Goal: Find contact information: Find contact information

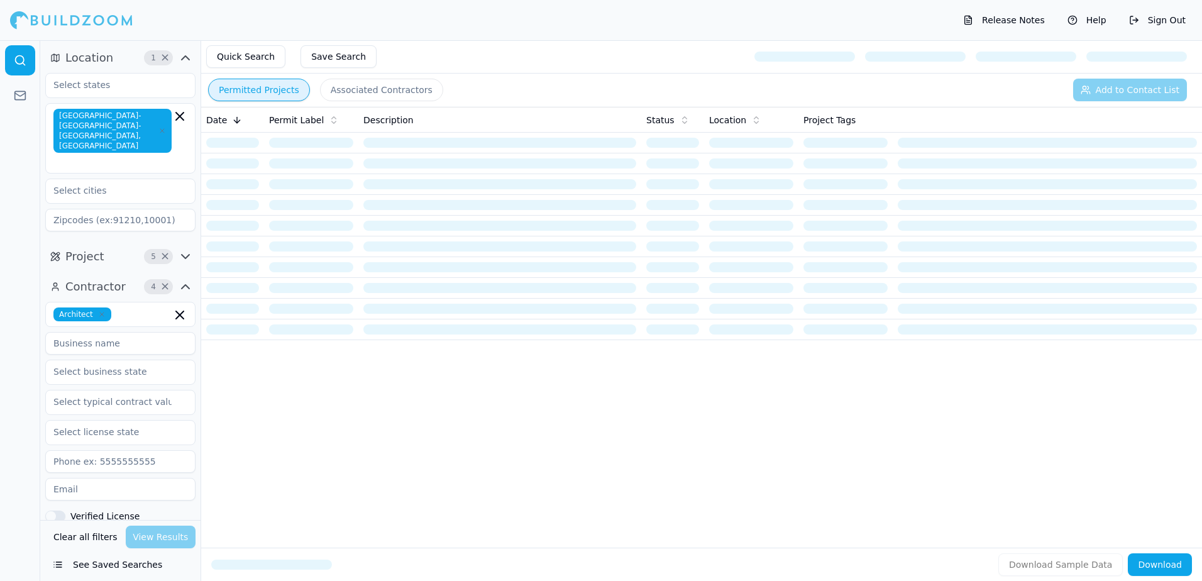
click at [258, 92] on button "Permitted Projects" at bounding box center [259, 90] width 102 height 23
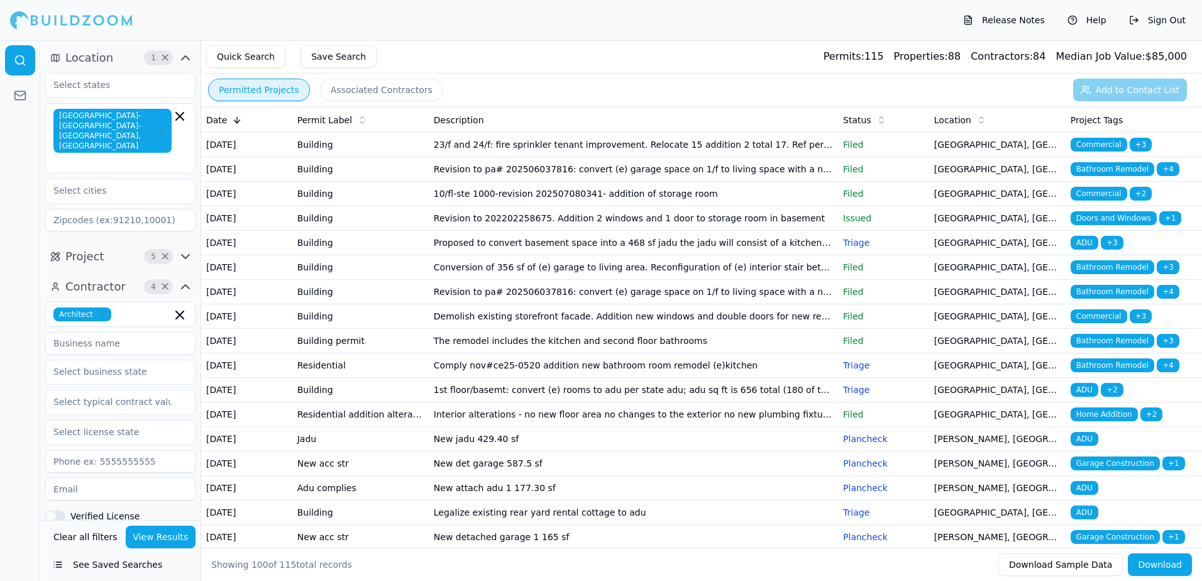
click at [1111, 176] on span "Bathroom Remodel" at bounding box center [1113, 169] width 84 height 14
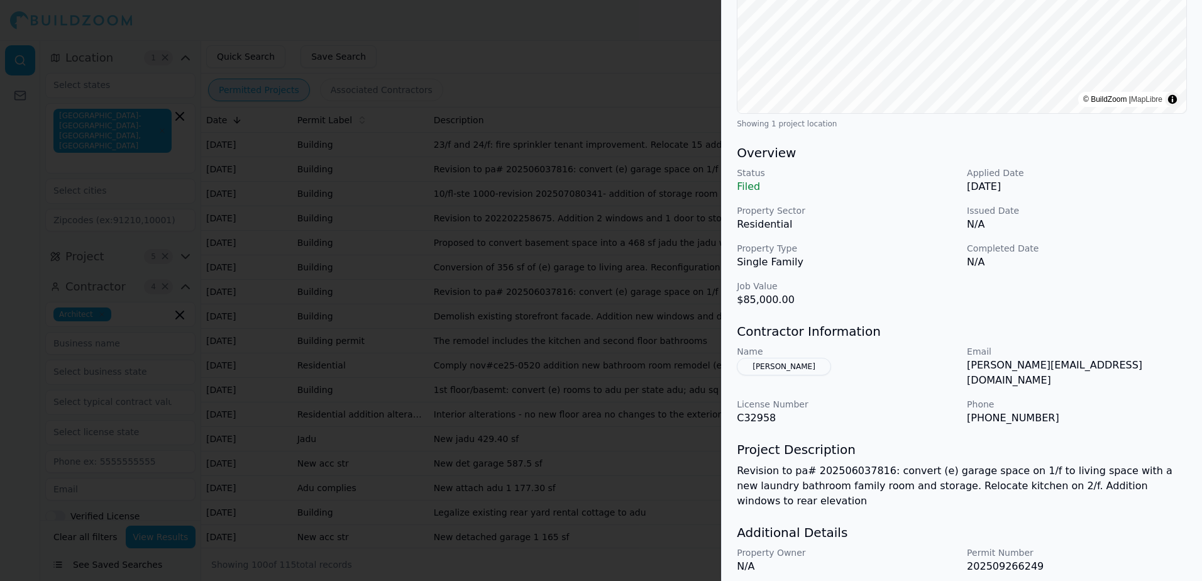
scroll to position [270, 0]
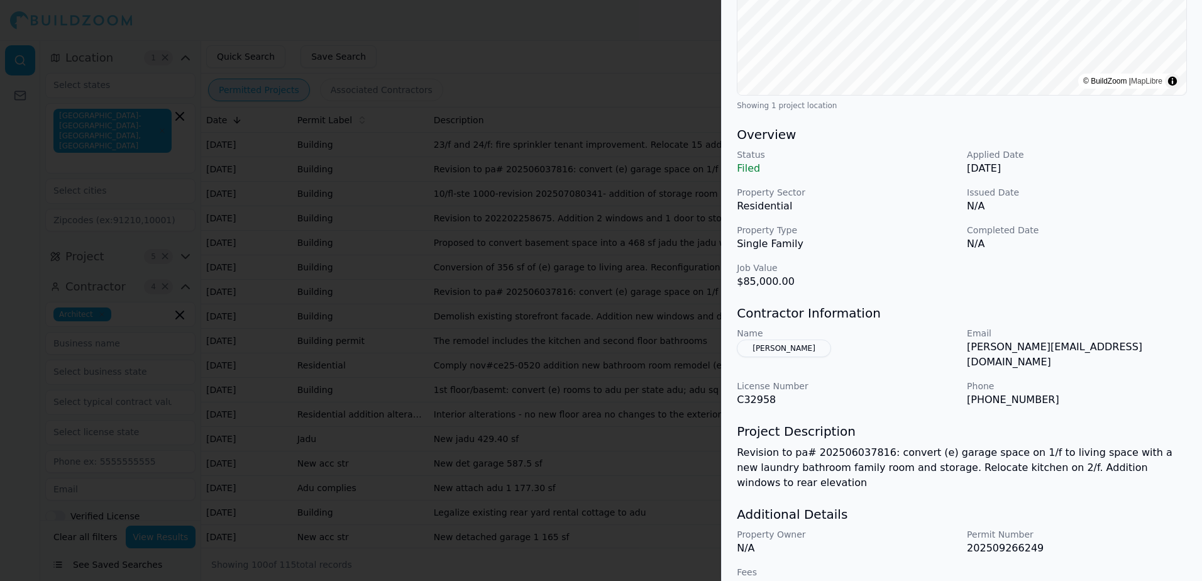
click at [783, 348] on button "[PERSON_NAME]" at bounding box center [784, 349] width 94 height 18
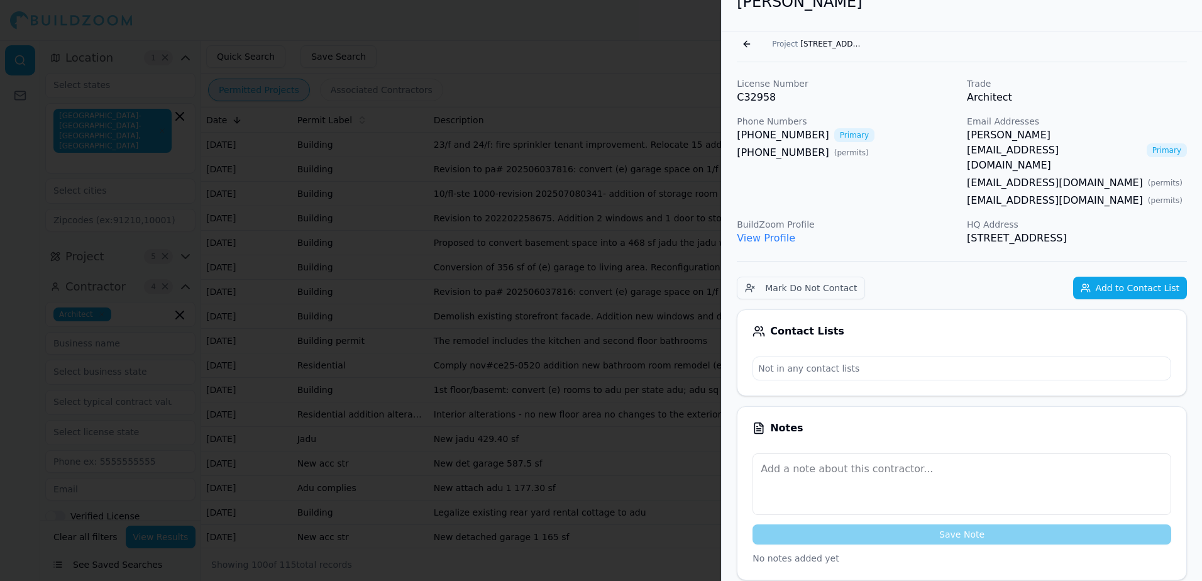
scroll to position [0, 0]
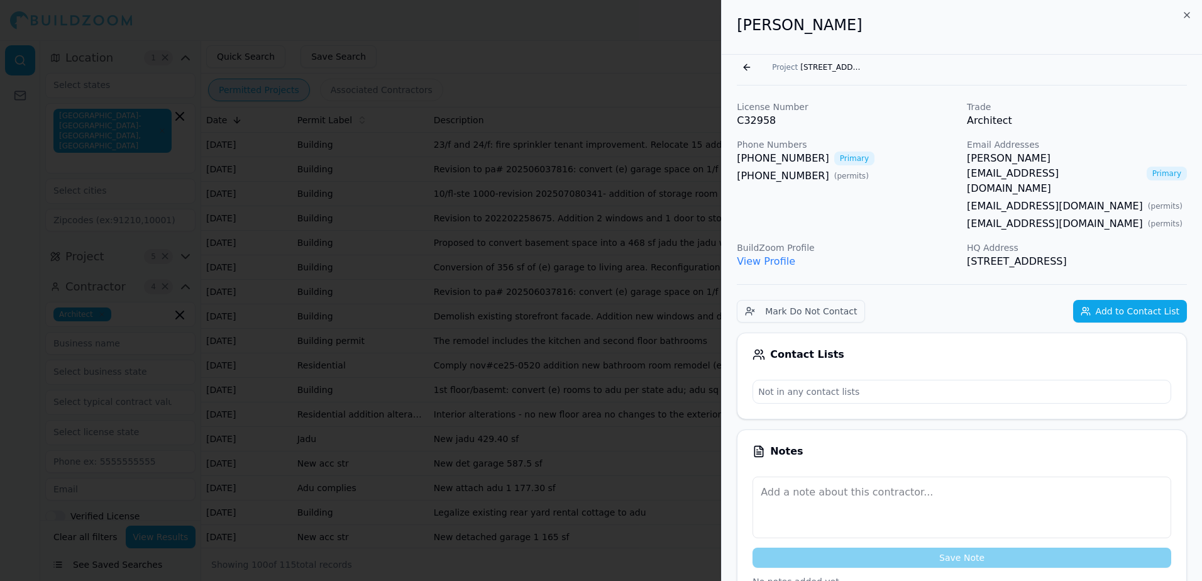
click at [757, 255] on link "View Profile" at bounding box center [766, 261] width 58 height 12
click at [1002, 160] on link "[PERSON_NAME][EMAIL_ADDRESS][DOMAIN_NAME]" at bounding box center [1054, 173] width 175 height 45
click at [984, 159] on link "[PERSON_NAME][EMAIL_ADDRESS][DOMAIN_NAME]" at bounding box center [1054, 173] width 175 height 45
click at [792, 69] on span "Project" at bounding box center [785, 67] width 26 height 10
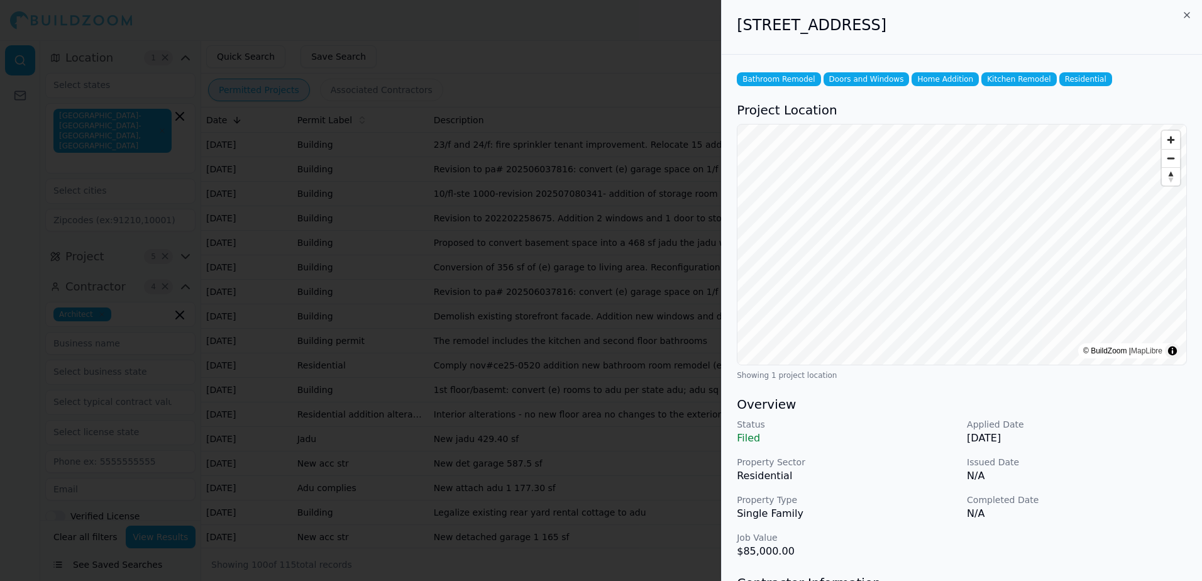
drag, startPoint x: 739, startPoint y: 26, endPoint x: 997, endPoint y: 21, distance: 257.8
click at [997, 21] on h2 "[STREET_ADDRESS]" at bounding box center [962, 25] width 450 height 20
drag, startPoint x: 997, startPoint y: 21, endPoint x: 936, endPoint y: 25, distance: 61.1
copy h2 "[STREET_ADDRESS]"
click at [639, 49] on div at bounding box center [601, 290] width 1202 height 581
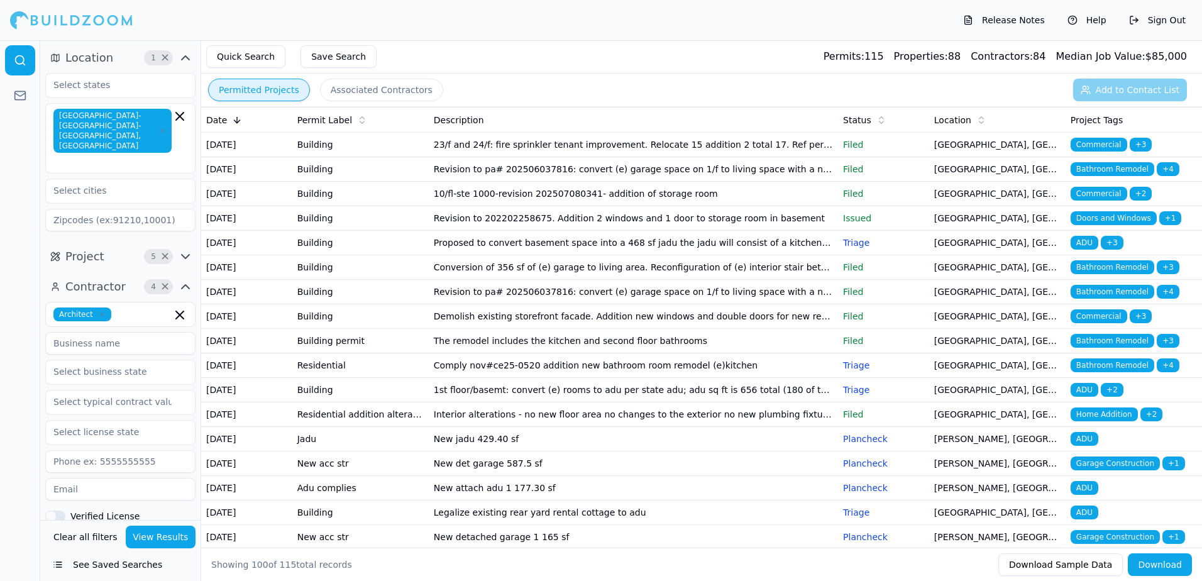
click at [1095, 225] on span "Doors and Windows" at bounding box center [1114, 218] width 86 height 14
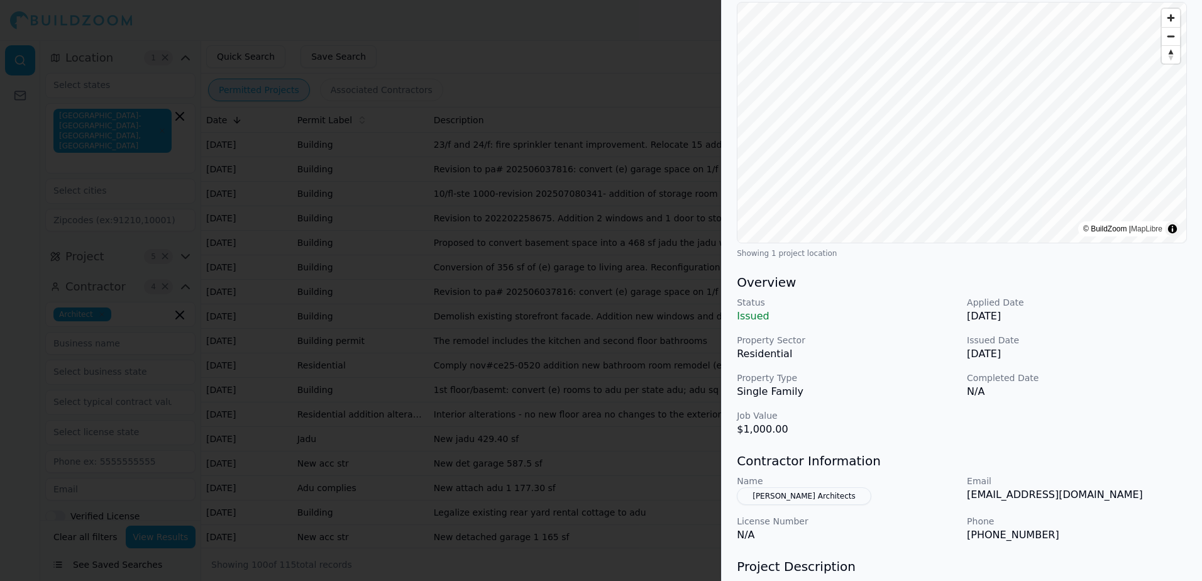
scroll to position [126, 0]
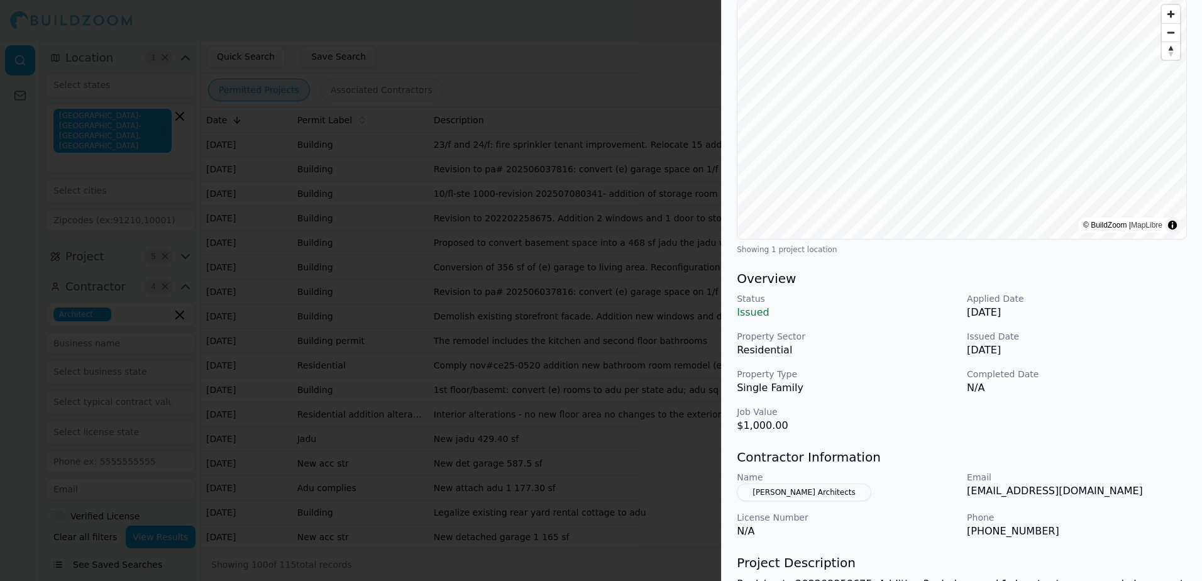
click at [568, 62] on div at bounding box center [601, 290] width 1202 height 581
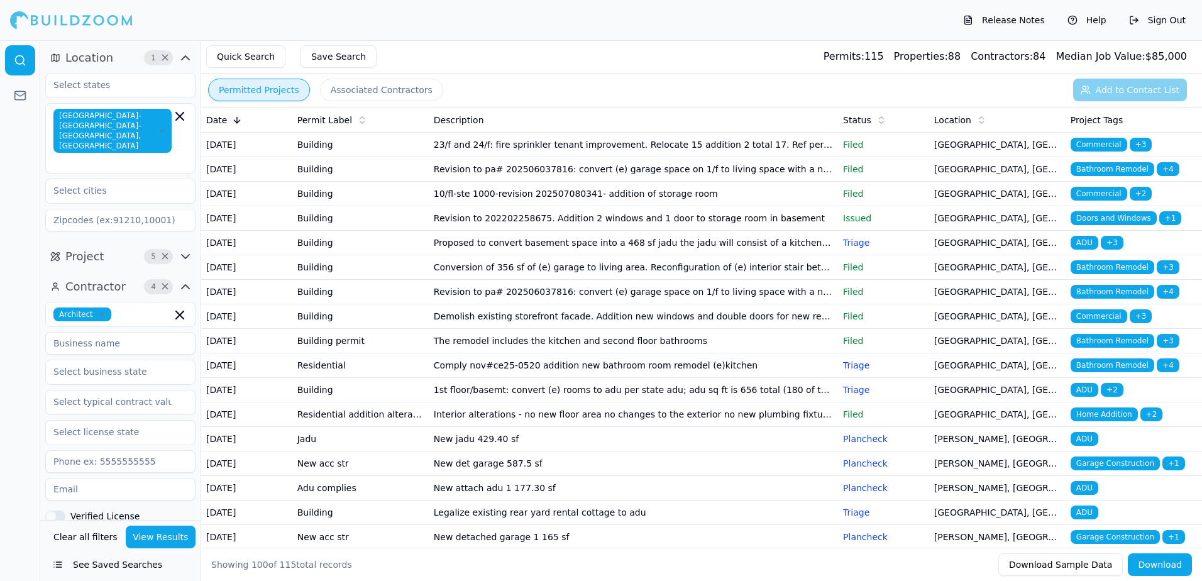
click at [1082, 250] on span "ADU" at bounding box center [1085, 243] width 28 height 14
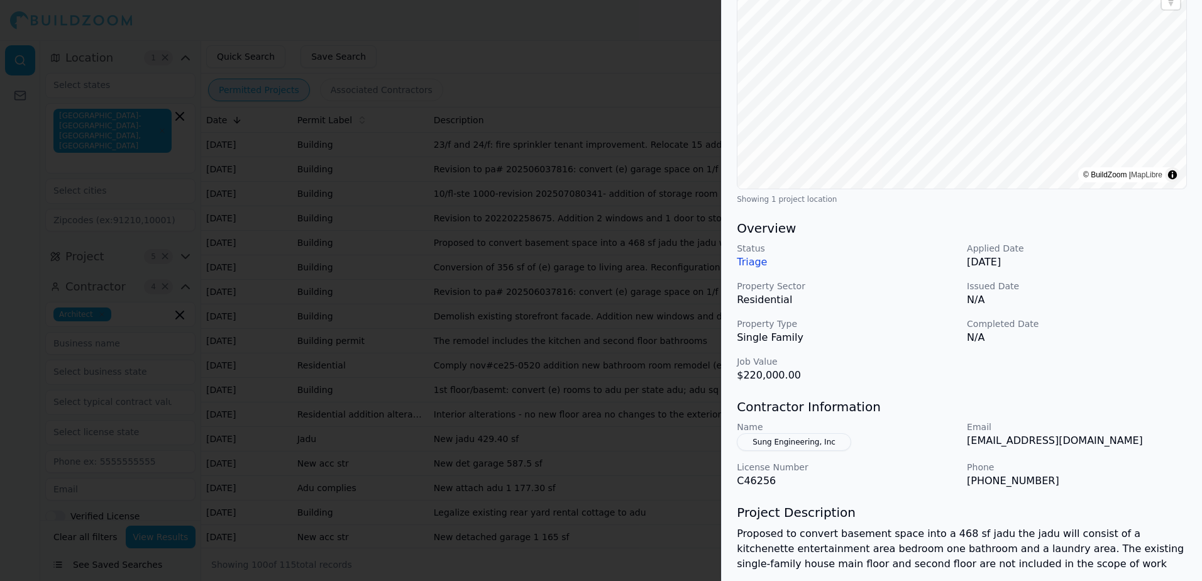
scroll to position [189, 0]
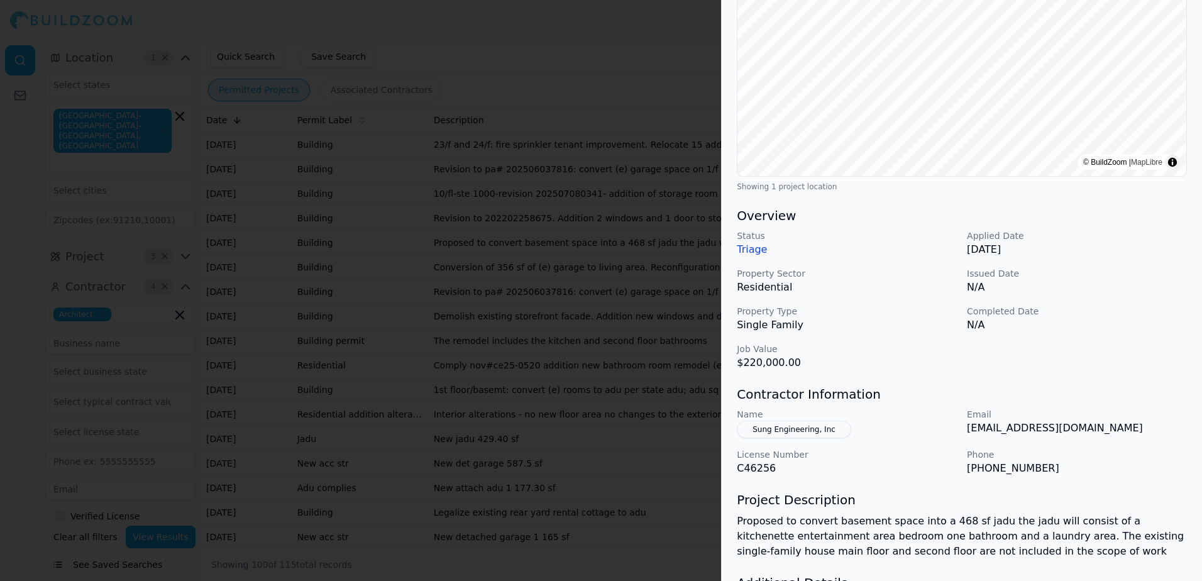
click at [796, 429] on button "Sung Engineering, Inc" at bounding box center [794, 430] width 114 height 18
click at [796, 429] on div "Name Sung Engineering, Inc" at bounding box center [847, 423] width 220 height 30
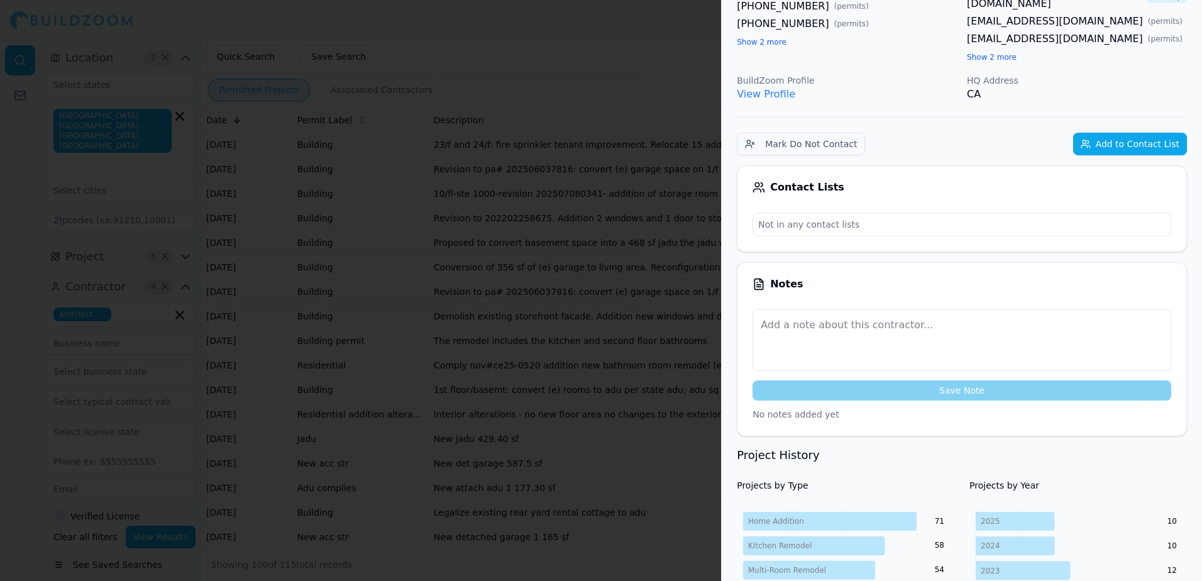
scroll to position [94, 0]
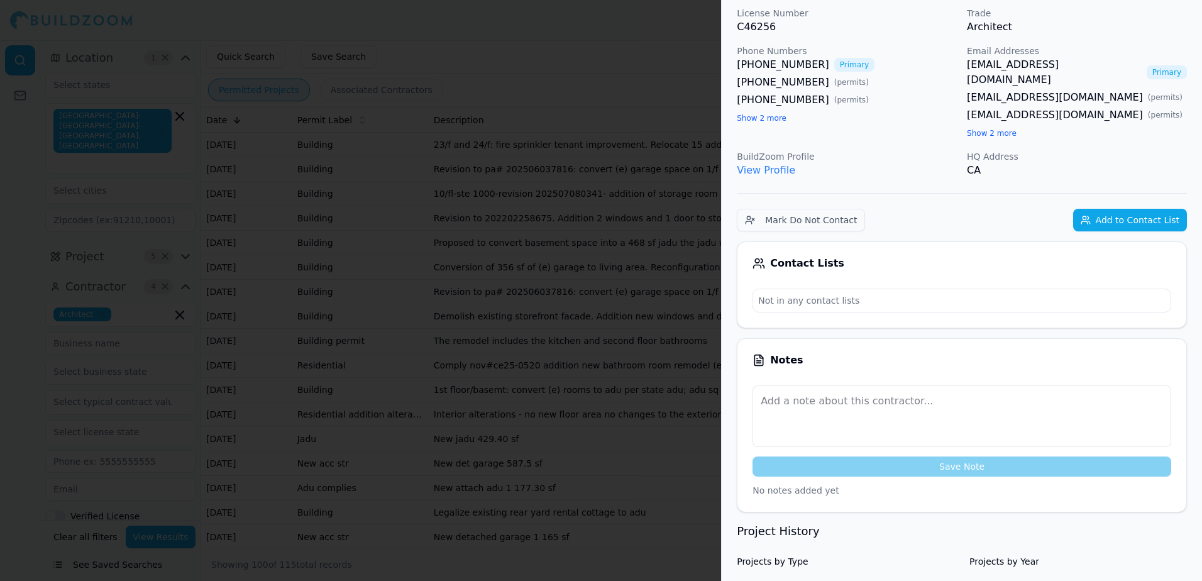
click at [757, 164] on link "View Profile" at bounding box center [766, 170] width 58 height 12
click at [1017, 65] on link "[EMAIL_ADDRESS][DOMAIN_NAME]" at bounding box center [1054, 72] width 175 height 30
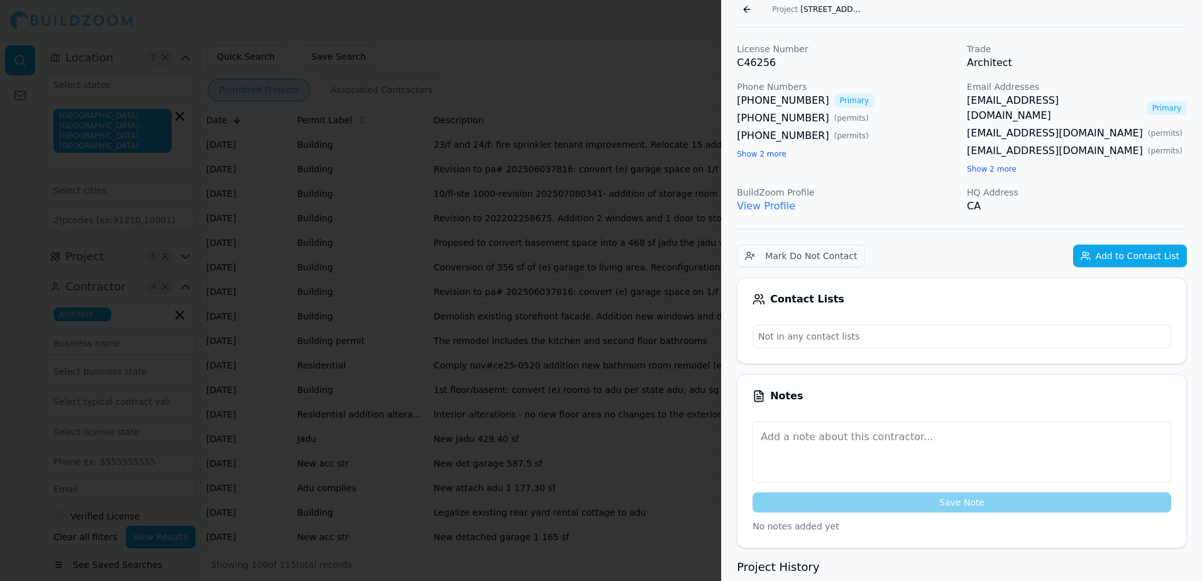
scroll to position [31, 0]
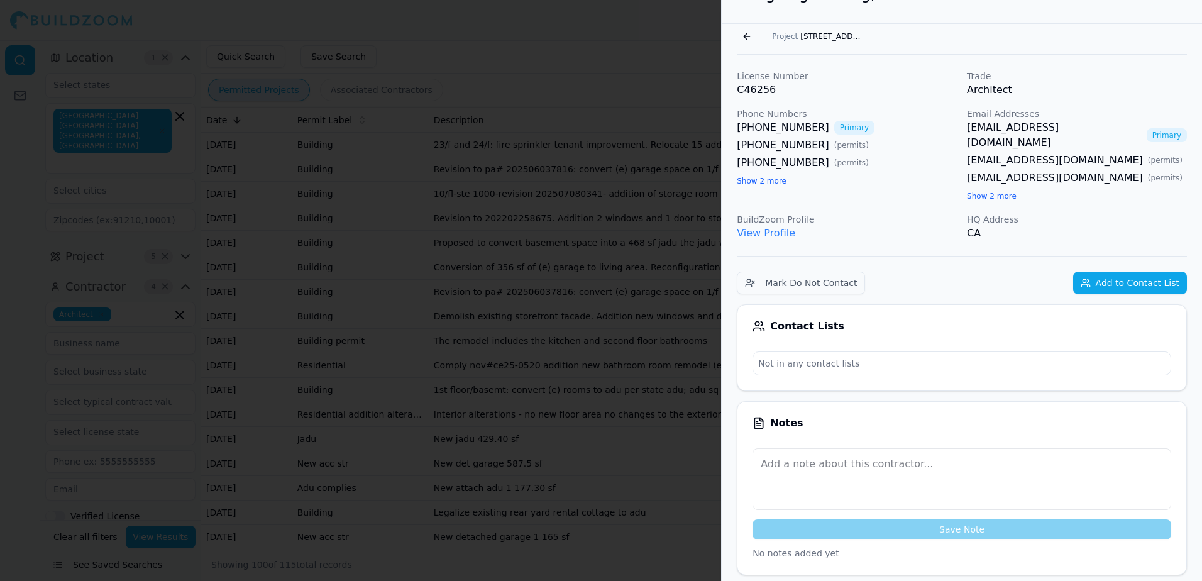
click at [745, 38] on button "Go back" at bounding box center [747, 36] width 20 height 20
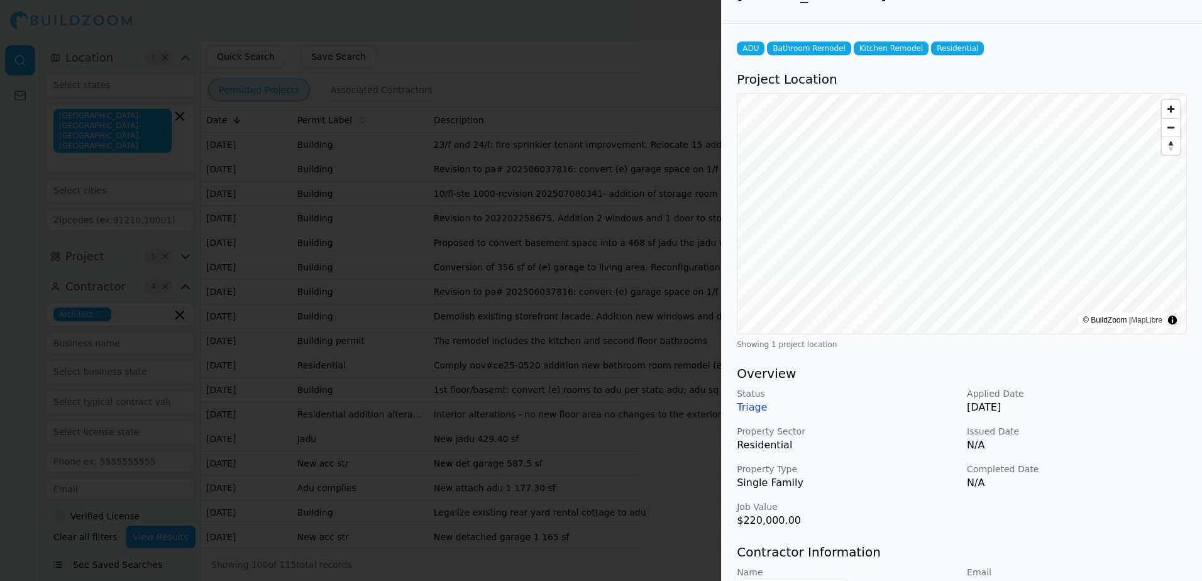
scroll to position [0, 0]
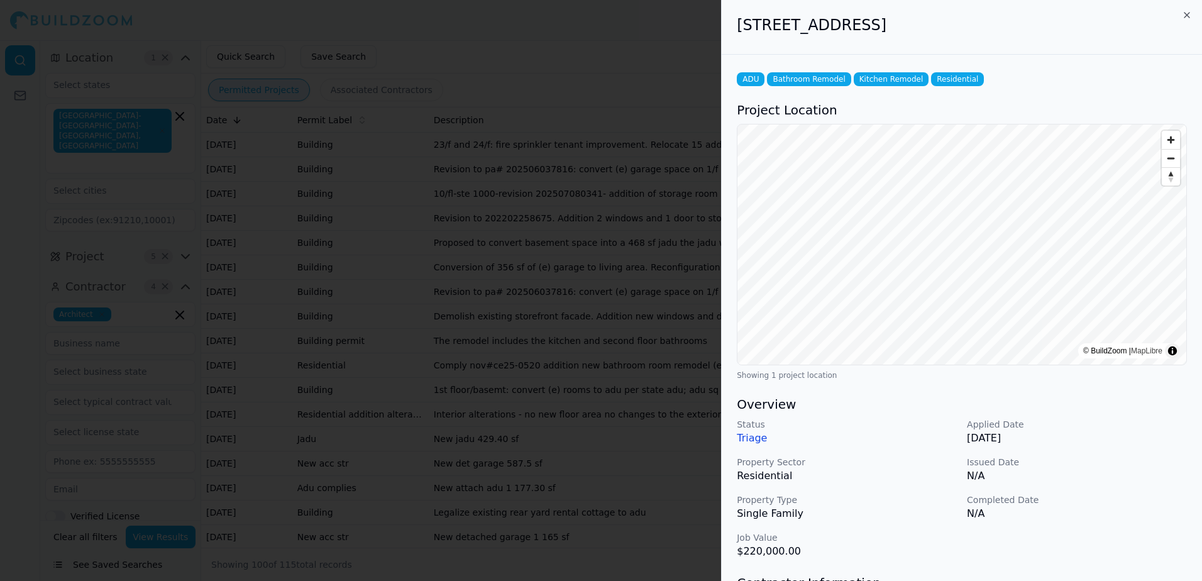
drag, startPoint x: 738, startPoint y: 19, endPoint x: 1020, endPoint y: 37, distance: 282.9
click at [1020, 37] on div "[STREET_ADDRESS]" at bounding box center [962, 27] width 480 height 55
drag, startPoint x: 1020, startPoint y: 37, endPoint x: 966, endPoint y: 28, distance: 54.8
copy h2 "[STREET_ADDRESS]"
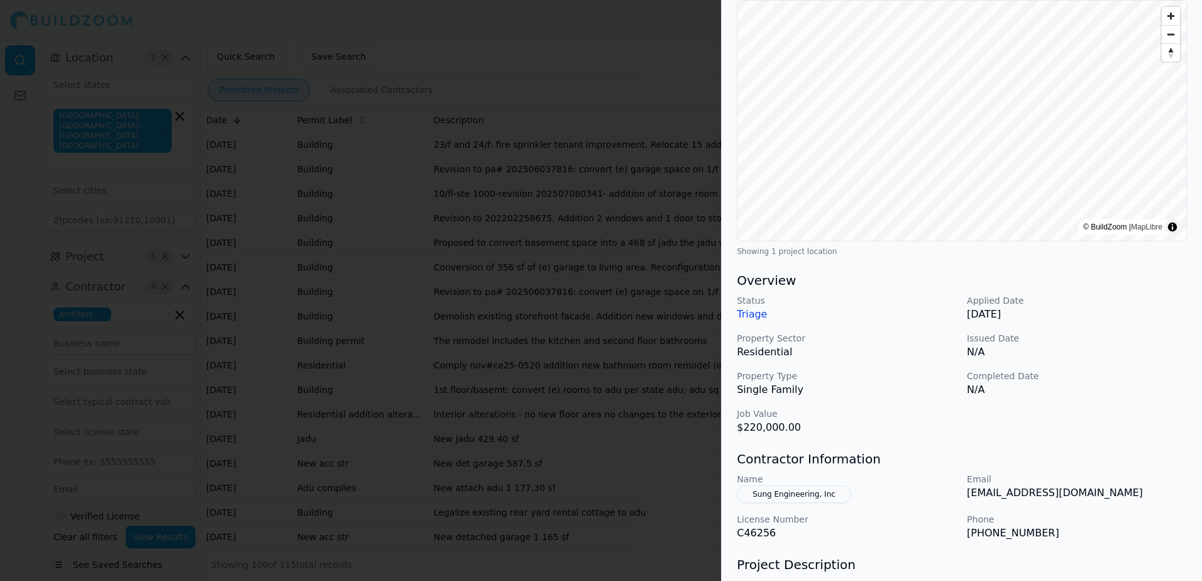
scroll to position [126, 0]
click at [794, 493] on button "Sung Engineering, Inc" at bounding box center [794, 493] width 114 height 18
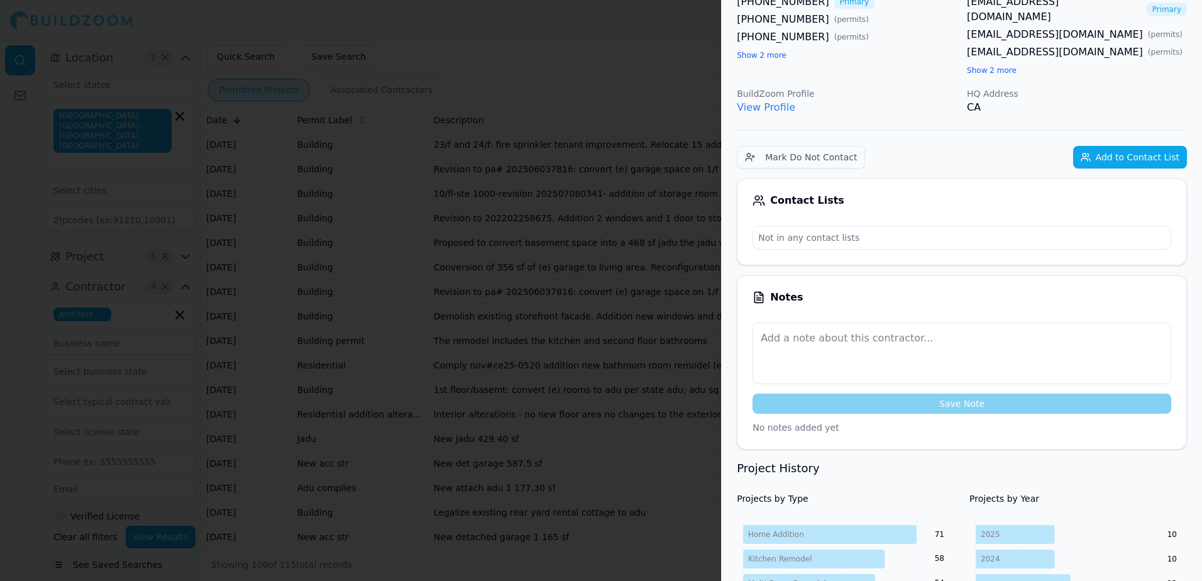
scroll to position [94, 0]
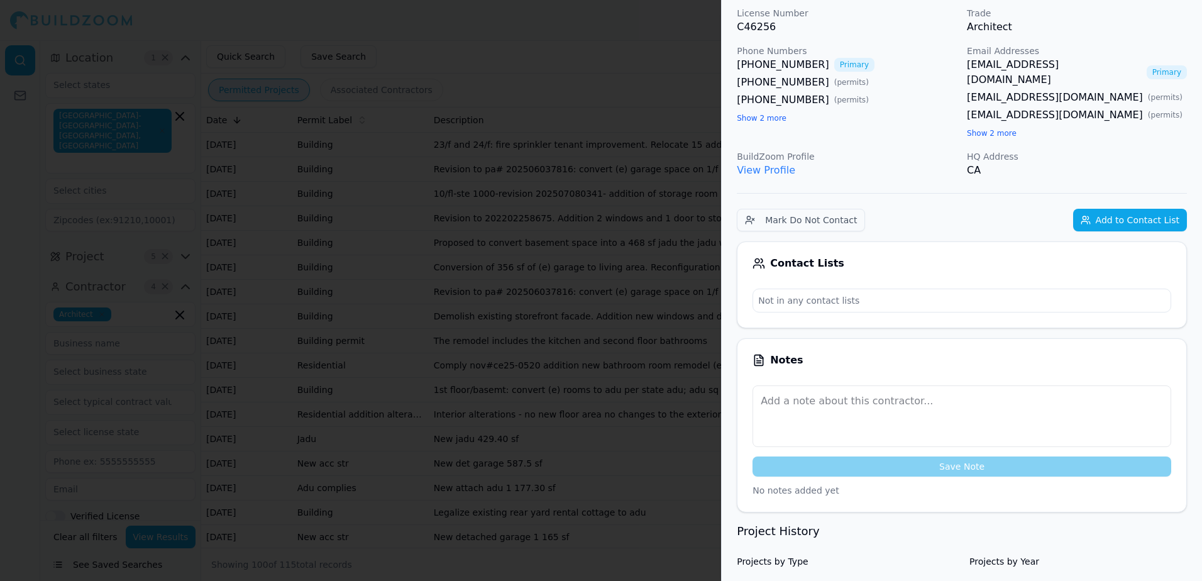
click at [1024, 90] on link "[EMAIL_ADDRESS][DOMAIN_NAME]" at bounding box center [1055, 97] width 176 height 15
click at [1031, 22] on p "Architect" at bounding box center [1077, 26] width 220 height 15
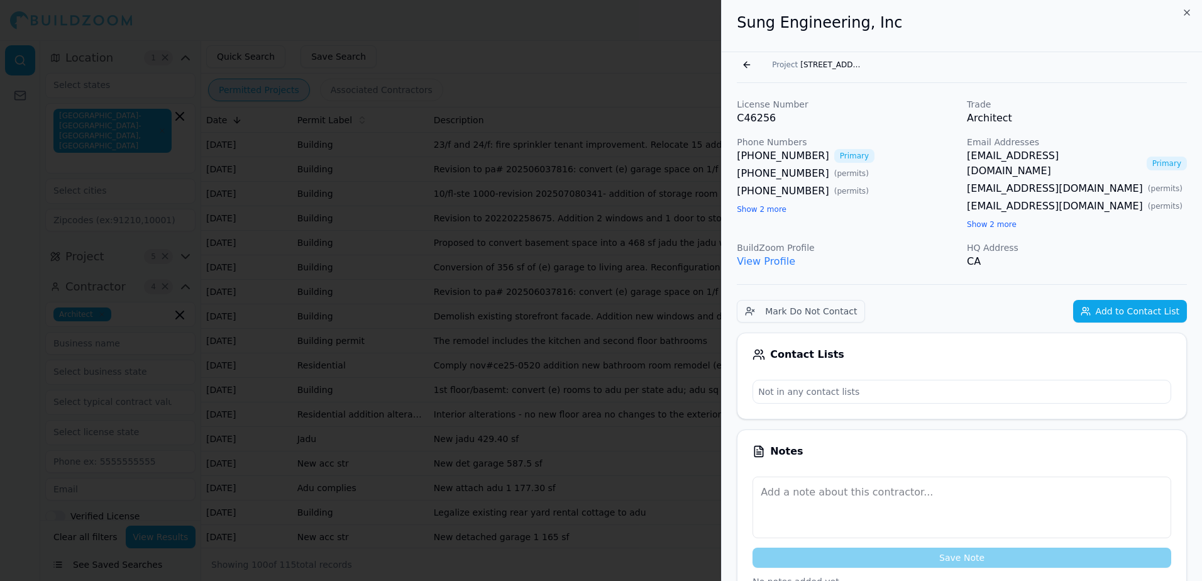
scroll to position [0, 0]
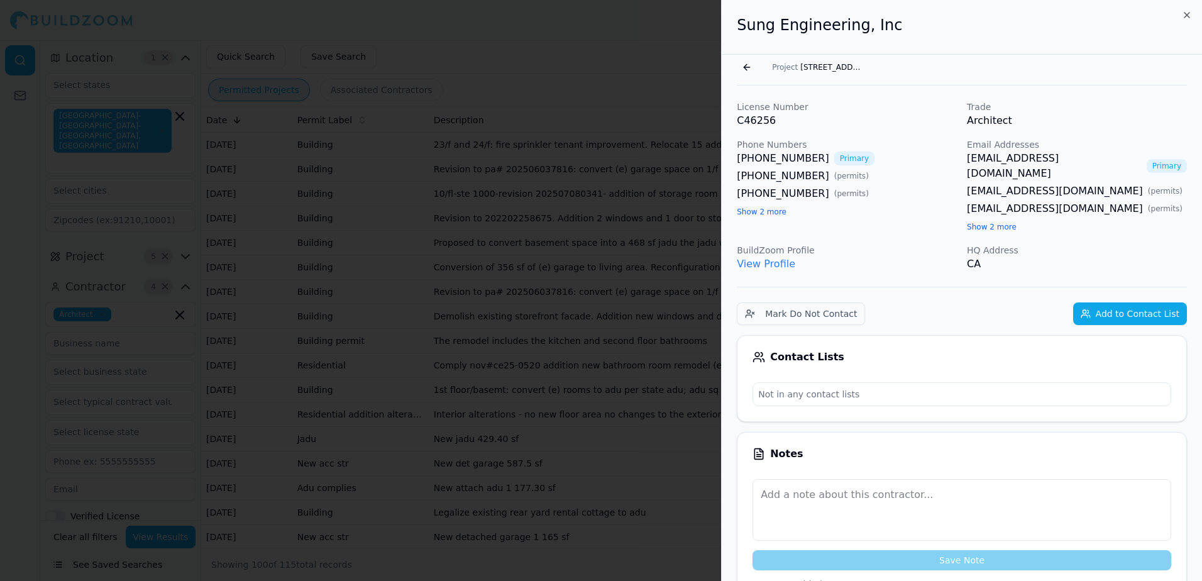
click at [821, 62] on button "Project [STREET_ADDRESS]" at bounding box center [818, 67] width 106 height 18
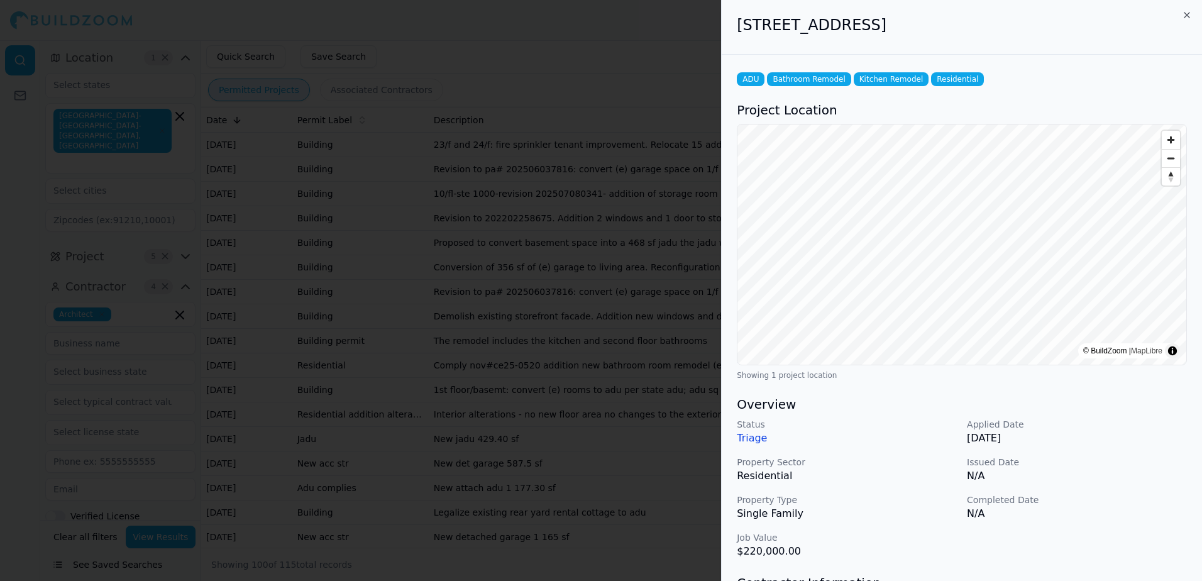
drag, startPoint x: 739, startPoint y: 26, endPoint x: 1010, endPoint y: 23, distance: 271.0
click at [1010, 23] on h2 "[STREET_ADDRESS]" at bounding box center [962, 25] width 450 height 20
copy h2 "[STREET_ADDRESS]"
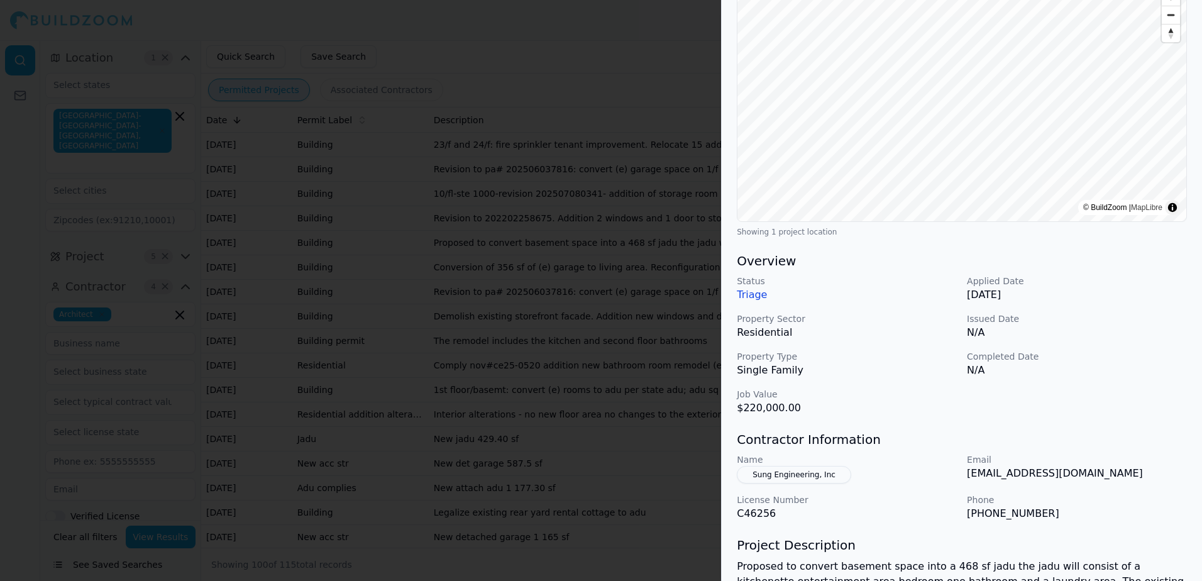
scroll to position [189, 0]
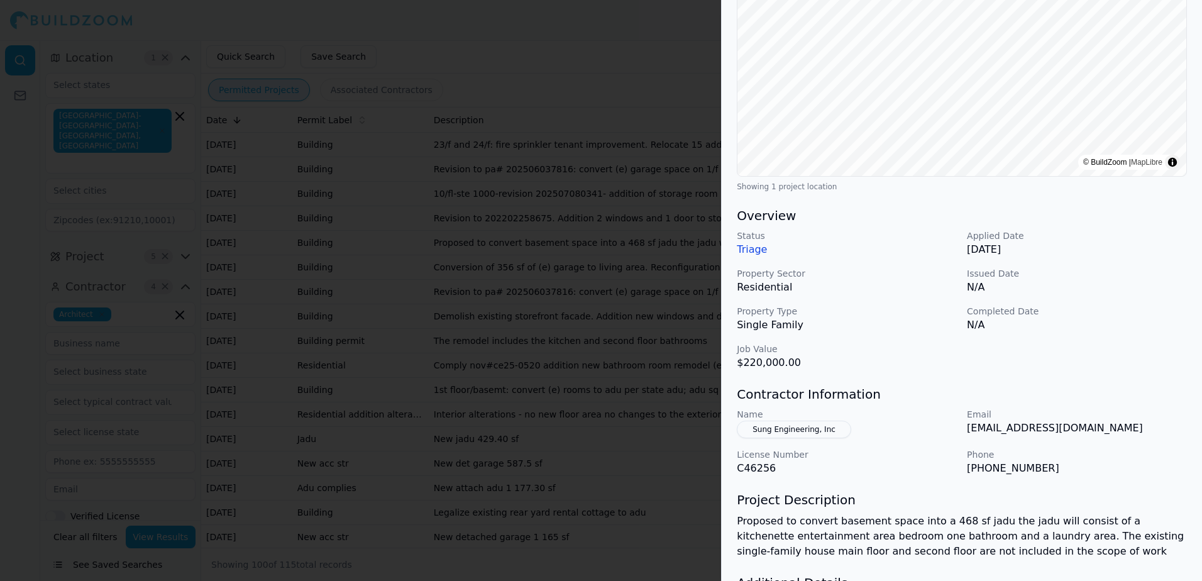
click at [790, 433] on button "Sung Engineering, Inc" at bounding box center [794, 430] width 114 height 18
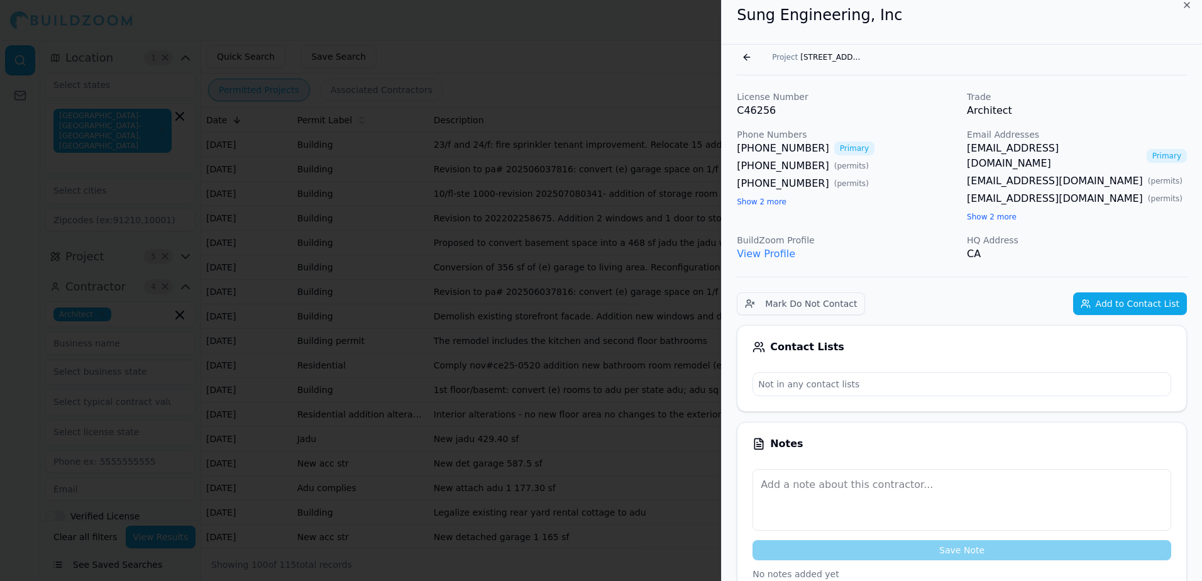
scroll to position [0, 0]
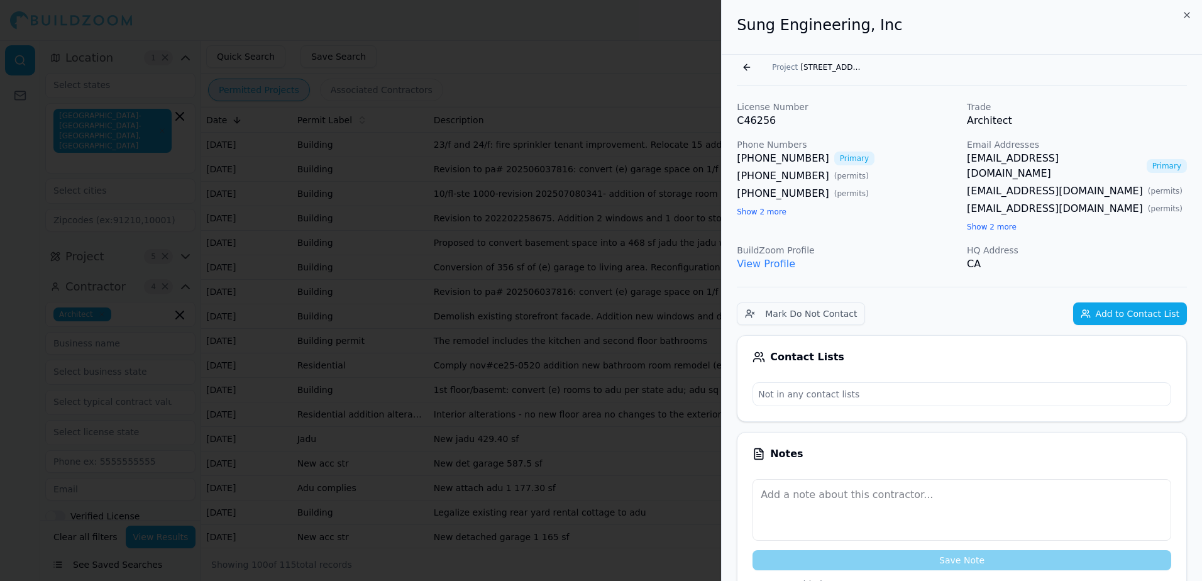
click at [1005, 201] on link "[EMAIL_ADDRESS][DOMAIN_NAME]" at bounding box center [1055, 208] width 176 height 15
click at [1007, 22] on h2 "Sung Engineering, Inc" at bounding box center [962, 25] width 450 height 20
click at [746, 65] on button "Go back" at bounding box center [747, 67] width 20 height 20
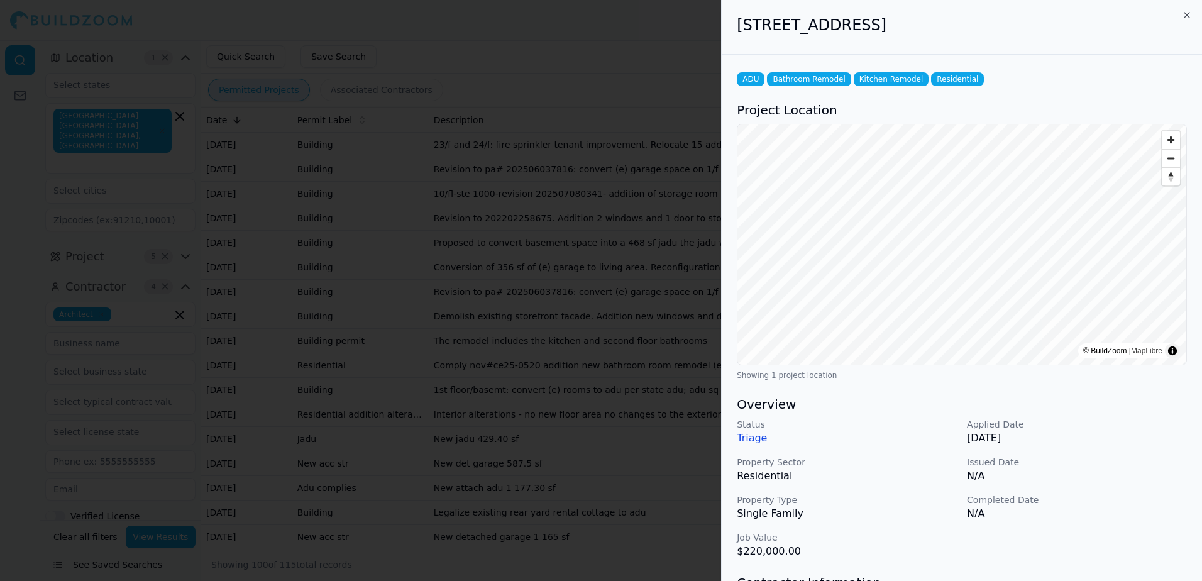
drag, startPoint x: 739, startPoint y: 25, endPoint x: 1024, endPoint y: 26, distance: 284.2
click at [1024, 26] on h2 "[STREET_ADDRESS]" at bounding box center [962, 25] width 450 height 20
drag, startPoint x: 1024, startPoint y: 26, endPoint x: 921, endPoint y: 30, distance: 102.6
copy h2 "[STREET_ADDRESS]"
click at [736, 45] on div "[STREET_ADDRESS]" at bounding box center [962, 27] width 480 height 55
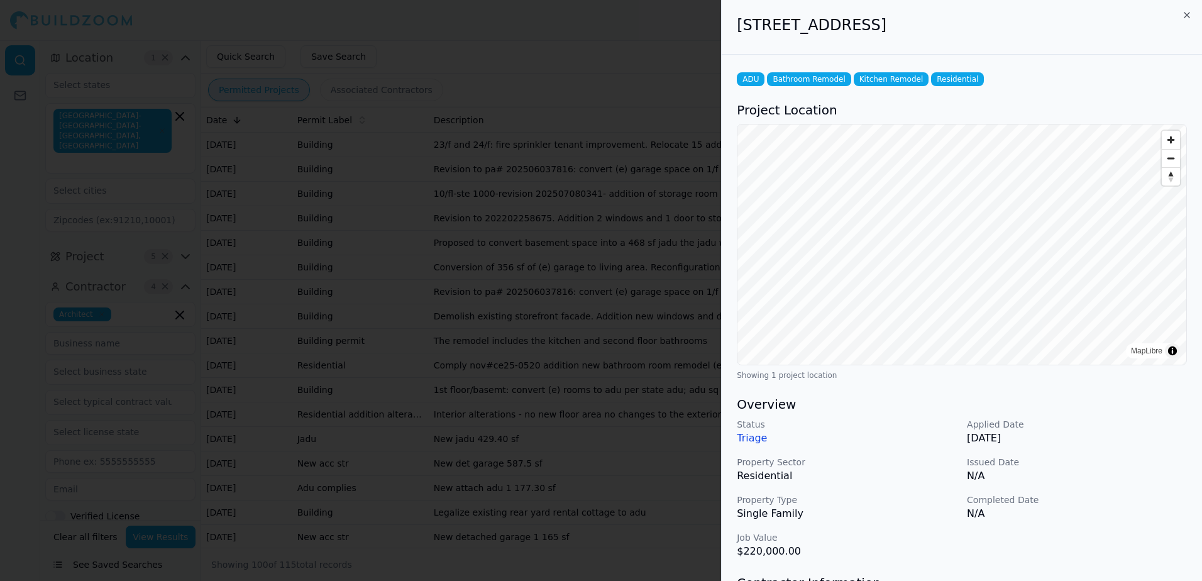
click at [702, 43] on div at bounding box center [601, 290] width 1202 height 581
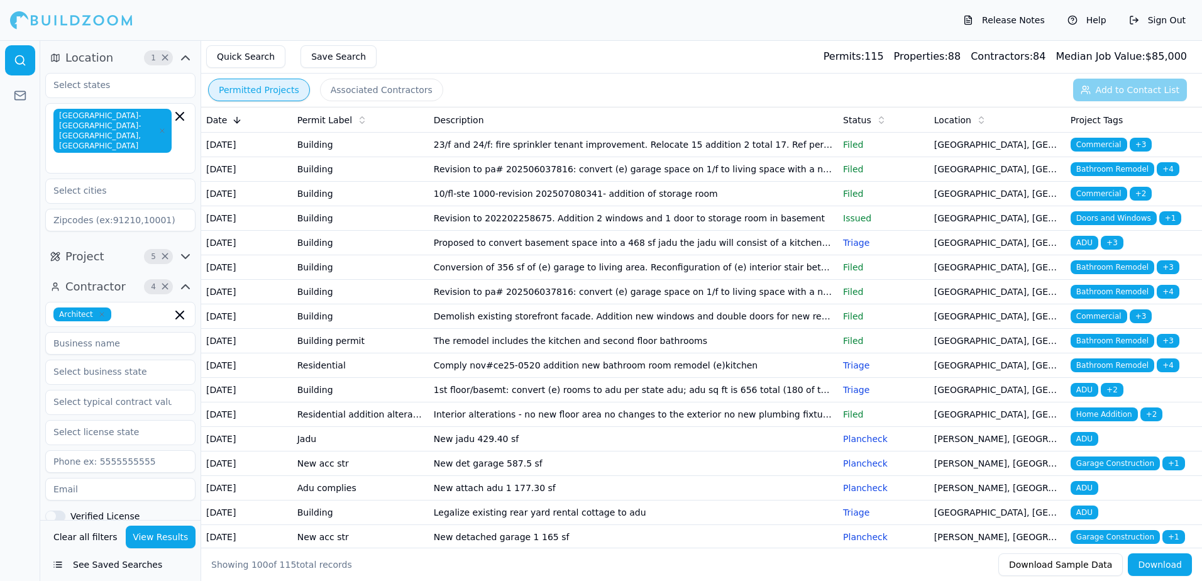
click at [1095, 274] on span "Bathroom Remodel" at bounding box center [1113, 267] width 84 height 14
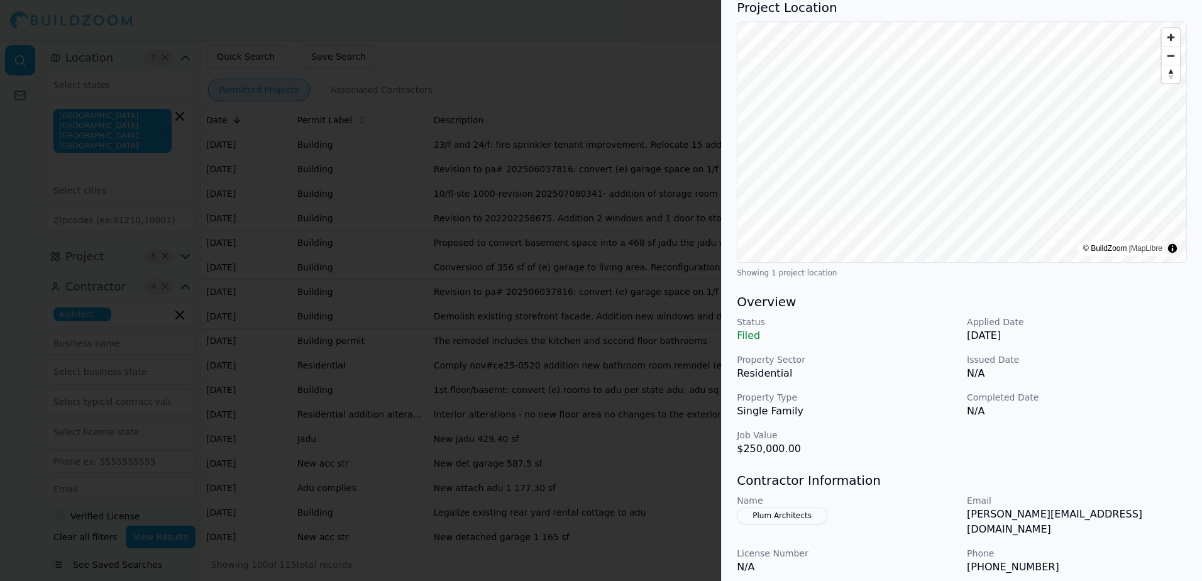
scroll to position [126, 0]
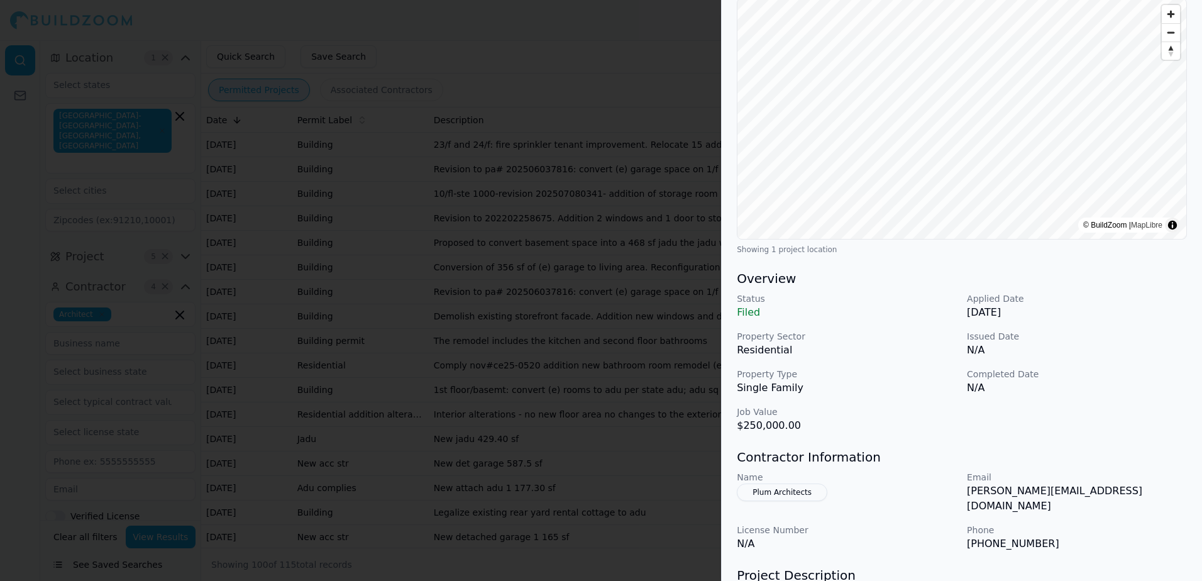
click at [790, 492] on button "Plum Architects" at bounding box center [782, 493] width 91 height 18
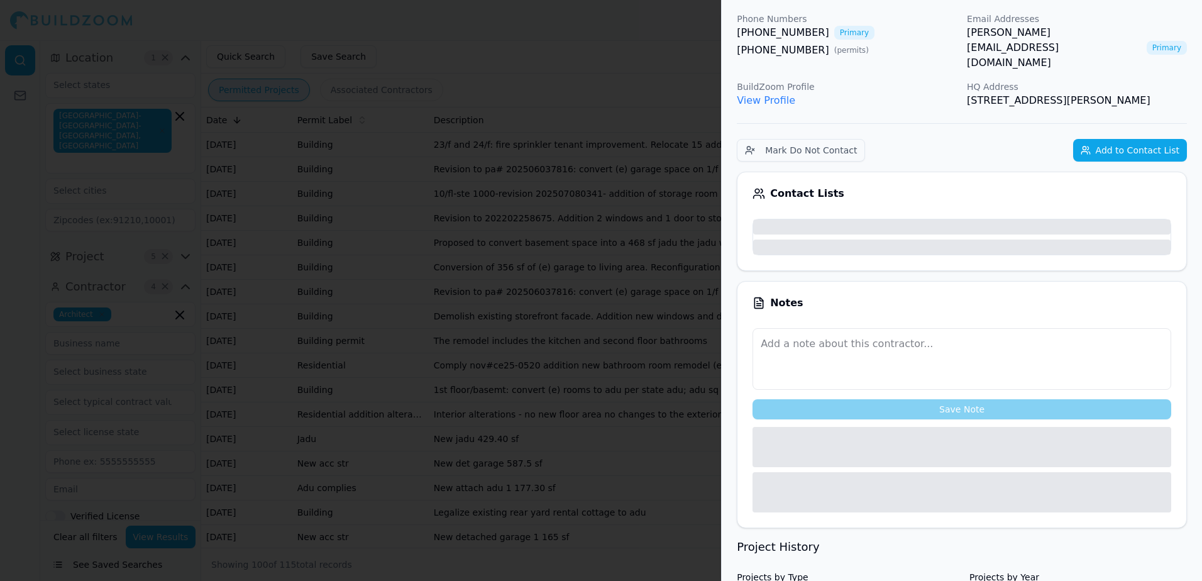
scroll to position [157, 0]
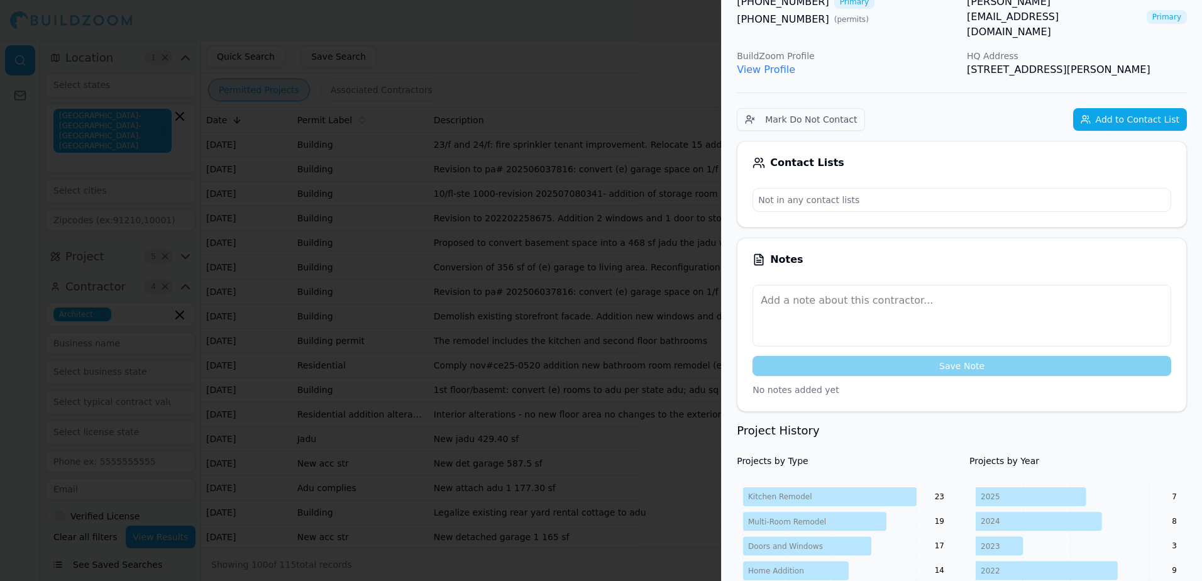
click at [763, 64] on link "View Profile" at bounding box center [766, 70] width 58 height 12
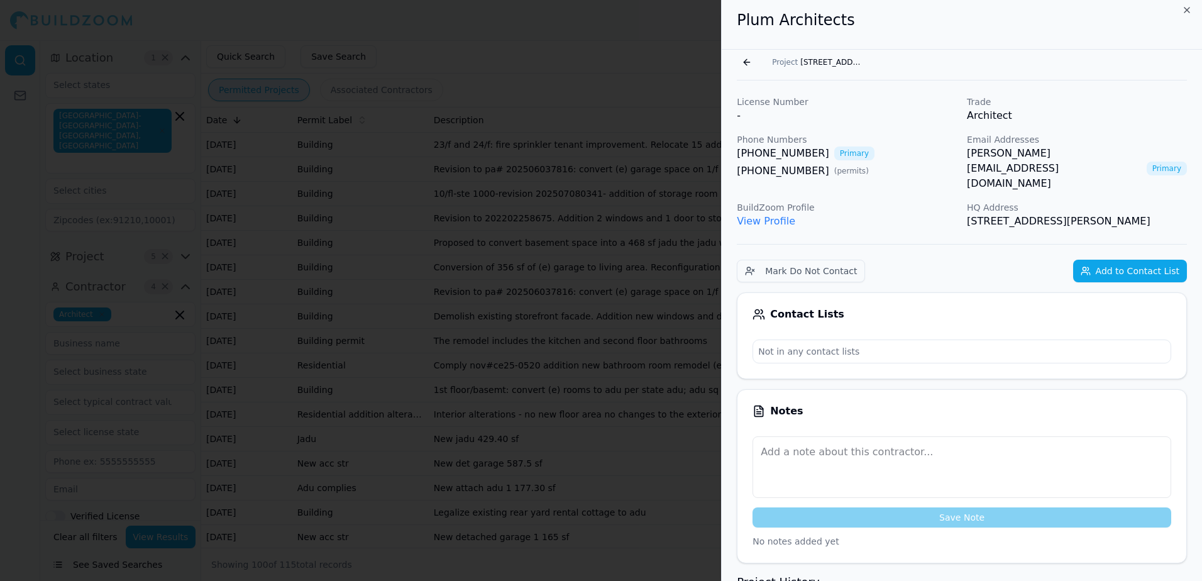
scroll to position [0, 0]
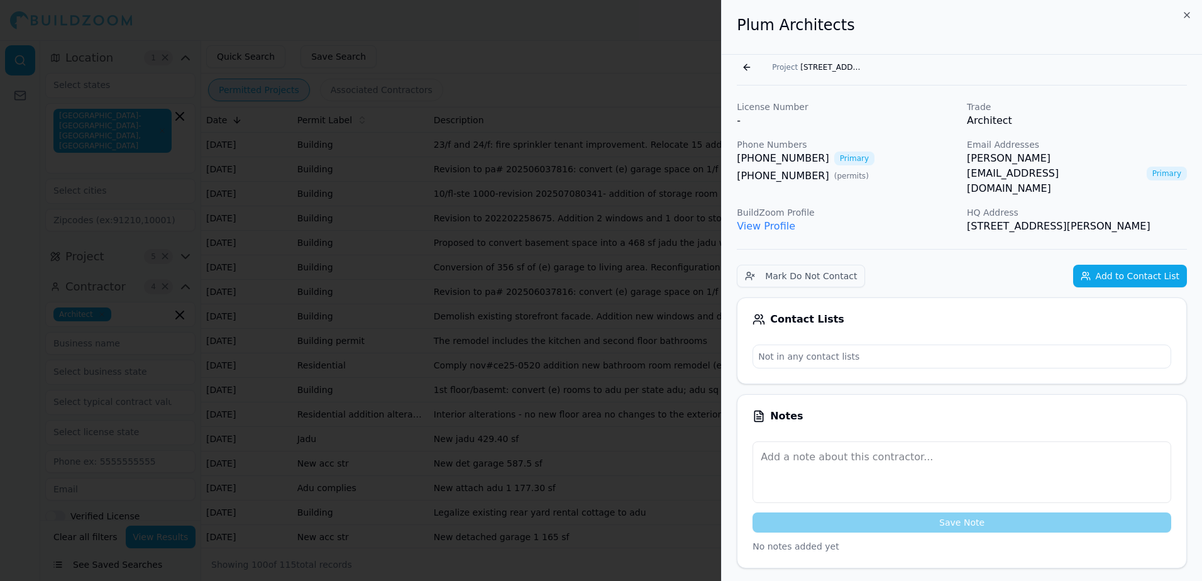
click at [1010, 157] on link "[PERSON_NAME][EMAIL_ADDRESS][DOMAIN_NAME]" at bounding box center [1054, 173] width 175 height 45
click at [1028, 43] on div "Plum Architects" at bounding box center [962, 27] width 480 height 55
click at [752, 68] on button "Go back" at bounding box center [747, 67] width 20 height 20
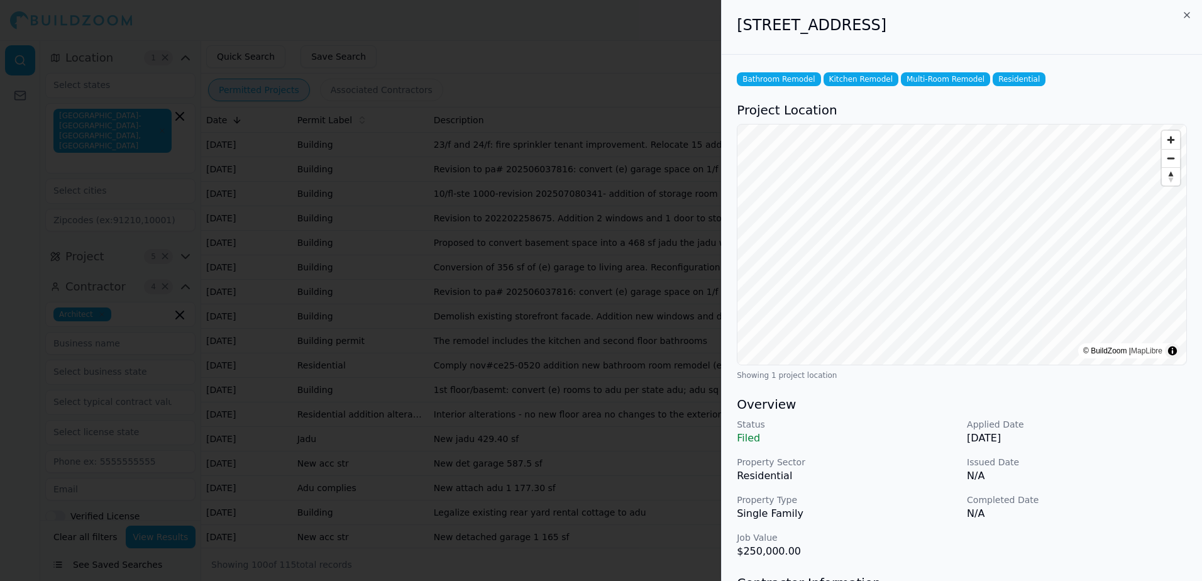
drag, startPoint x: 739, startPoint y: 28, endPoint x: 1061, endPoint y: 25, distance: 321.3
click at [1061, 25] on h2 "[STREET_ADDRESS]" at bounding box center [962, 25] width 450 height 20
drag, startPoint x: 1061, startPoint y: 25, endPoint x: 970, endPoint y: 26, distance: 90.6
copy h2 "[STREET_ADDRESS]"
click at [697, 38] on div at bounding box center [601, 290] width 1202 height 581
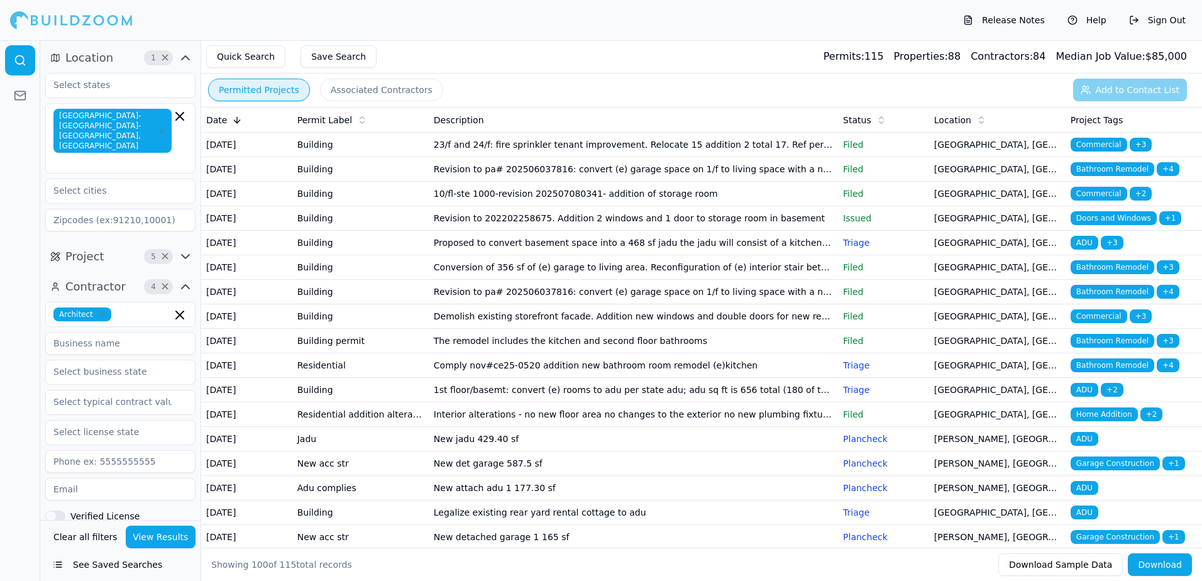
click at [1127, 299] on span "Bathroom Remodel" at bounding box center [1113, 292] width 84 height 14
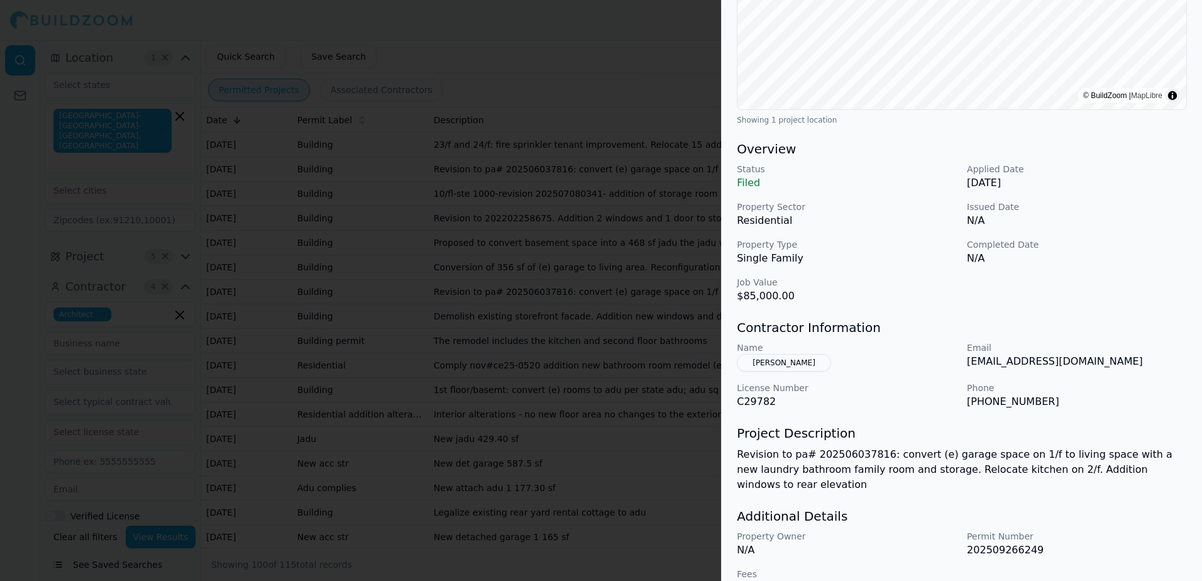
scroll to position [270, 0]
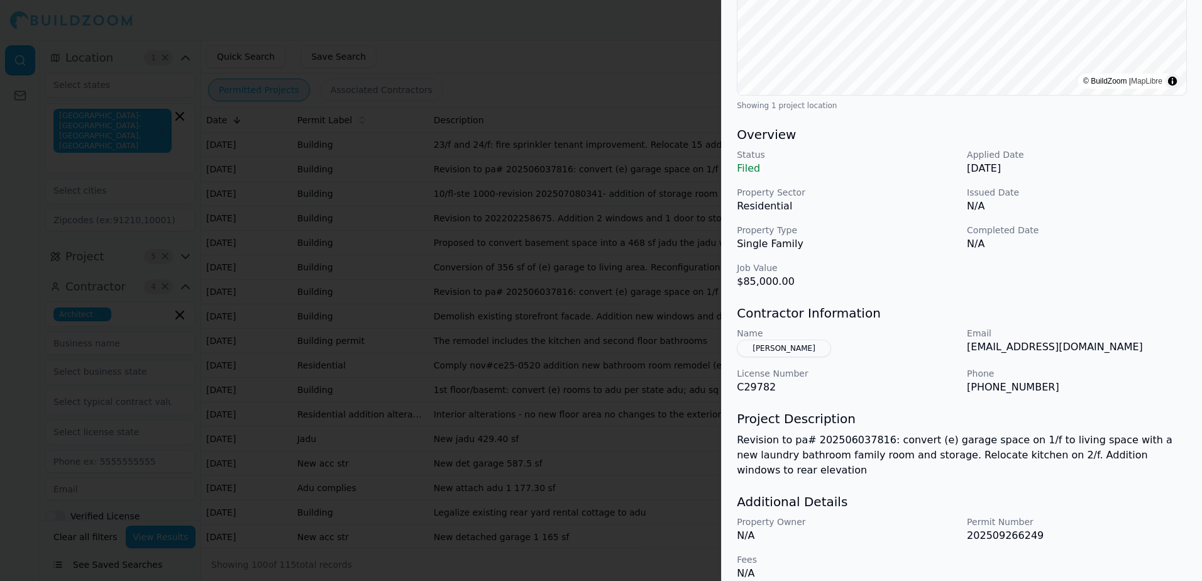
click at [794, 348] on button "[PERSON_NAME]" at bounding box center [784, 349] width 94 height 18
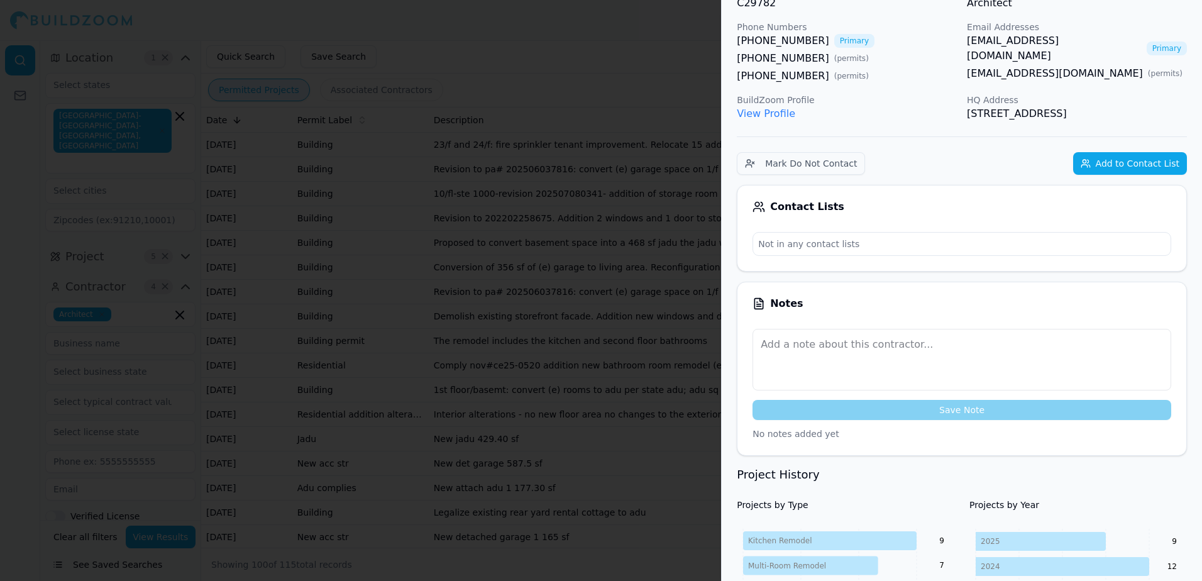
scroll to position [112, 0]
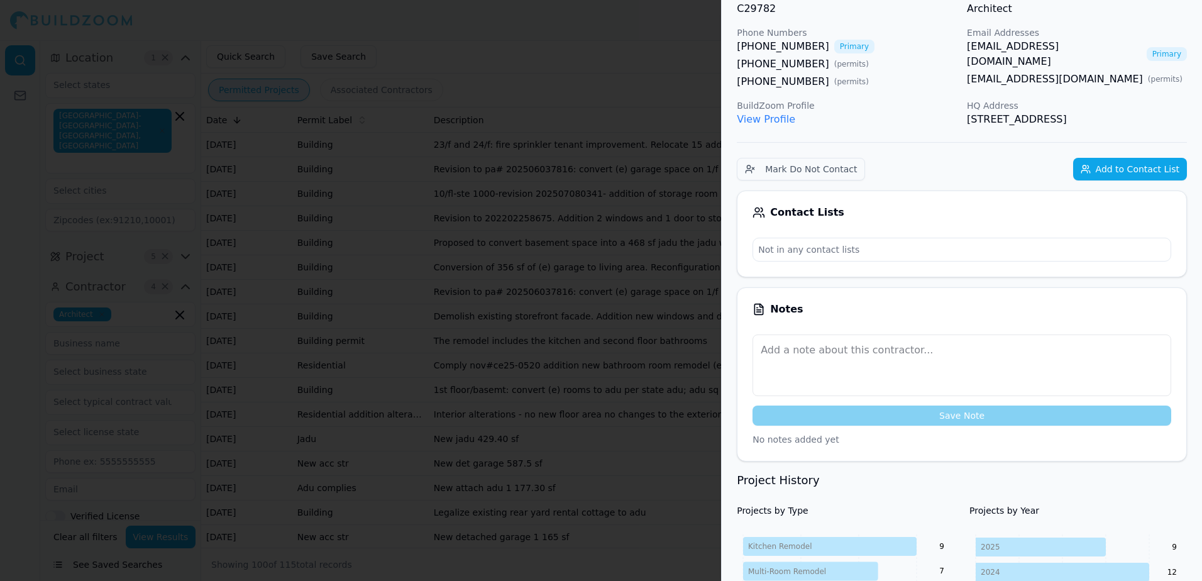
click at [765, 118] on link "View Profile" at bounding box center [766, 119] width 58 height 12
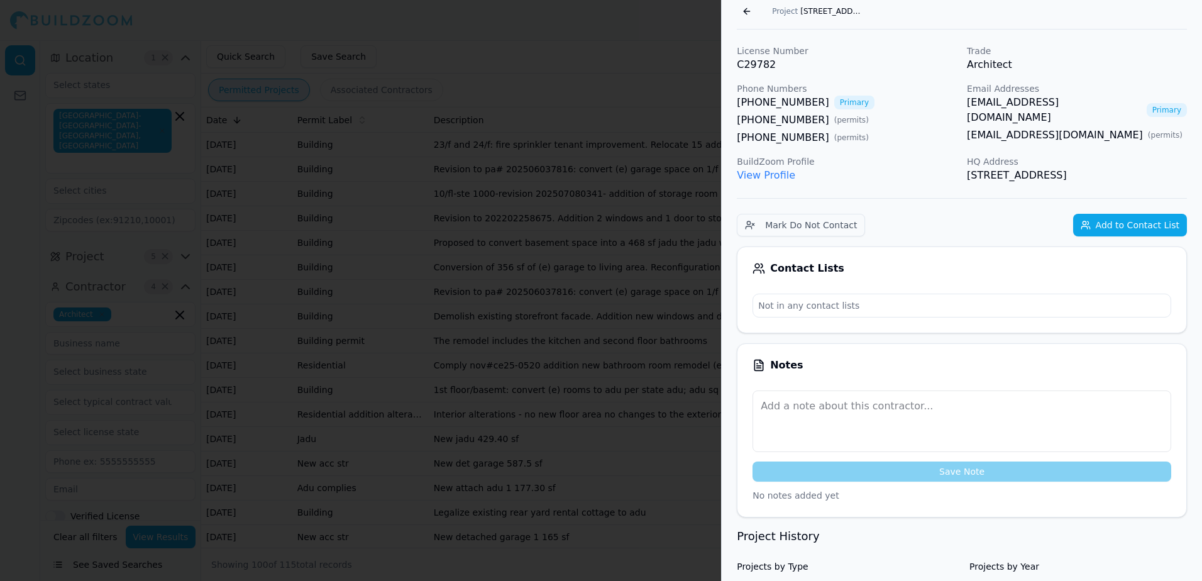
scroll to position [0, 0]
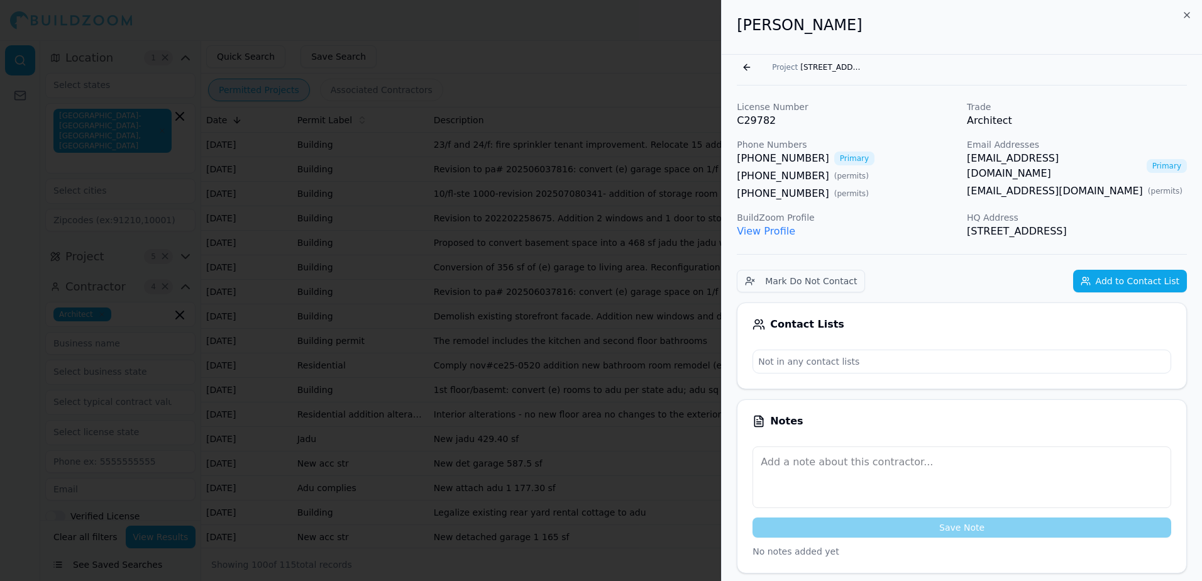
click at [1015, 159] on link "[EMAIL_ADDRESS][DOMAIN_NAME]" at bounding box center [1054, 166] width 175 height 30
click at [1067, 26] on h2 "[PERSON_NAME]" at bounding box center [962, 25] width 450 height 20
click at [744, 67] on button "Go back" at bounding box center [747, 67] width 20 height 20
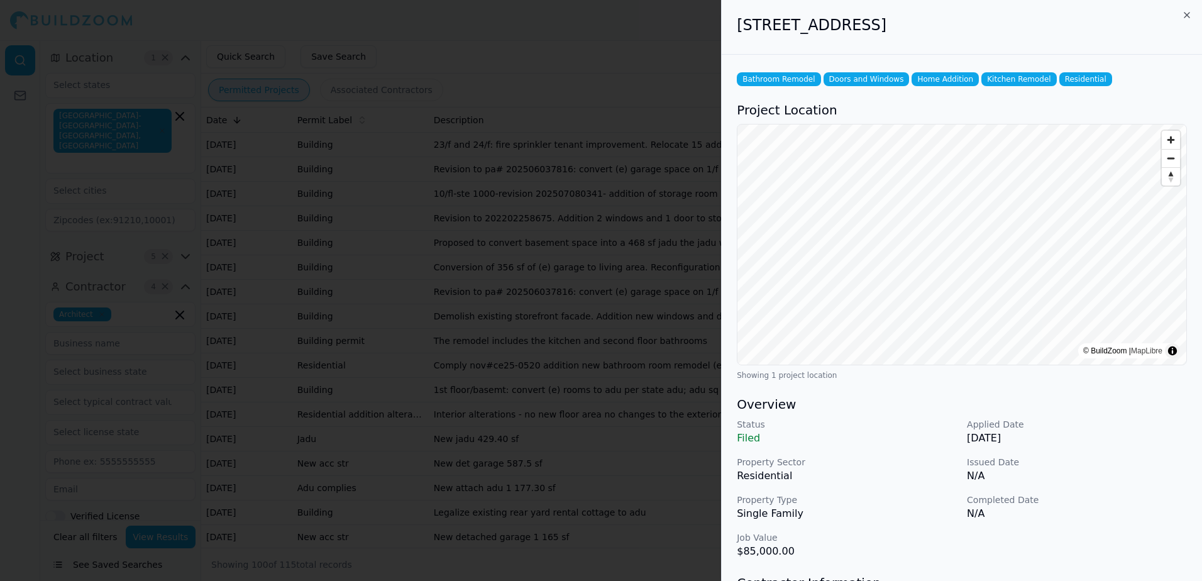
drag, startPoint x: 737, startPoint y: 22, endPoint x: 1004, endPoint y: 21, distance: 266.6
click at [1004, 21] on h2 "[STREET_ADDRESS]" at bounding box center [962, 25] width 450 height 20
drag, startPoint x: 1004, startPoint y: 21, endPoint x: 938, endPoint y: 23, distance: 65.4
copy h2 "[STREET_ADDRESS]"
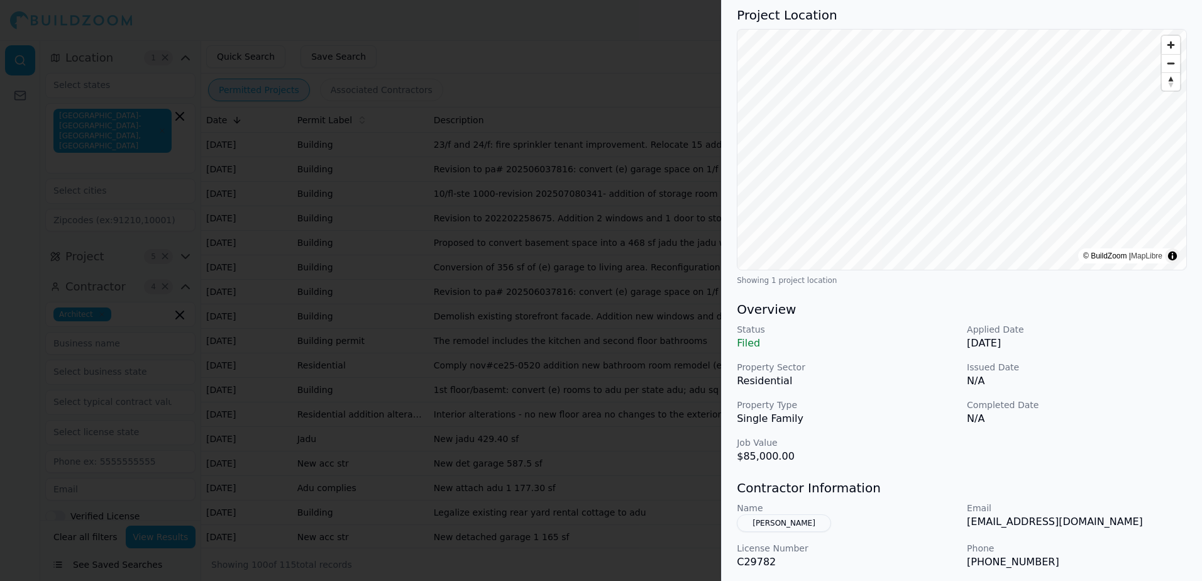
scroll to position [126, 0]
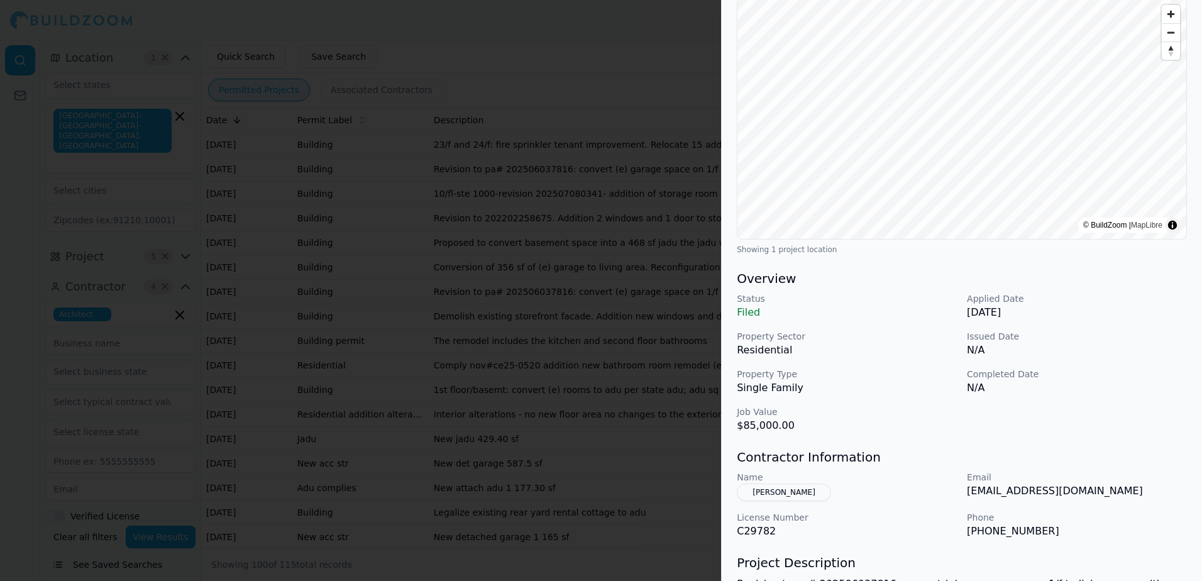
click at [788, 491] on button "[PERSON_NAME]" at bounding box center [784, 493] width 94 height 18
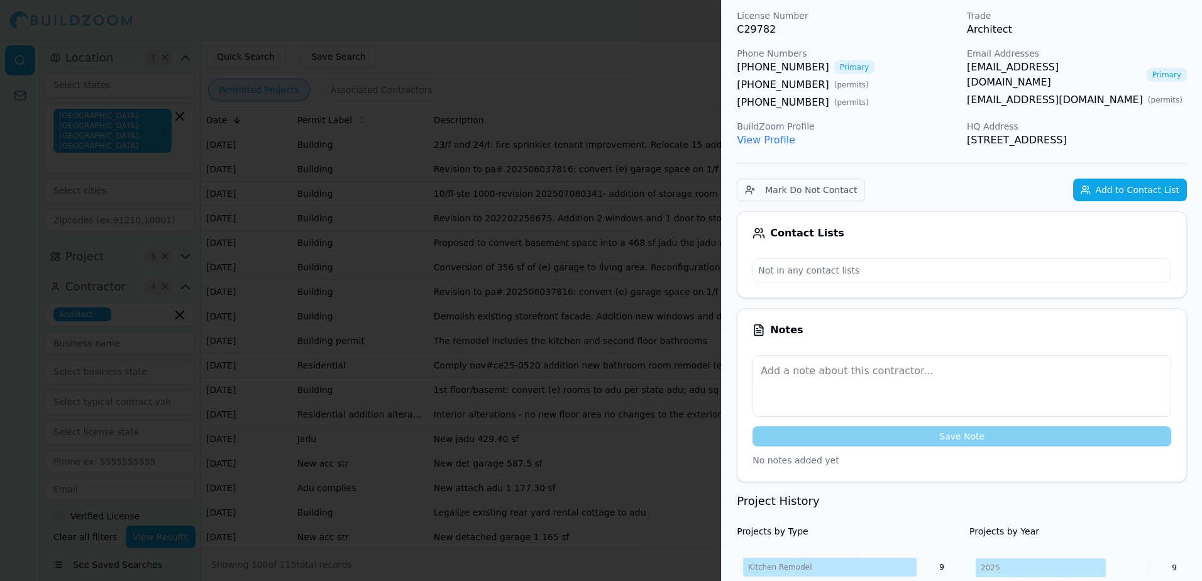
scroll to position [31, 0]
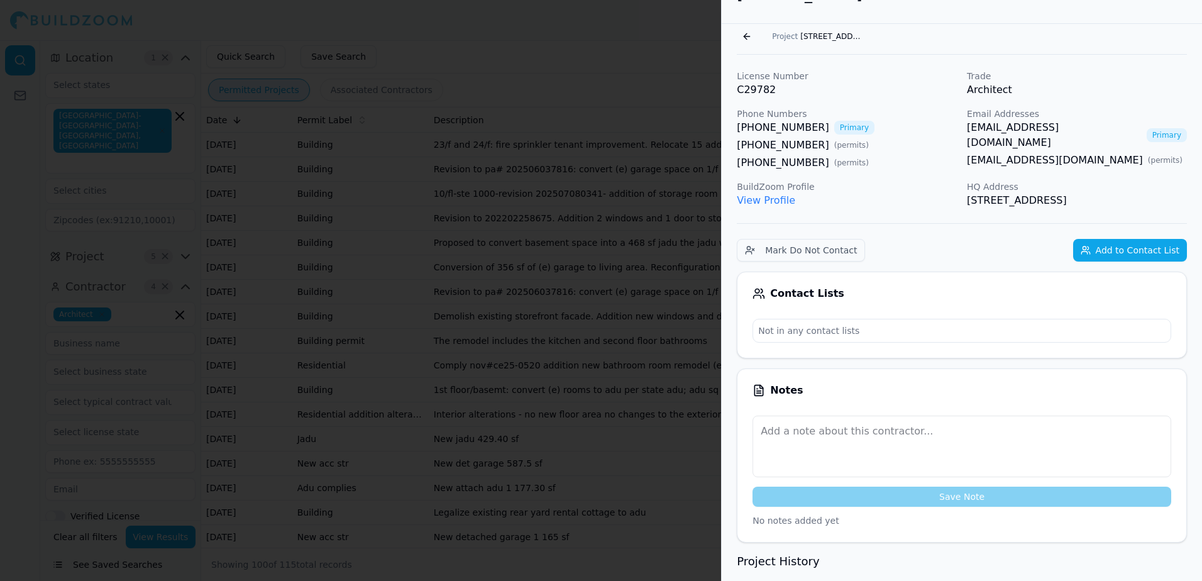
click at [1022, 153] on link "[EMAIL_ADDRESS][DOMAIN_NAME]" at bounding box center [1055, 160] width 176 height 15
click at [646, 53] on div at bounding box center [601, 290] width 1202 height 581
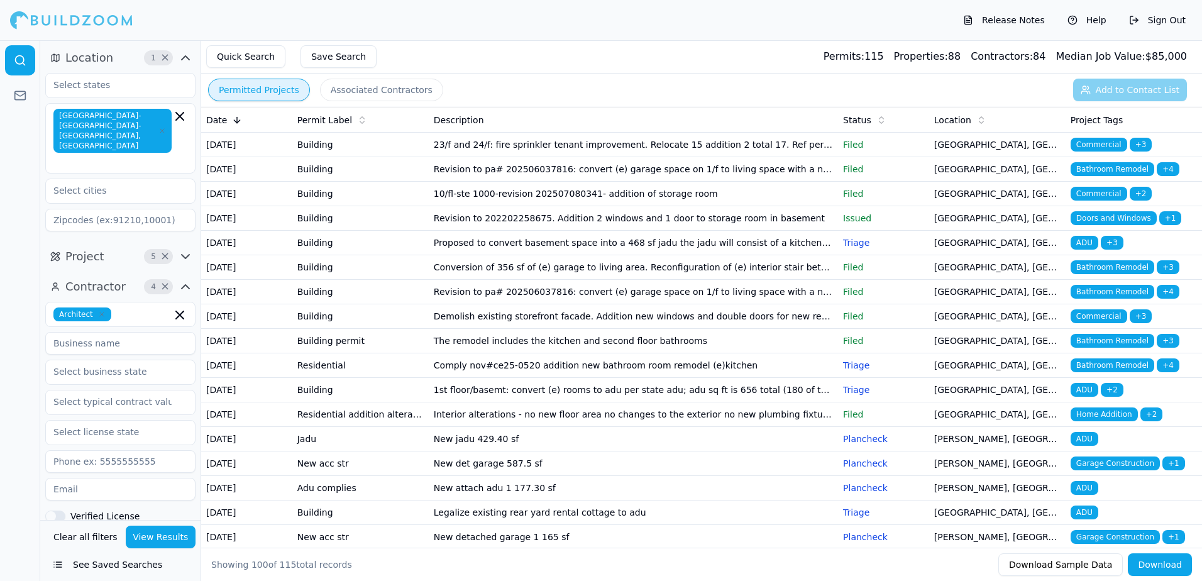
click at [1113, 274] on span "Bathroom Remodel" at bounding box center [1113, 267] width 84 height 14
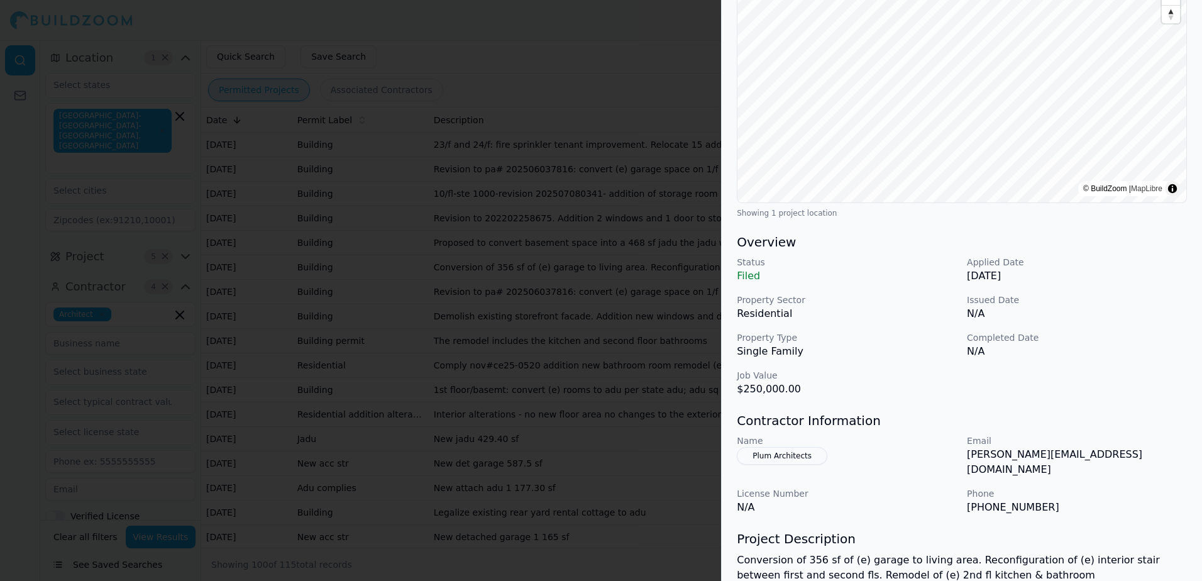
scroll to position [189, 0]
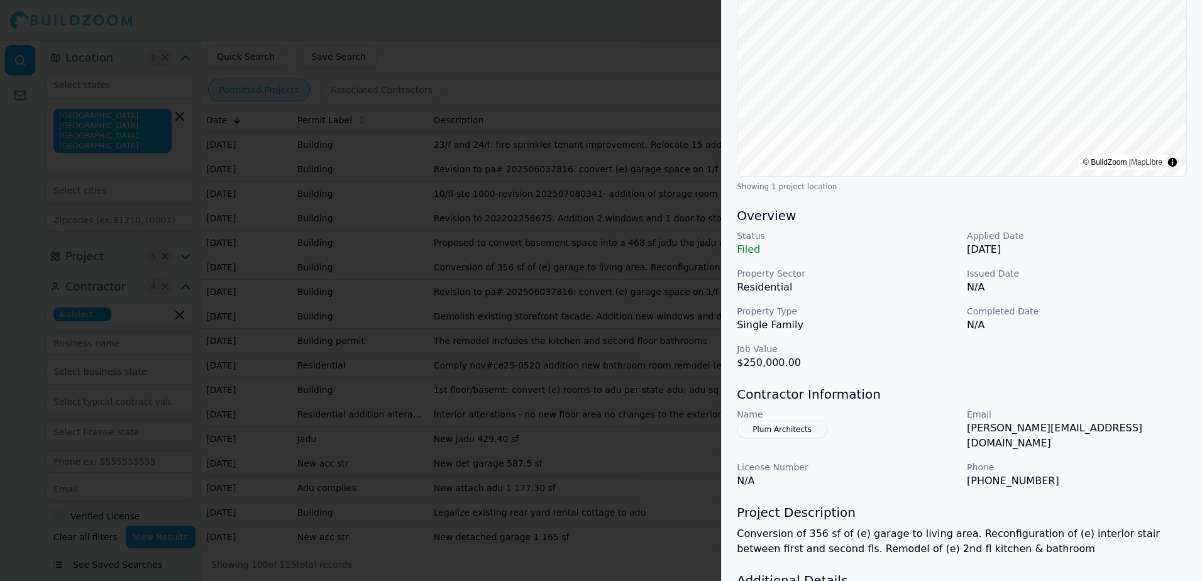
click at [682, 36] on div at bounding box center [601, 290] width 1202 height 581
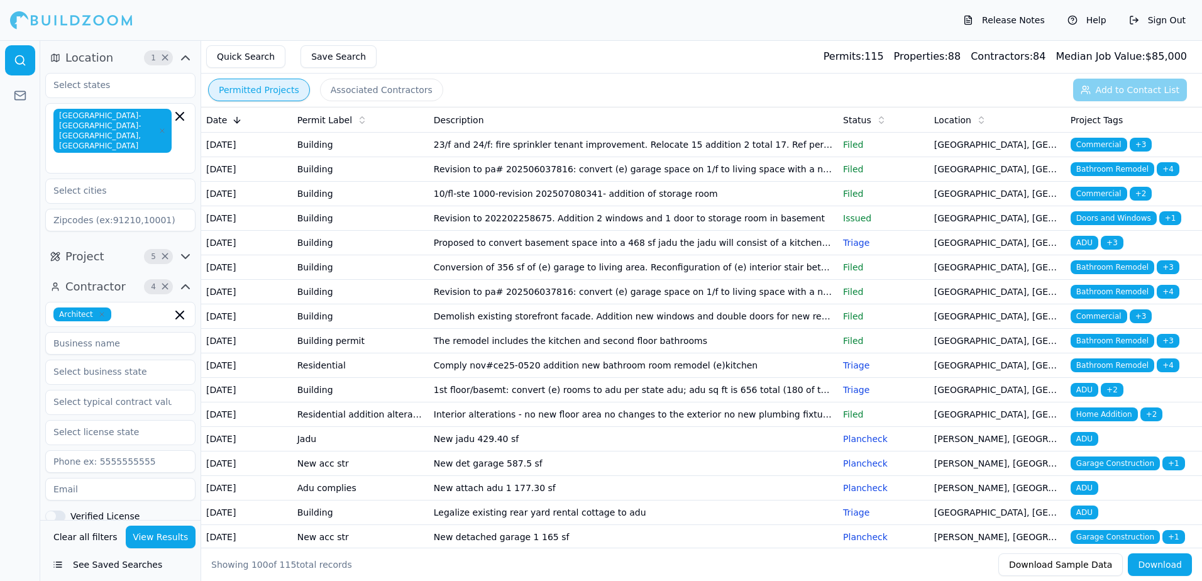
click at [1111, 299] on span "Bathroom Remodel" at bounding box center [1113, 292] width 84 height 14
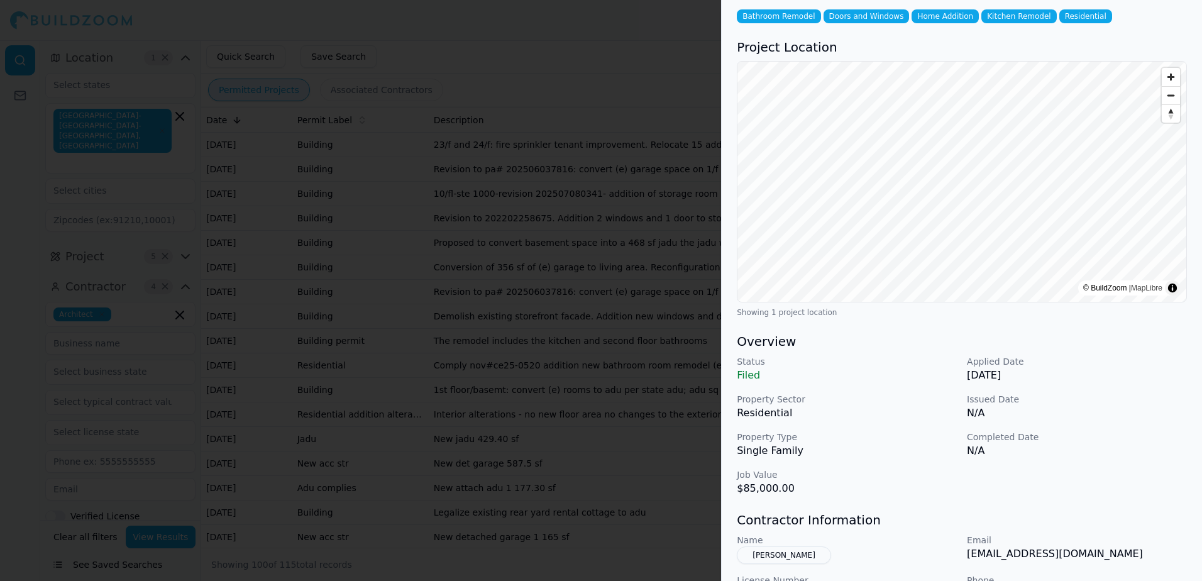
scroll to position [126, 0]
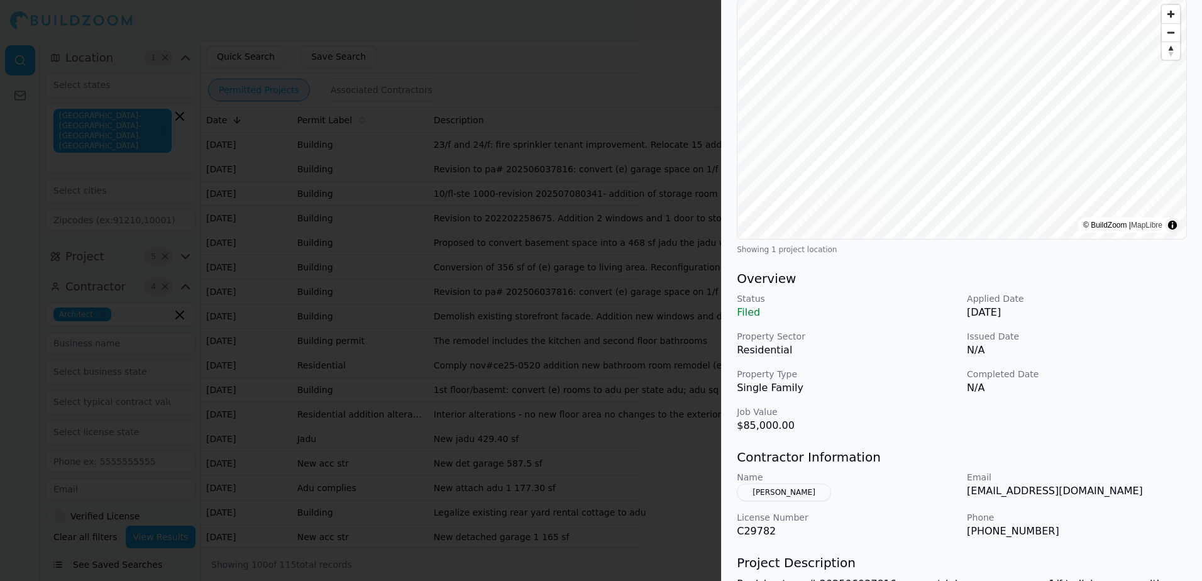
click at [678, 26] on div at bounding box center [601, 290] width 1202 height 581
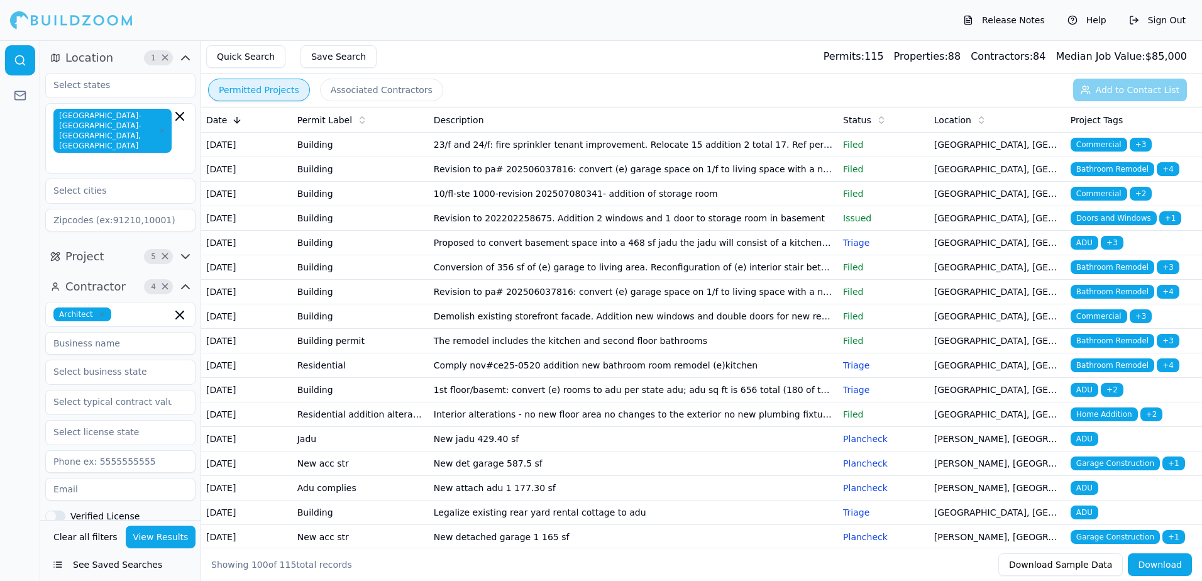
click at [1112, 348] on span "Bathroom Remodel" at bounding box center [1113, 341] width 84 height 14
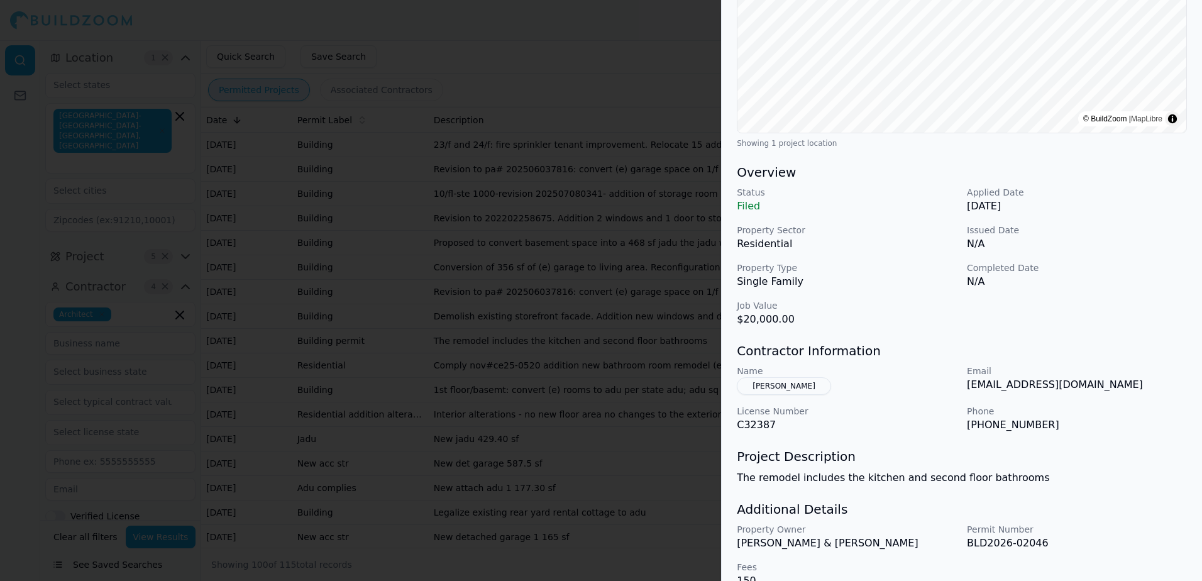
scroll to position [252, 0]
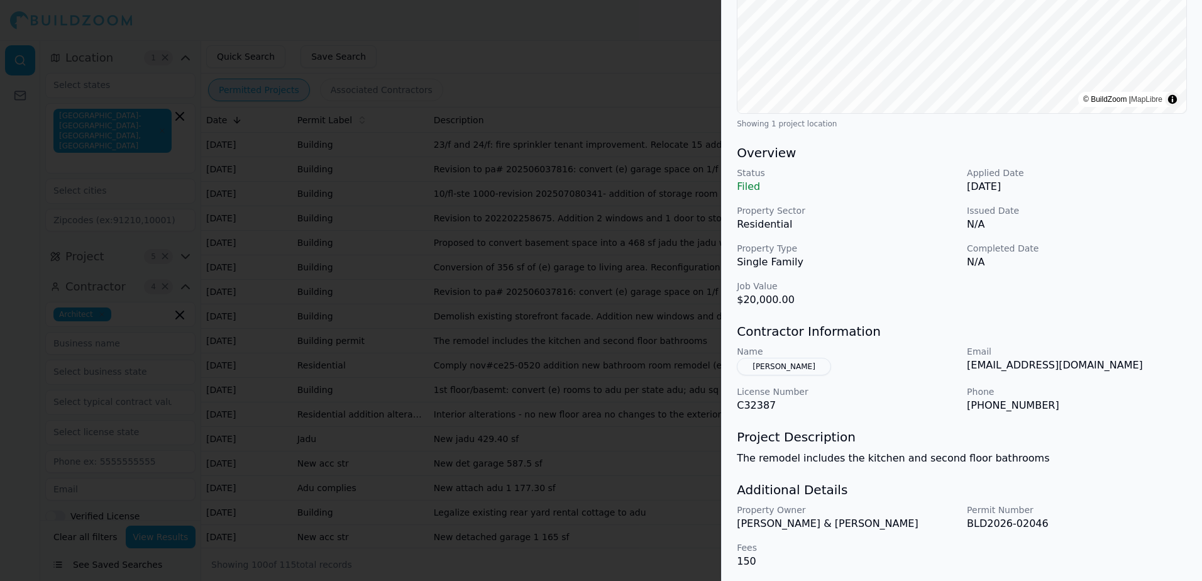
click at [765, 365] on button "[PERSON_NAME]" at bounding box center [784, 367] width 94 height 18
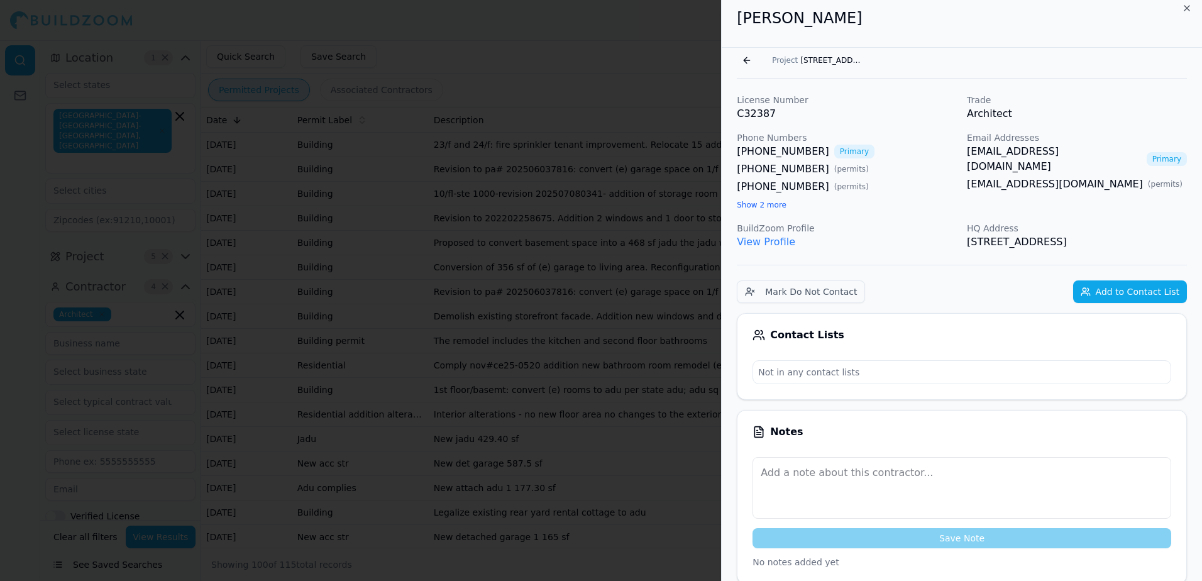
scroll to position [0, 0]
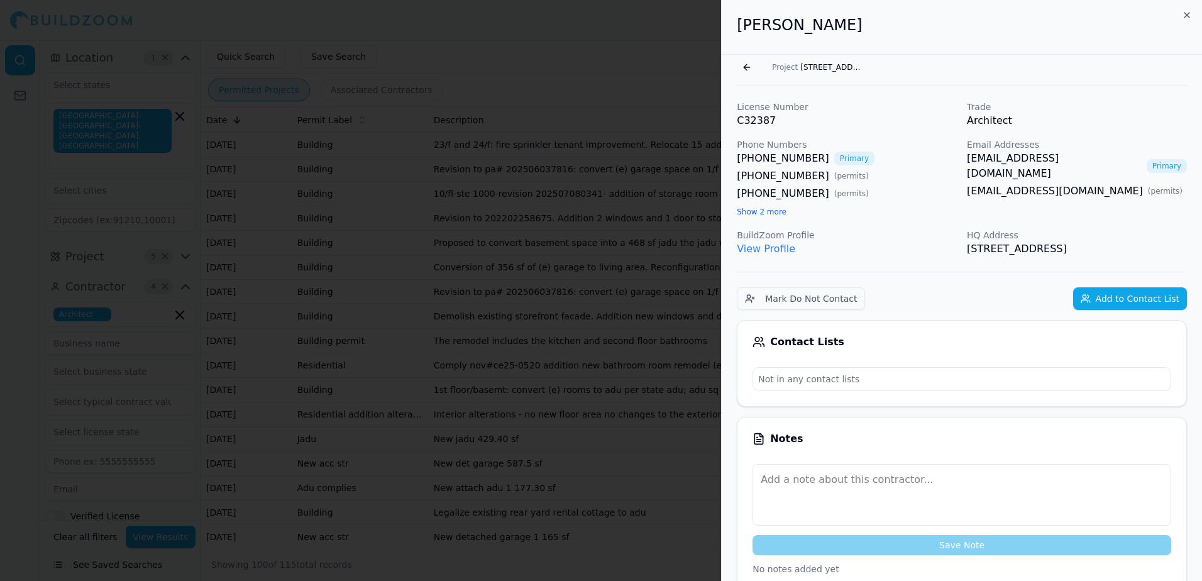
click at [1031, 157] on link "[EMAIL_ADDRESS][DOMAIN_NAME]" at bounding box center [1054, 166] width 175 height 30
click at [1121, 199] on div "Email Addresses [EMAIL_ADDRESS][DOMAIN_NAME] Primary [EMAIL_ADDRESS][DOMAIN_NAM…" at bounding box center [1077, 178] width 220 height 80
click at [1031, 160] on link "[EMAIL_ADDRESS][DOMAIN_NAME]" at bounding box center [1054, 166] width 175 height 30
click at [1014, 158] on link "[EMAIL_ADDRESS][DOMAIN_NAME]" at bounding box center [1054, 166] width 175 height 30
click at [800, 64] on span "[STREET_ADDRESS]" at bounding box center [831, 67] width 63 height 10
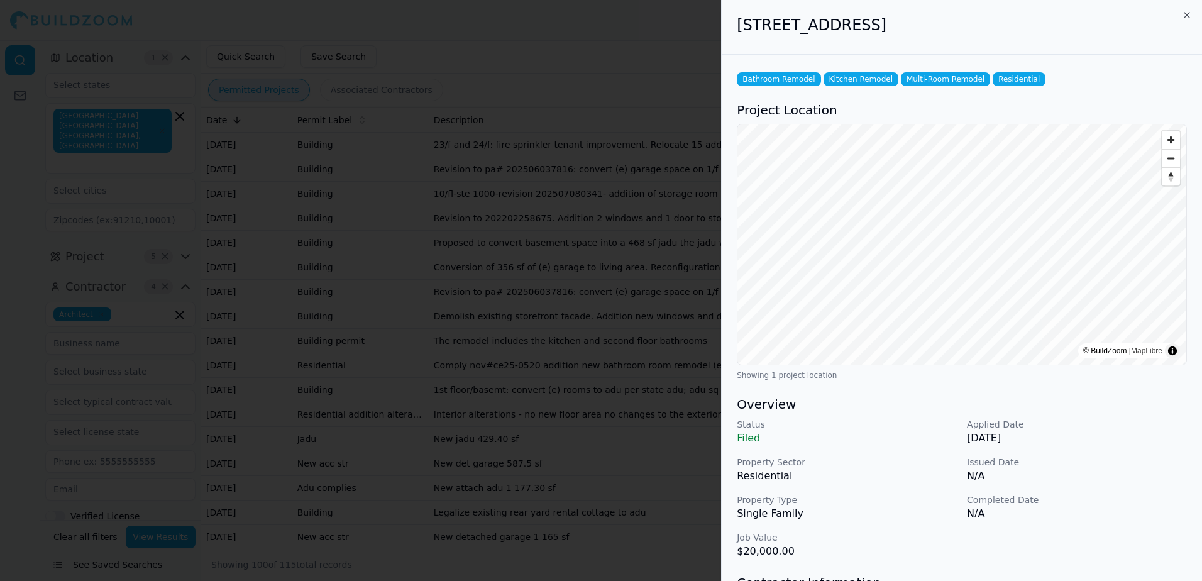
drag, startPoint x: 739, startPoint y: 27, endPoint x: 1005, endPoint y: 20, distance: 266.1
click at [1005, 20] on h2 "[STREET_ADDRESS]" at bounding box center [962, 25] width 450 height 20
drag, startPoint x: 1005, startPoint y: 20, endPoint x: 948, endPoint y: 24, distance: 58.0
copy h2 "[STREET_ADDRESS]"
click at [750, 56] on div "Bathroom Remodel Kitchen Remodel Multi-Room Remodel Residential Project Locatio…" at bounding box center [962, 445] width 480 height 781
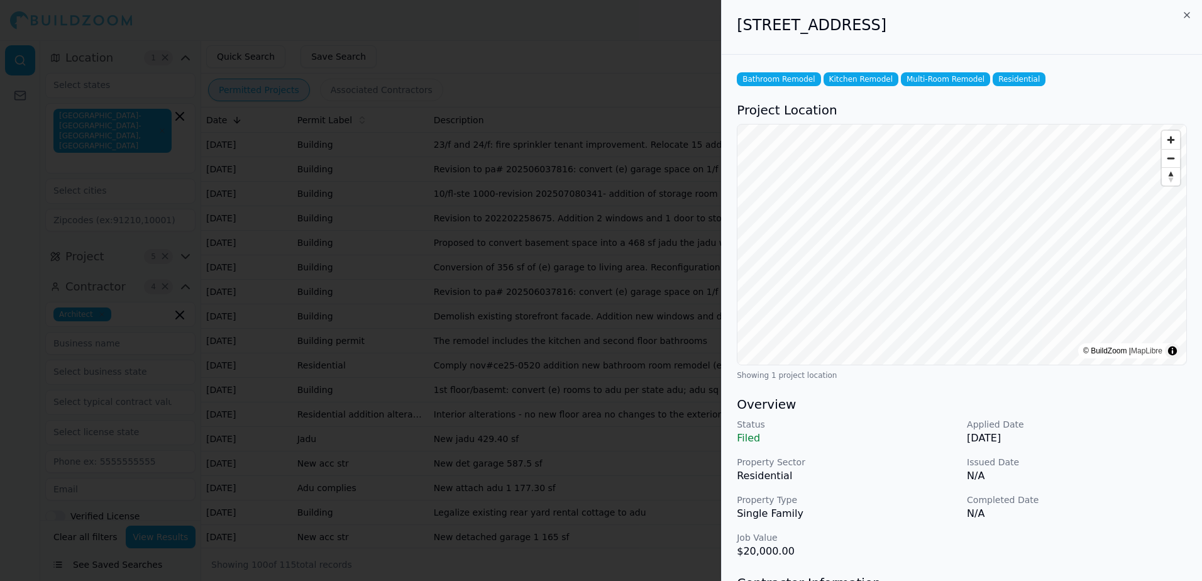
click at [690, 57] on div at bounding box center [601, 290] width 1202 height 581
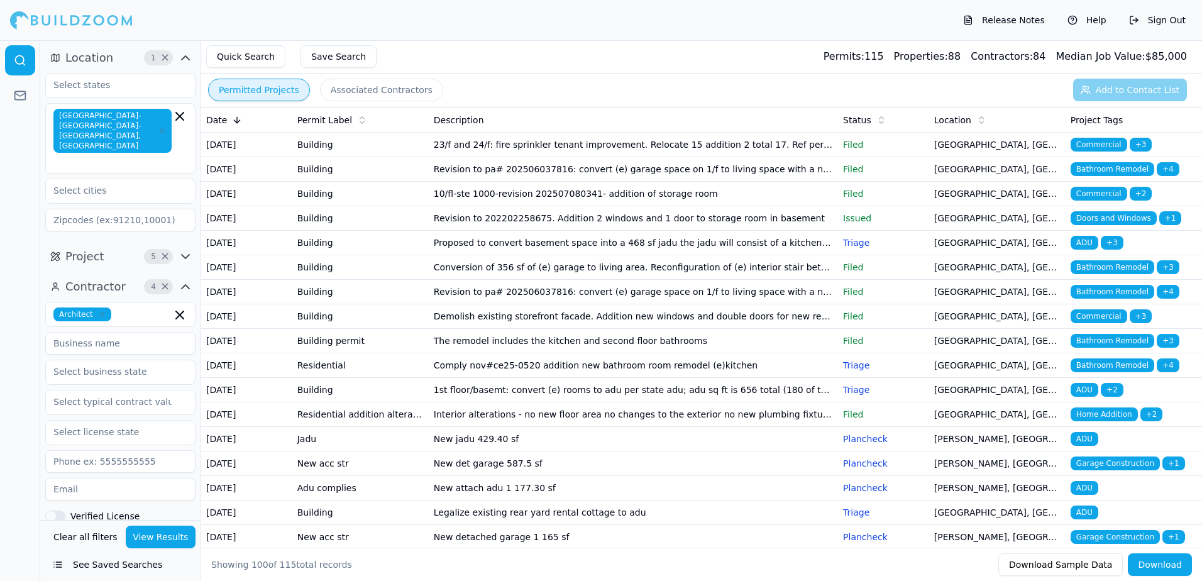
click at [1107, 348] on span "Bathroom Remodel" at bounding box center [1113, 341] width 84 height 14
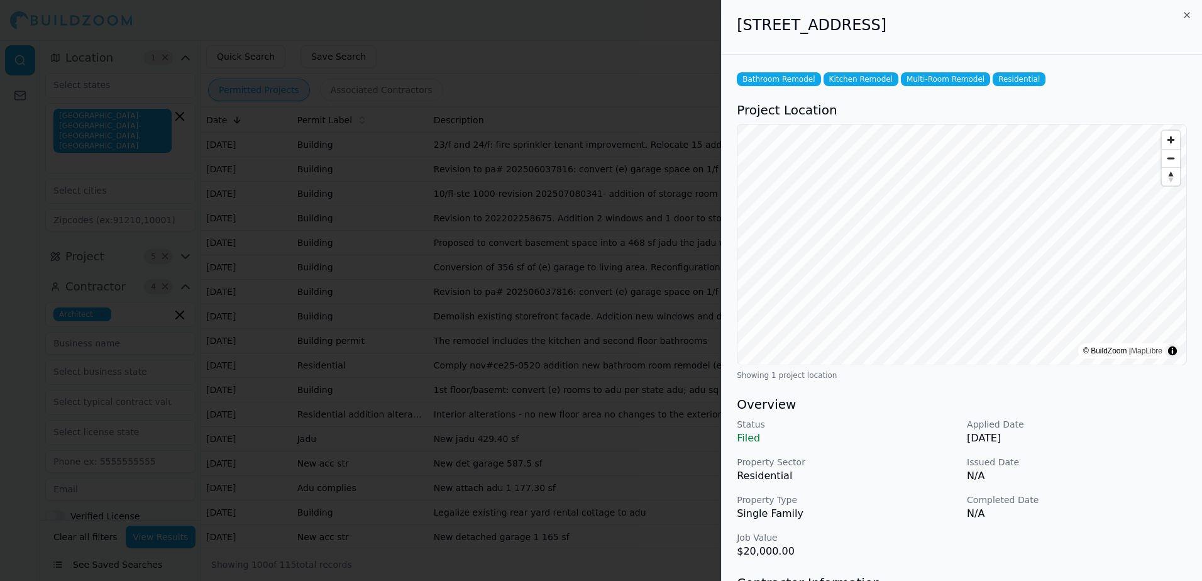
click at [688, 47] on div at bounding box center [601, 290] width 1202 height 581
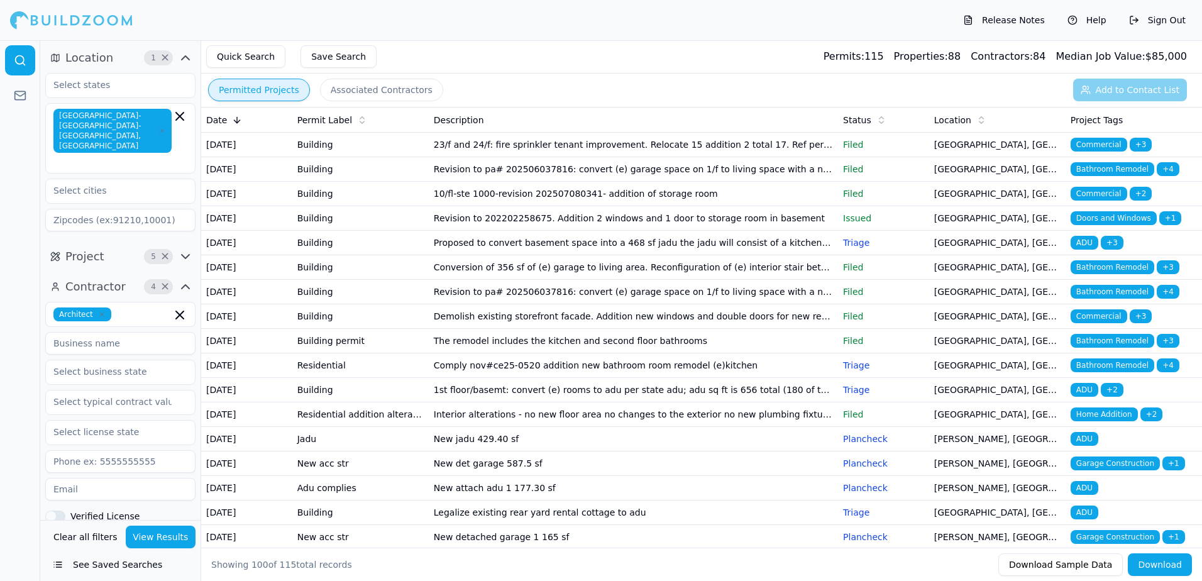
click at [1126, 372] on span "Bathroom Remodel" at bounding box center [1113, 365] width 84 height 14
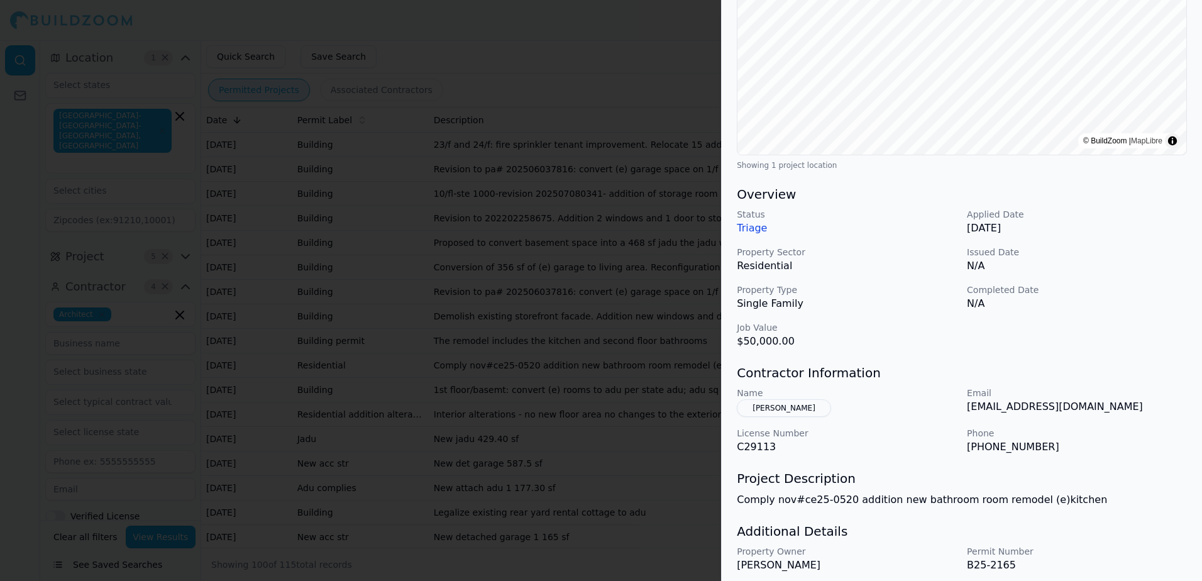
scroll to position [255, 0]
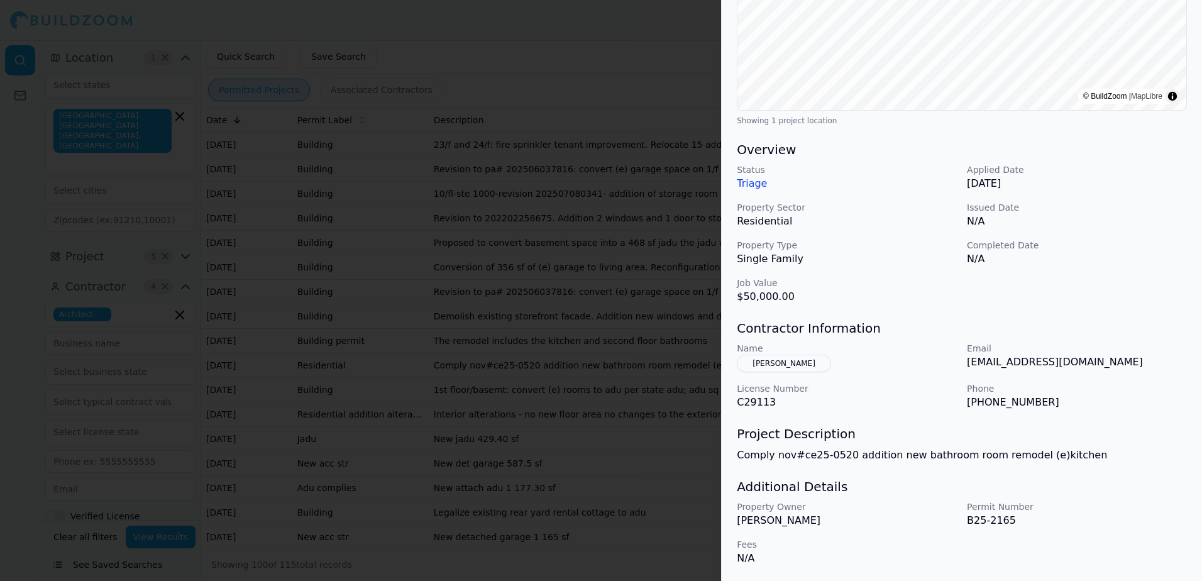
click at [791, 362] on button "[PERSON_NAME]" at bounding box center [784, 364] width 94 height 18
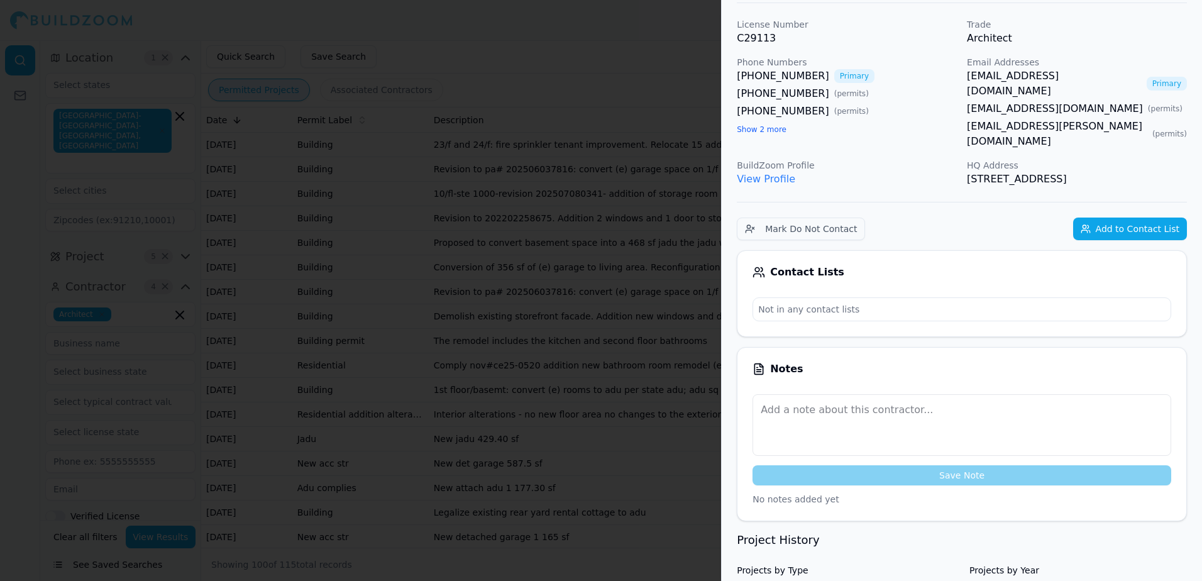
scroll to position [34, 0]
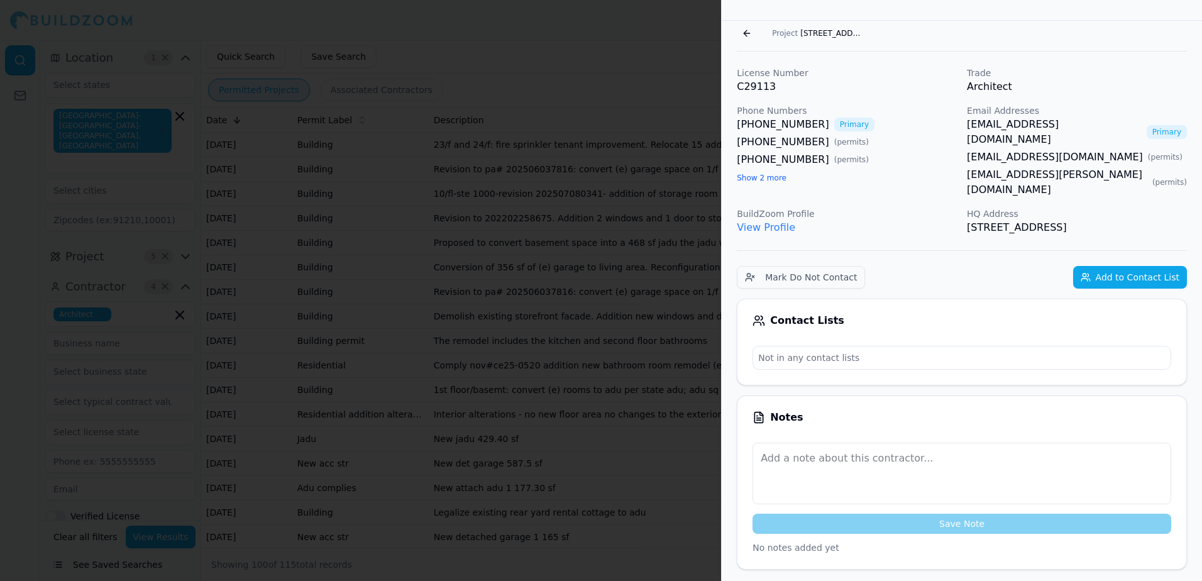
click at [993, 123] on link "[EMAIL_ADDRESS][DOMAIN_NAME]" at bounding box center [1054, 132] width 175 height 30
click at [1088, 37] on div "Go back Project [STREET_ADDRESS]" at bounding box center [962, 33] width 450 height 20
click at [748, 33] on button "Go back" at bounding box center [747, 33] width 20 height 20
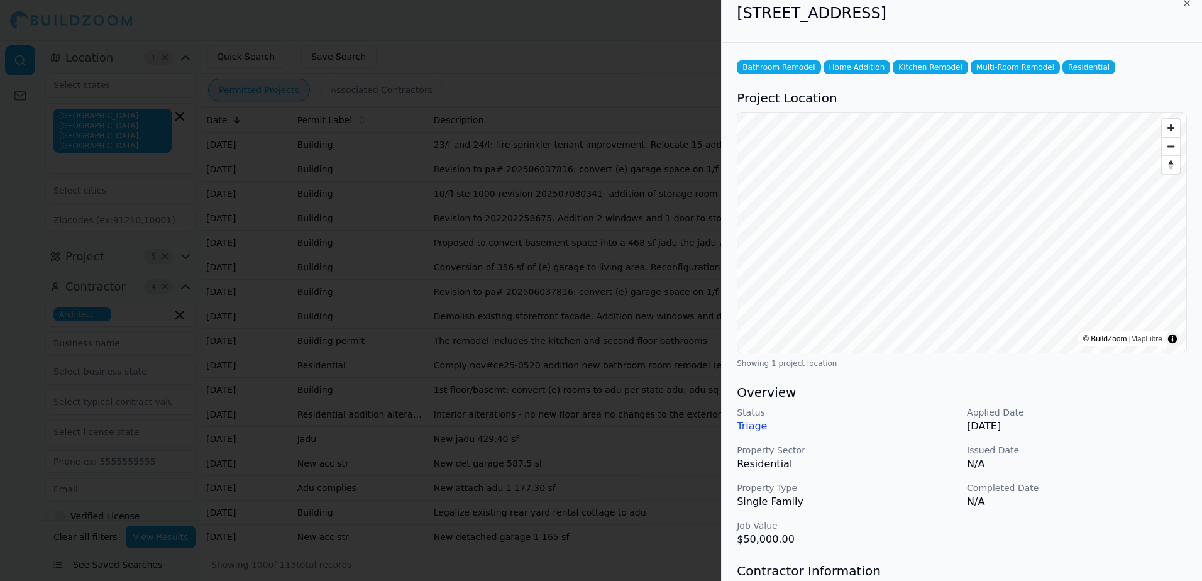
scroll to position [0, 0]
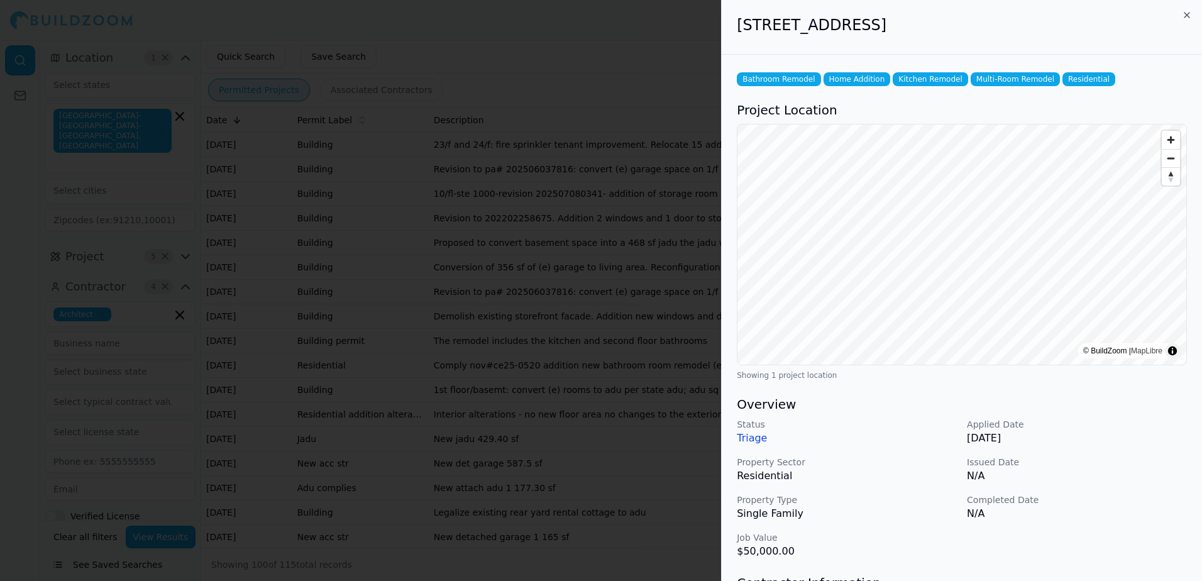
drag, startPoint x: 738, startPoint y: 28, endPoint x: 1058, endPoint y: 38, distance: 319.6
click at [1058, 38] on div "[STREET_ADDRESS]" at bounding box center [962, 27] width 480 height 55
drag, startPoint x: 1058, startPoint y: 38, endPoint x: 1025, endPoint y: 28, distance: 34.2
copy h2 "[STREET_ADDRESS]"
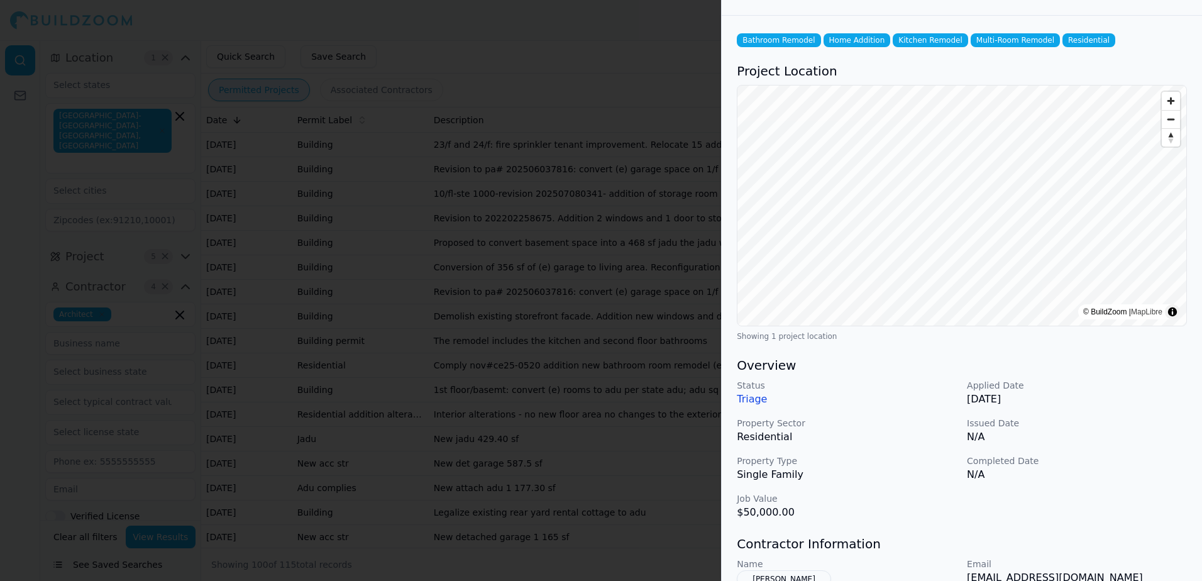
scroll to position [126, 0]
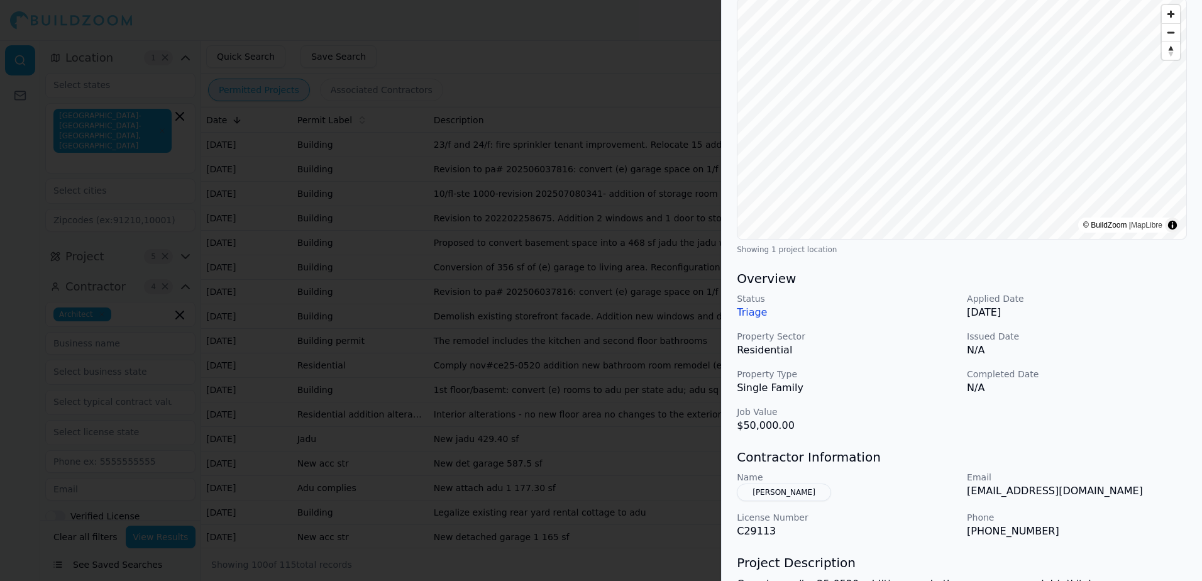
click at [787, 490] on button "[PERSON_NAME]" at bounding box center [784, 493] width 94 height 18
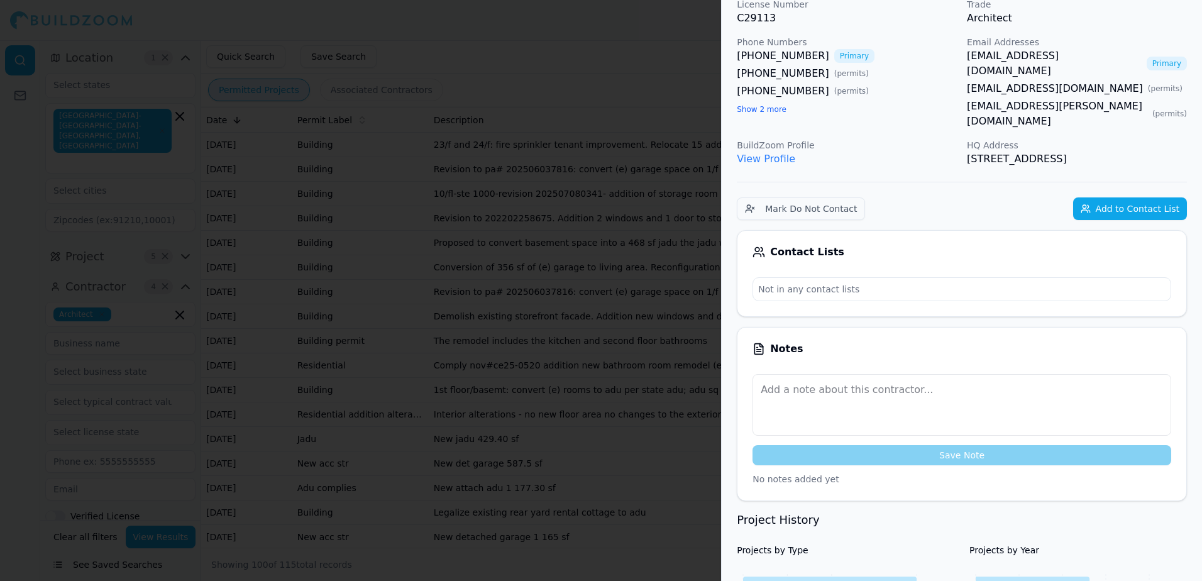
scroll to position [31, 0]
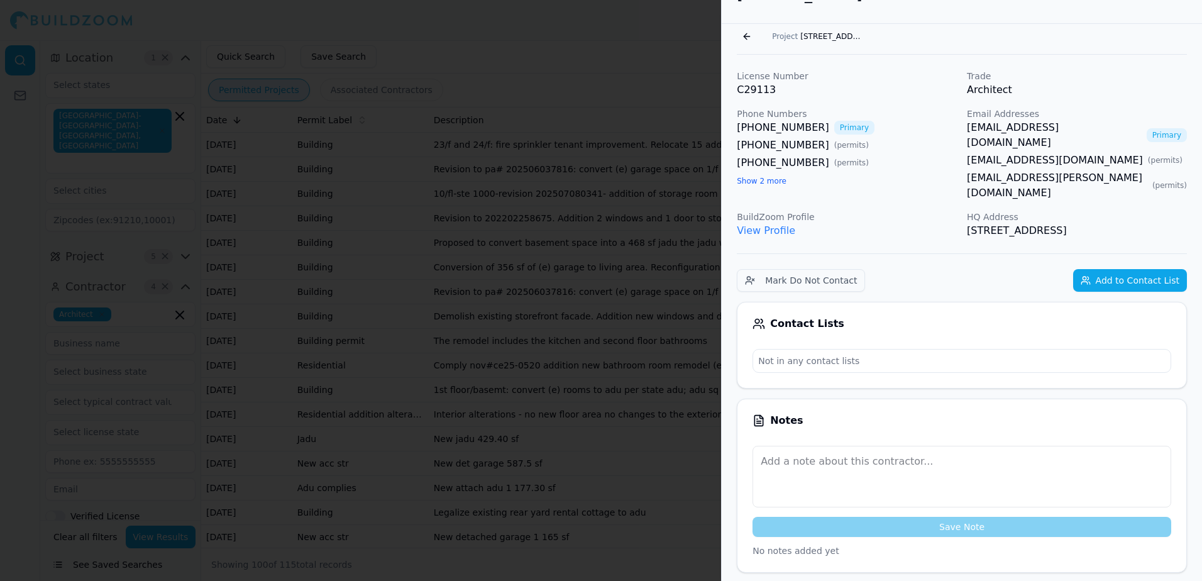
click at [1013, 153] on link "[EMAIL_ADDRESS][DOMAIN_NAME]" at bounding box center [1055, 160] width 176 height 15
click at [775, 181] on button "Show 2 more" at bounding box center [762, 181] width 50 height 10
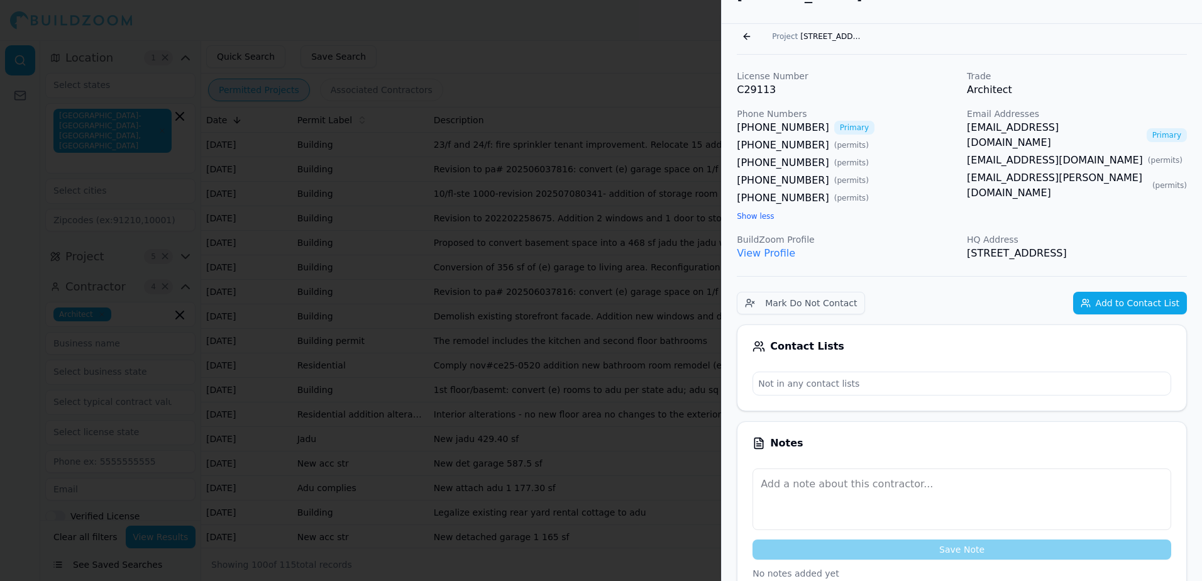
click at [1001, 170] on link "[EMAIL_ADDRESS][PERSON_NAME][DOMAIN_NAME]" at bounding box center [1057, 185] width 180 height 30
click at [1059, 33] on div "Go back Project [STREET_ADDRESS]" at bounding box center [962, 36] width 450 height 20
click at [748, 36] on button "Go back" at bounding box center [747, 36] width 20 height 20
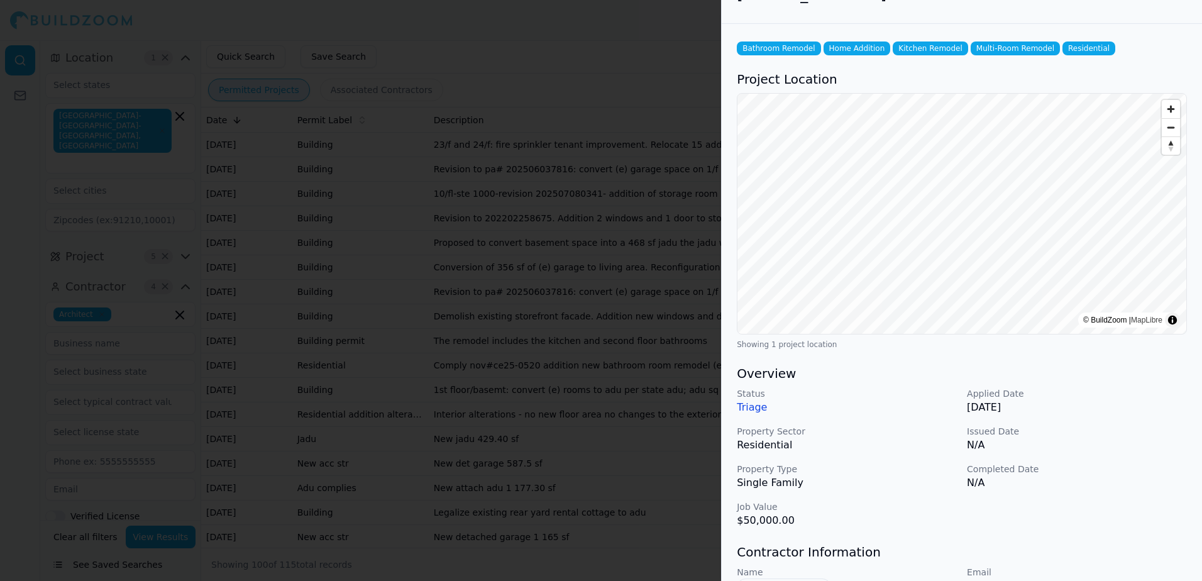
scroll to position [0, 0]
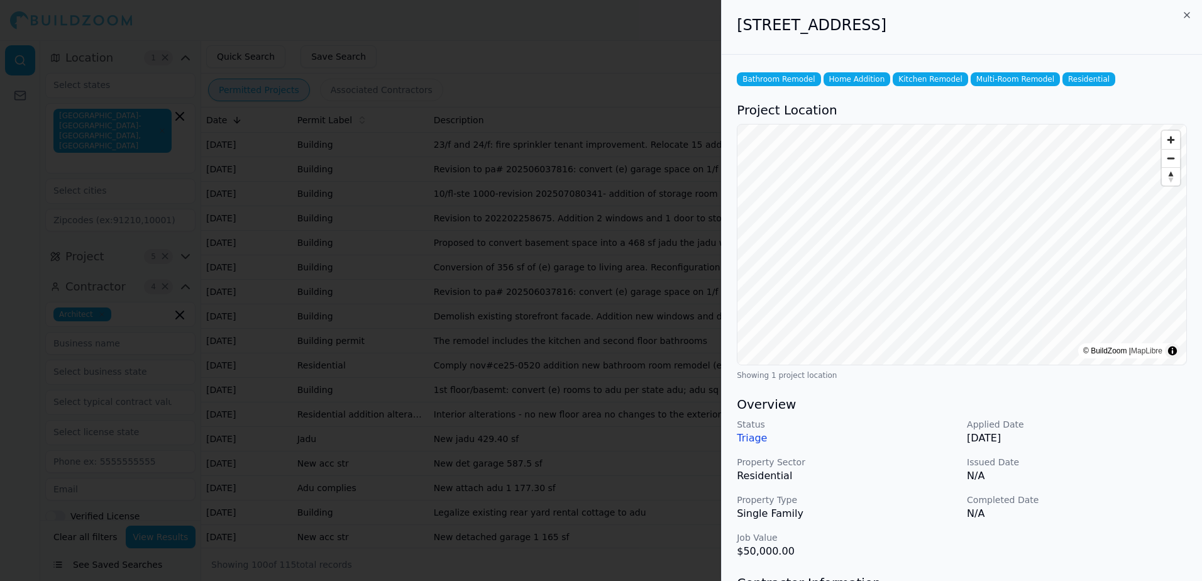
drag, startPoint x: 739, startPoint y: 28, endPoint x: 1106, endPoint y: 33, distance: 367.2
click at [1106, 33] on h2 "[STREET_ADDRESS]" at bounding box center [962, 25] width 450 height 20
drag, startPoint x: 1106, startPoint y: 33, endPoint x: 1008, endPoint y: 29, distance: 98.2
copy h2 "[STREET_ADDRESS]"
click at [702, 48] on div at bounding box center [601, 290] width 1202 height 581
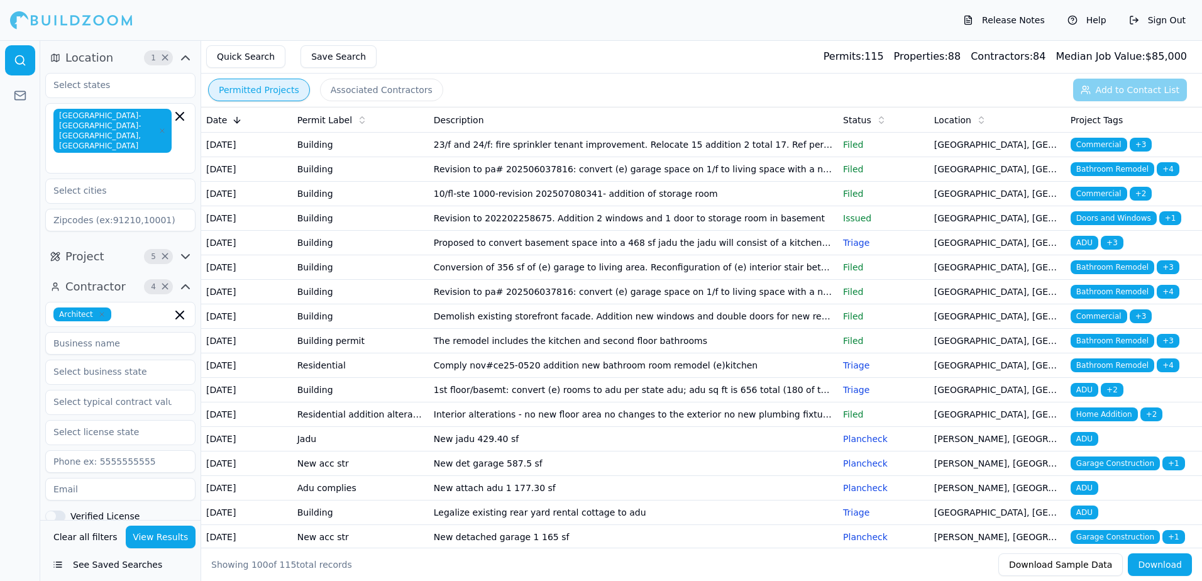
click at [1128, 372] on span "Bathroom Remodel" at bounding box center [1113, 365] width 84 height 14
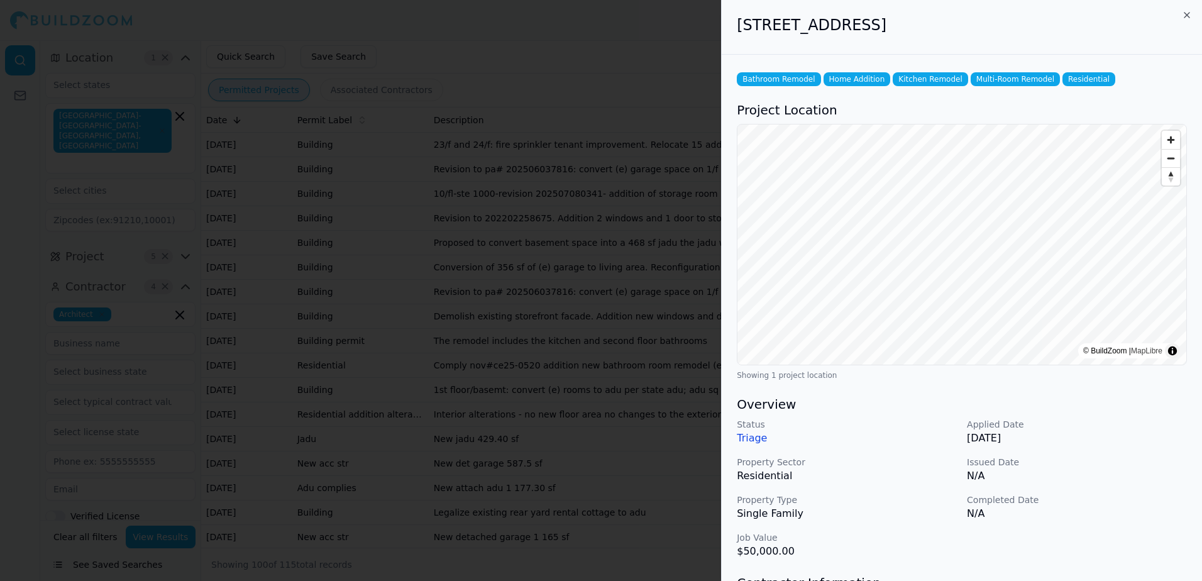
click at [617, 60] on div at bounding box center [601, 290] width 1202 height 581
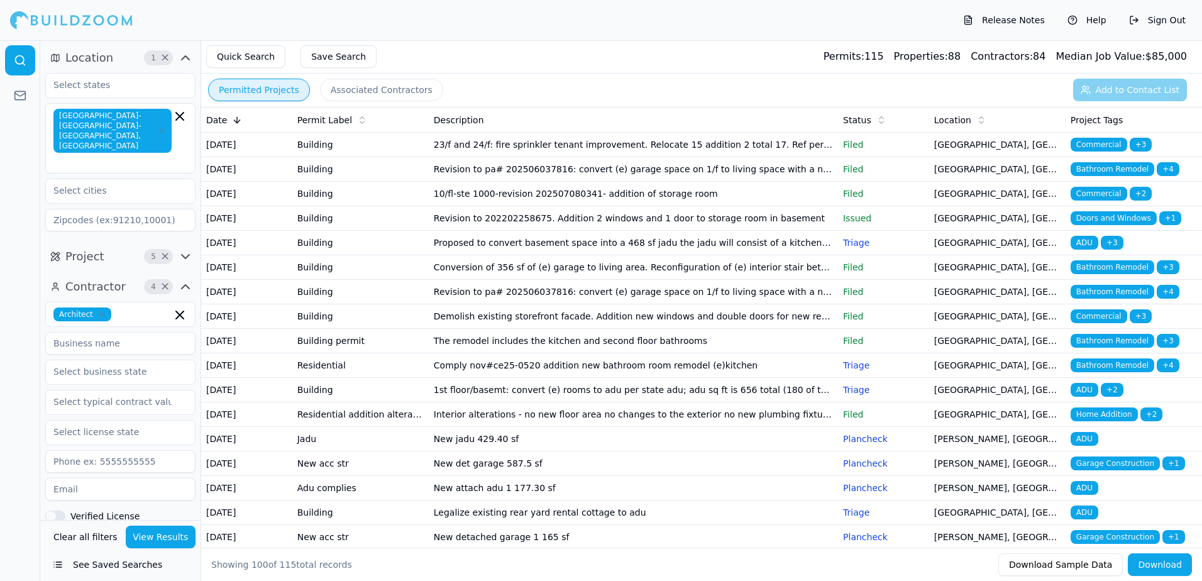
click at [1083, 397] on span "ADU" at bounding box center [1085, 390] width 28 height 14
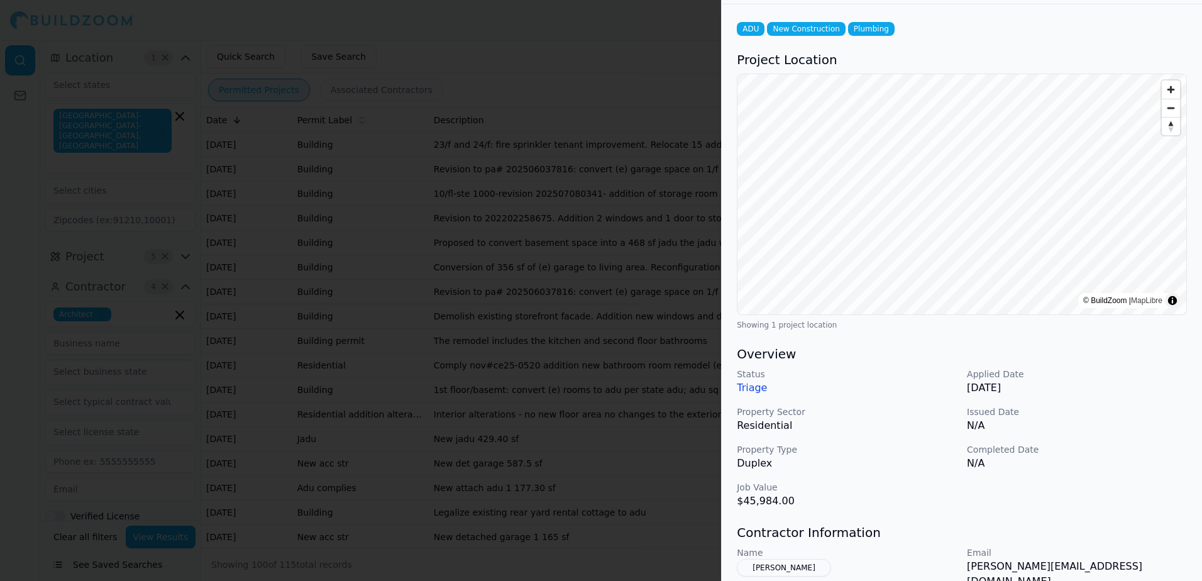
scroll to position [189, 0]
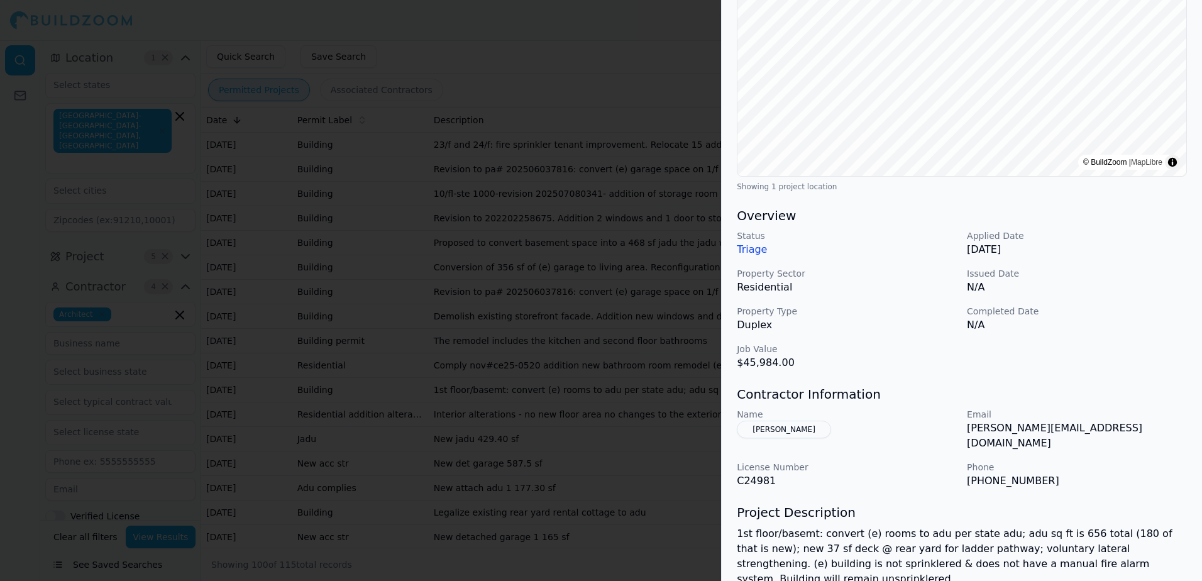
click at [808, 428] on button "[PERSON_NAME]" at bounding box center [784, 430] width 94 height 18
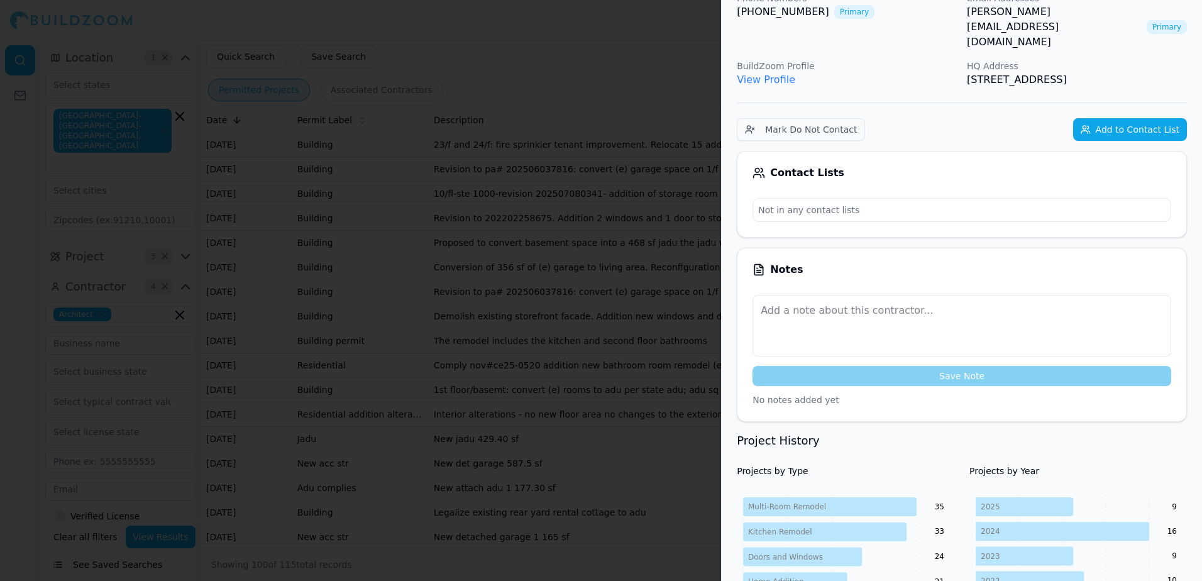
scroll to position [0, 0]
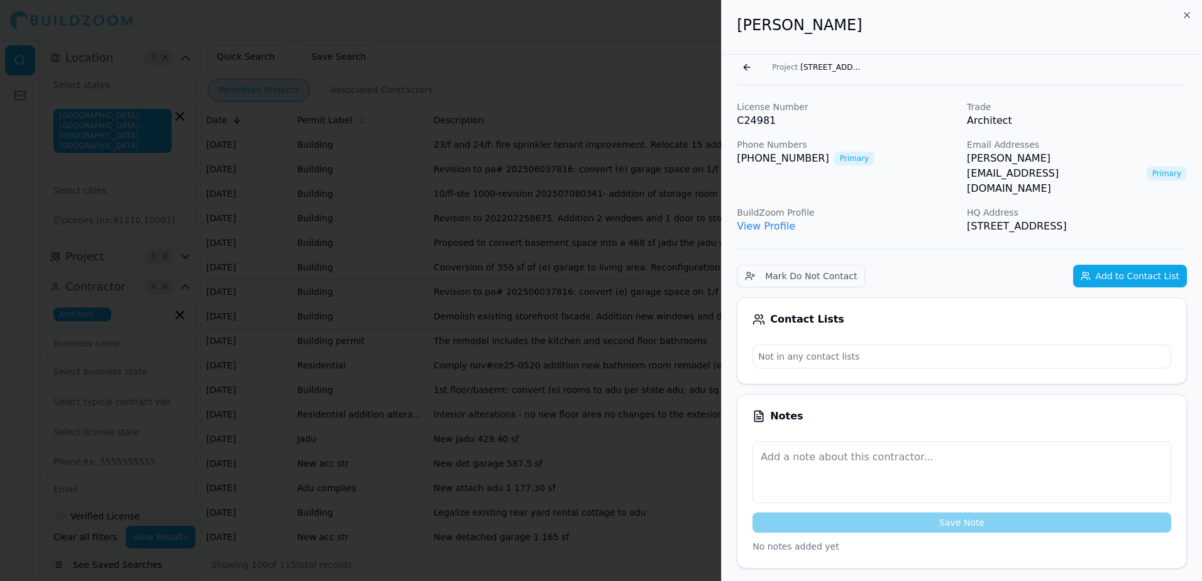
click at [756, 220] on link "View Profile" at bounding box center [766, 226] width 58 height 12
click at [1136, 111] on p "Trade" at bounding box center [1077, 107] width 220 height 13
click at [1071, 157] on link "[PERSON_NAME][EMAIL_ADDRESS][DOMAIN_NAME]" at bounding box center [1054, 173] width 175 height 45
click at [742, 67] on button "Go back" at bounding box center [747, 67] width 20 height 20
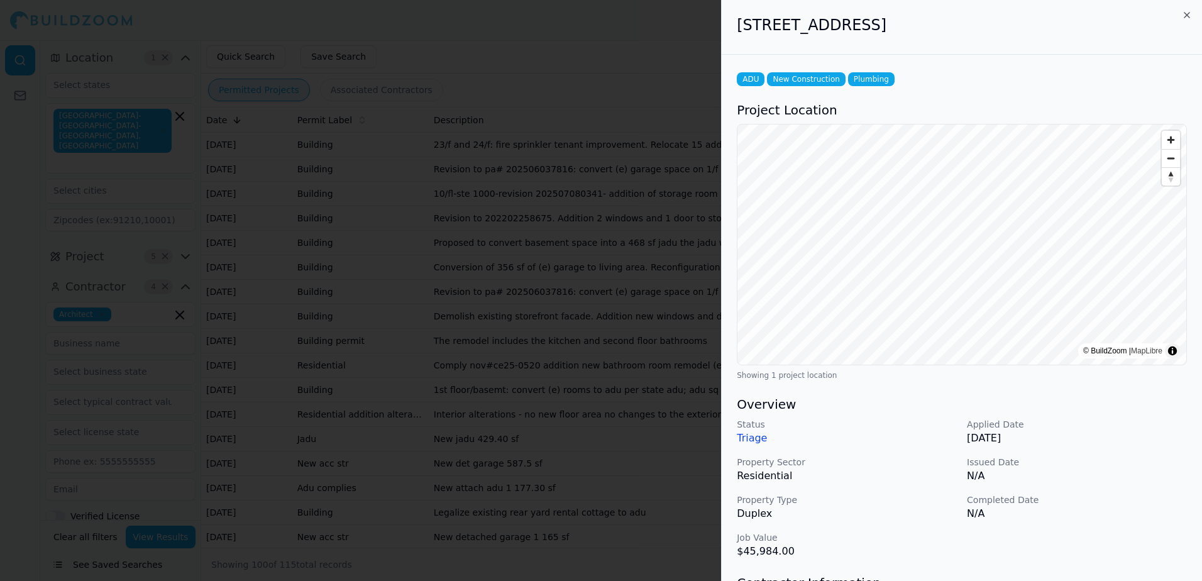
drag, startPoint x: 740, startPoint y: 21, endPoint x: 1046, endPoint y: 11, distance: 305.8
click at [1046, 11] on div "[STREET_ADDRESS]" at bounding box center [962, 27] width 480 height 55
drag, startPoint x: 1046, startPoint y: 11, endPoint x: 971, endPoint y: 20, distance: 75.3
copy h2 "[STREET_ADDRESS]"
click at [616, 50] on div at bounding box center [601, 290] width 1202 height 581
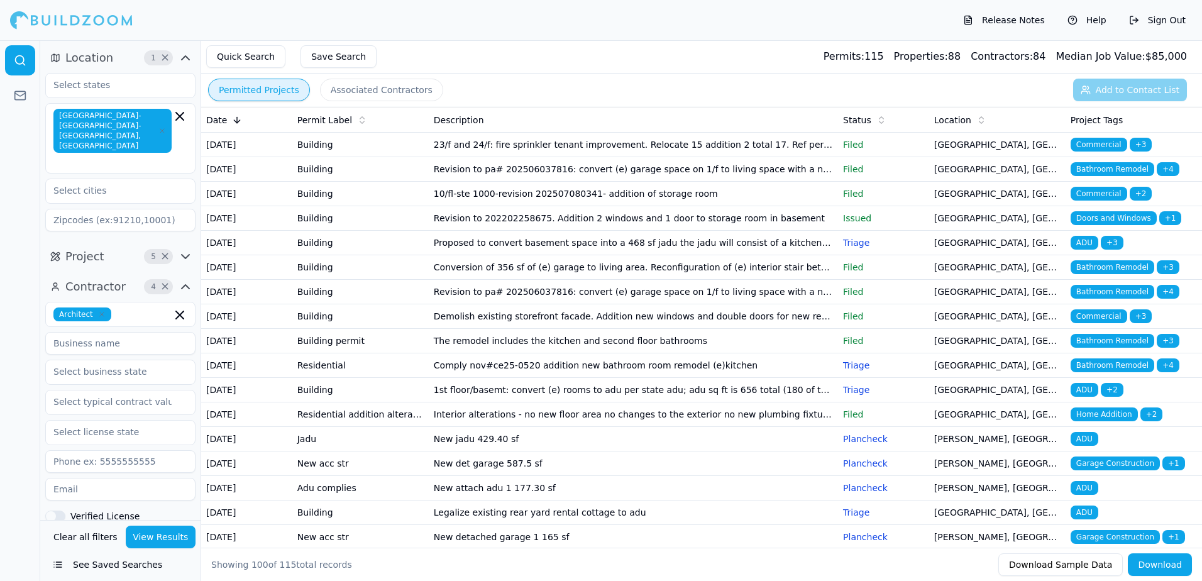
click at [1086, 421] on span "Home Addition" at bounding box center [1104, 414] width 67 height 14
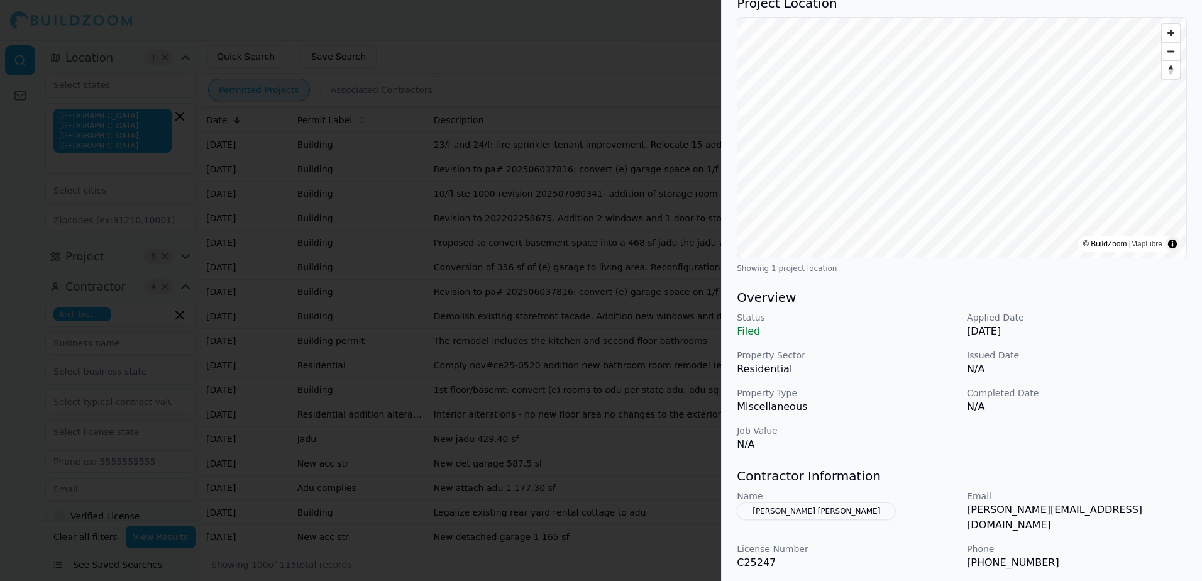
scroll to position [126, 0]
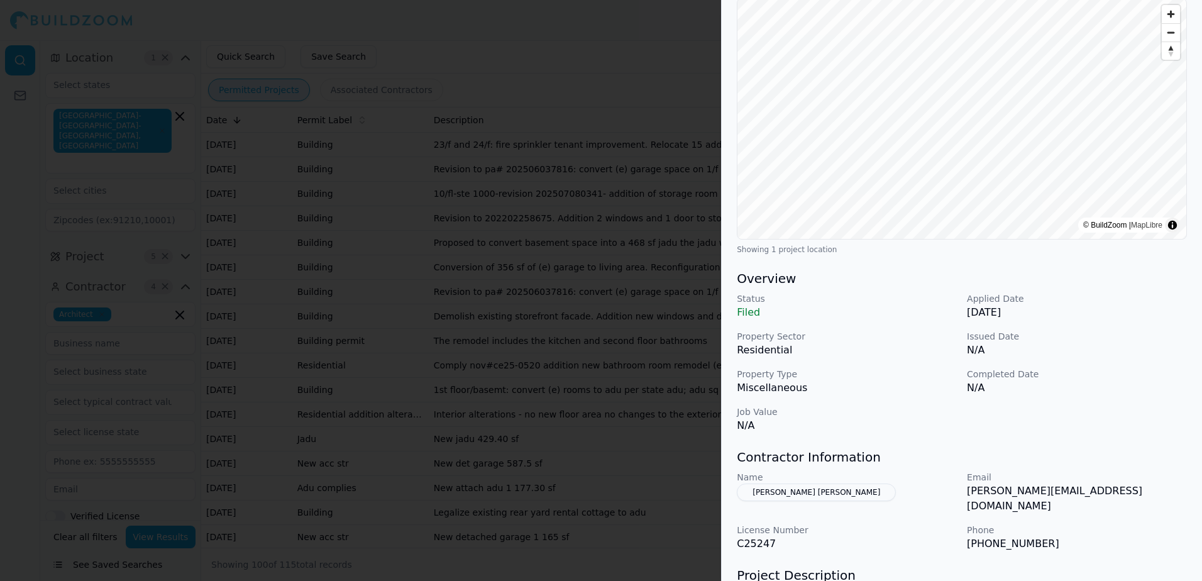
click at [841, 494] on button "[PERSON_NAME] [PERSON_NAME]" at bounding box center [816, 493] width 159 height 18
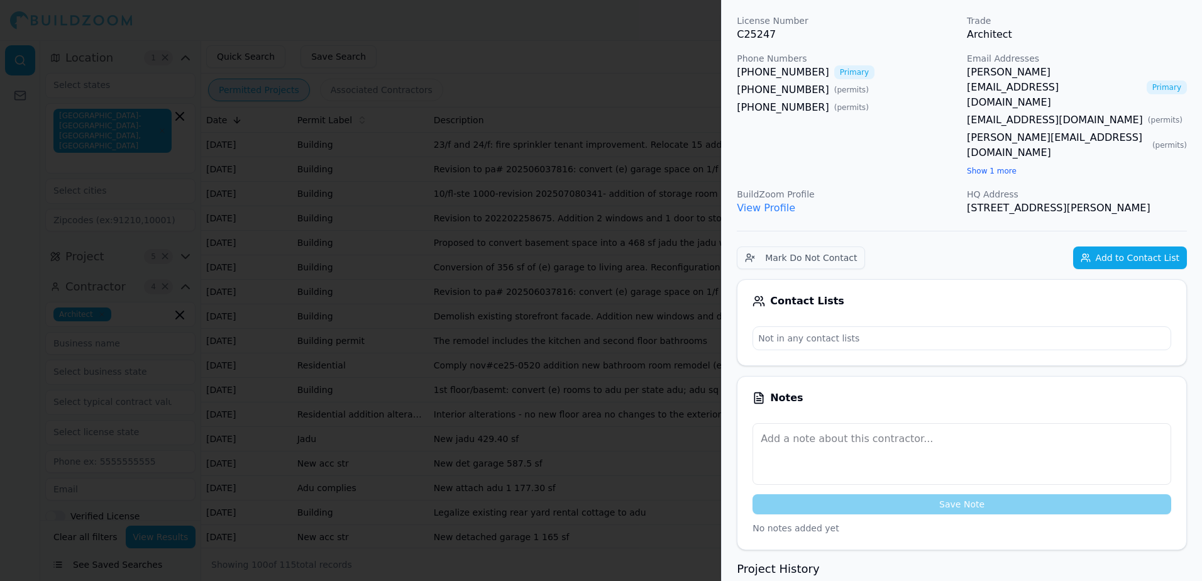
scroll to position [31, 0]
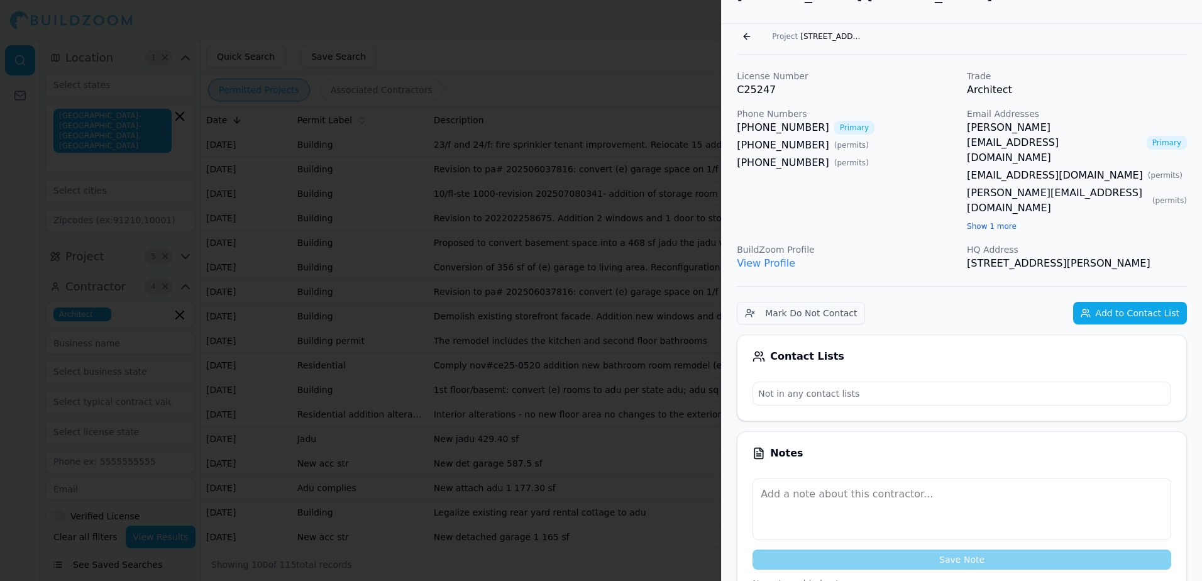
click at [760, 257] on link "View Profile" at bounding box center [766, 263] width 58 height 12
click at [1005, 128] on link "[PERSON_NAME][EMAIL_ADDRESS][DOMAIN_NAME]" at bounding box center [1054, 142] width 175 height 45
click at [743, 35] on button "Go back" at bounding box center [747, 36] width 20 height 20
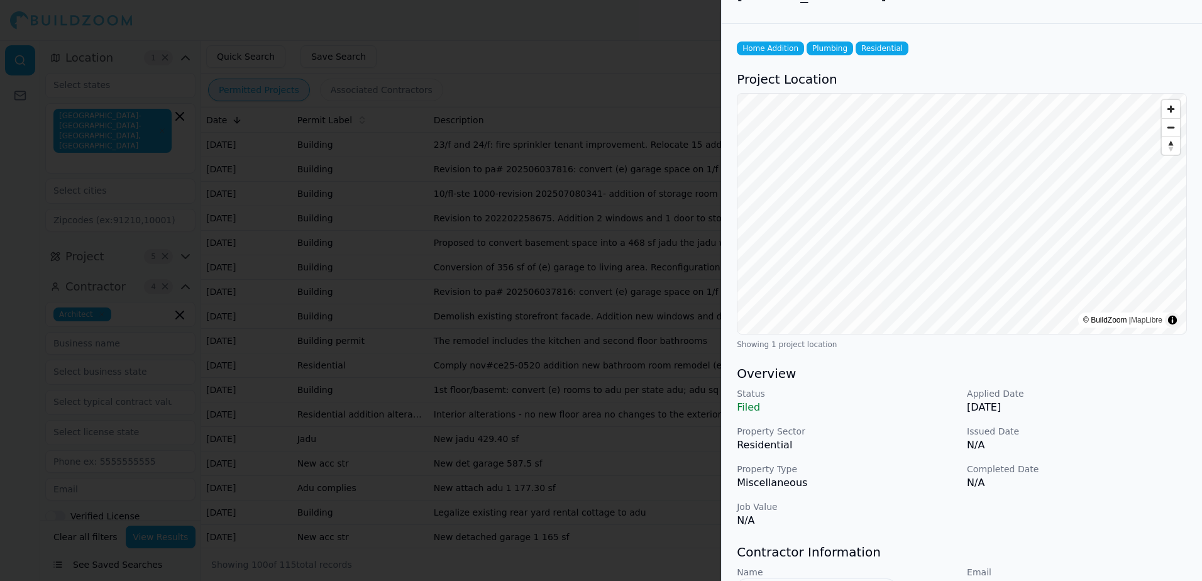
scroll to position [0, 0]
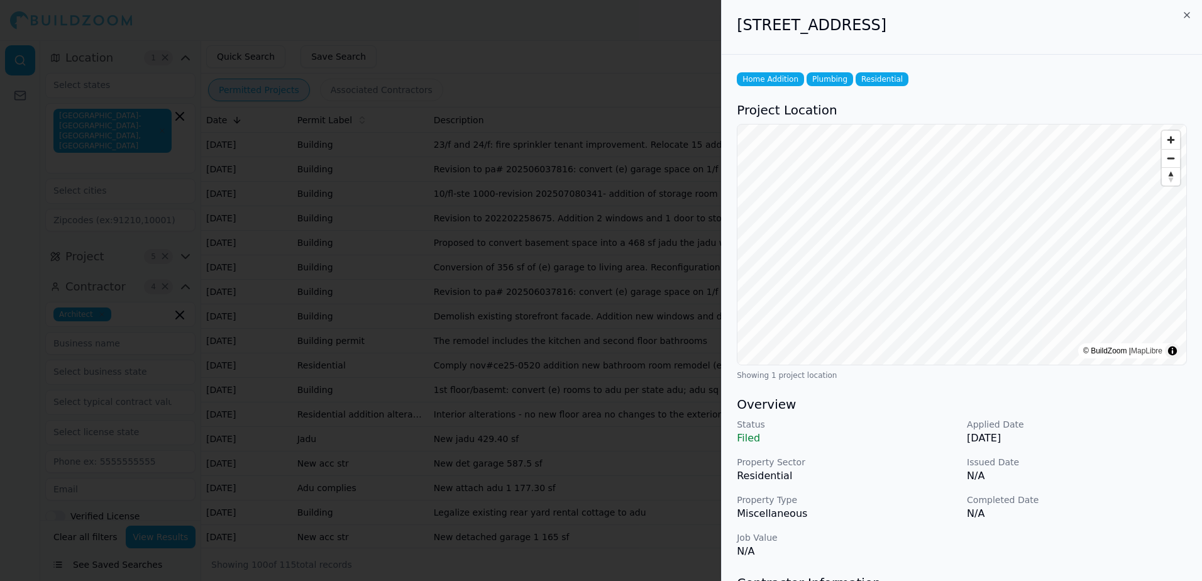
drag, startPoint x: 738, startPoint y: 24, endPoint x: 1049, endPoint y: 24, distance: 311.3
click at [1049, 24] on h2 "[STREET_ADDRESS]" at bounding box center [962, 25] width 450 height 20
drag, startPoint x: 1049, startPoint y: 24, endPoint x: 961, endPoint y: 26, distance: 87.4
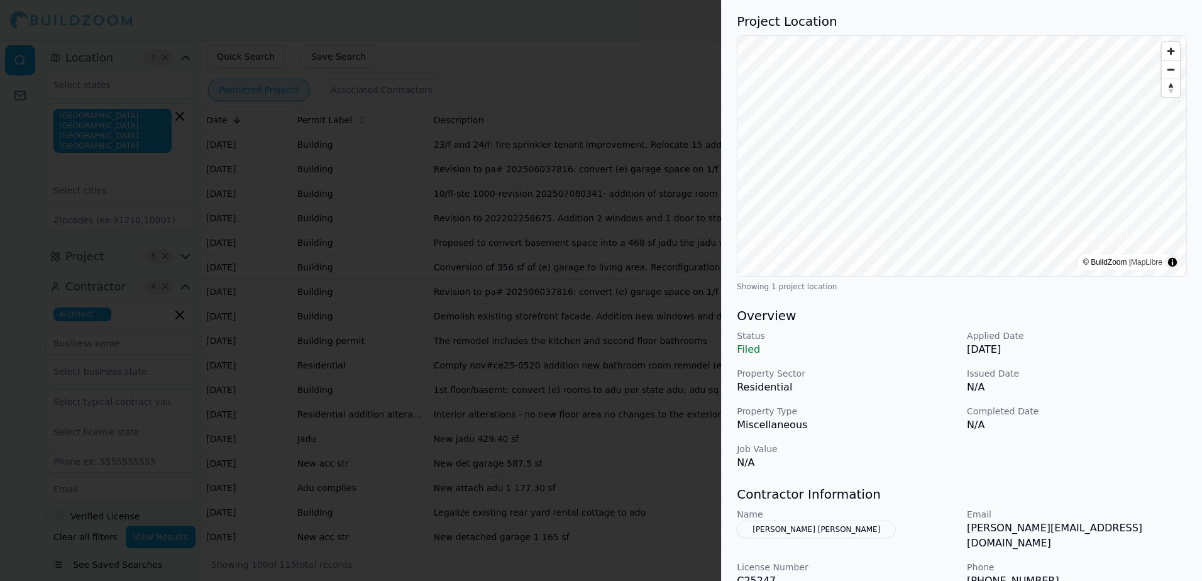
scroll to position [126, 0]
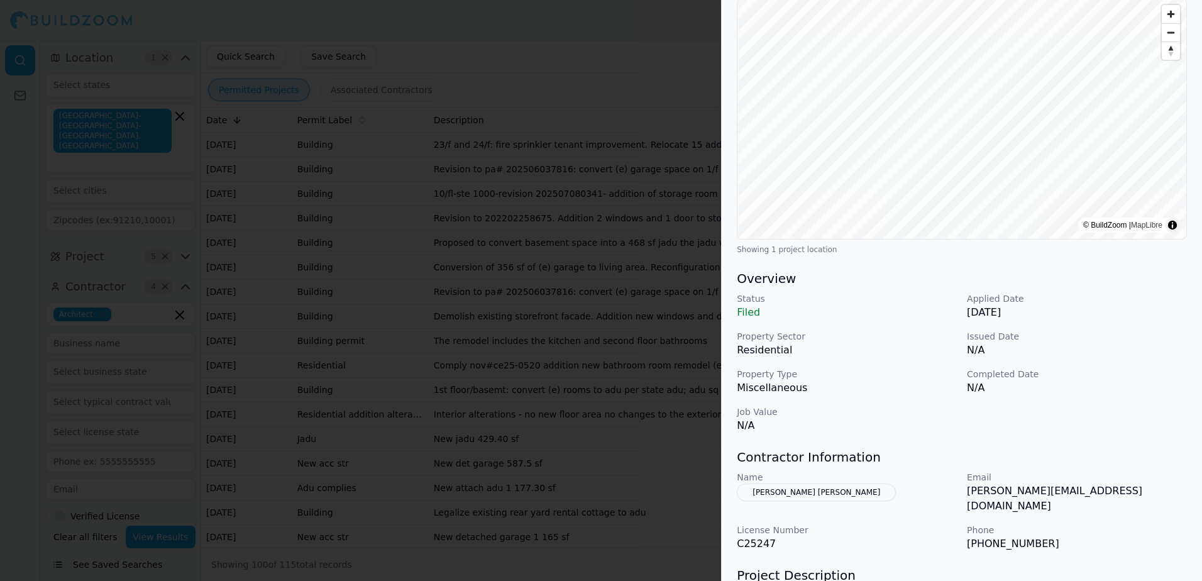
click at [794, 493] on button "[PERSON_NAME] [PERSON_NAME]" at bounding box center [816, 493] width 159 height 18
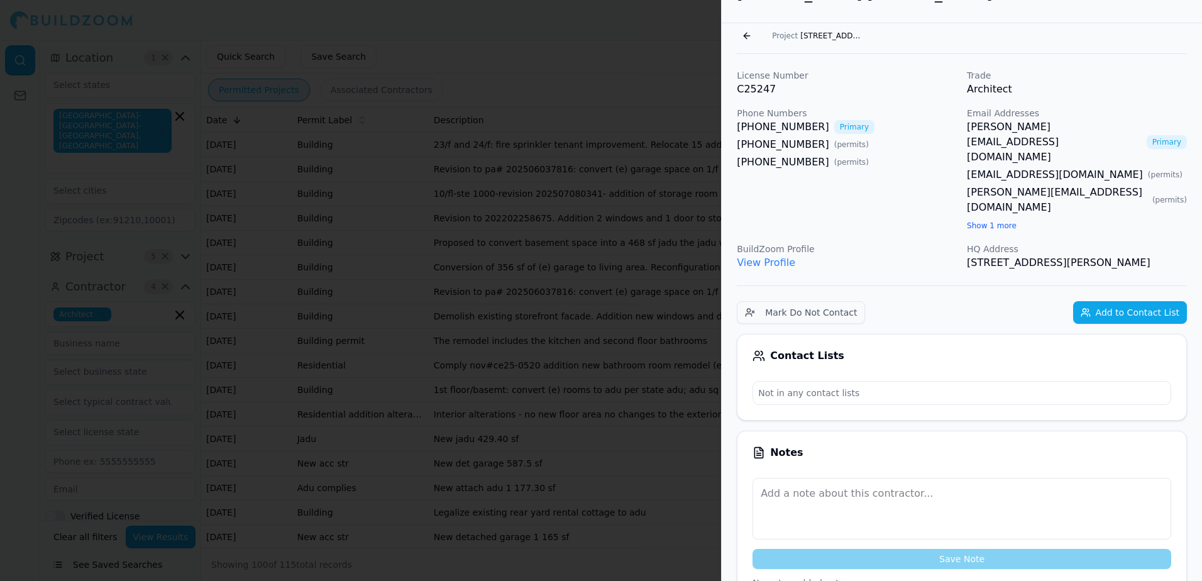
scroll to position [31, 0]
click at [999, 168] on link "[EMAIL_ADDRESS][DOMAIN_NAME]" at bounding box center [1055, 175] width 176 height 15
click at [1036, 185] on link "[PERSON_NAME][EMAIL_ADDRESS][DOMAIN_NAME]" at bounding box center [1057, 200] width 180 height 30
click at [744, 36] on button "Go back" at bounding box center [747, 36] width 20 height 20
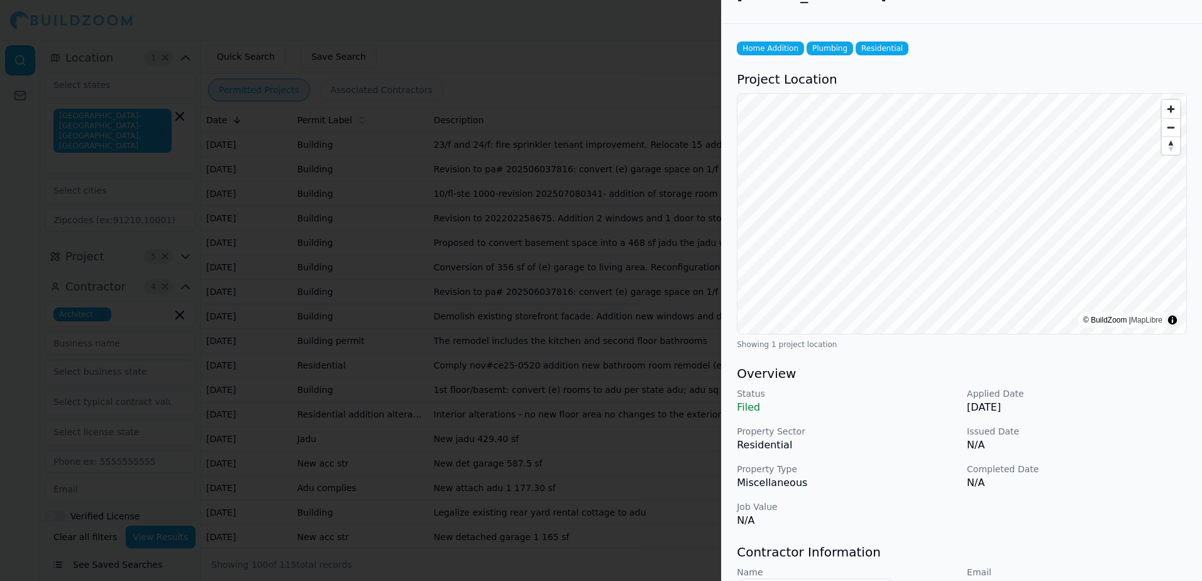
click at [686, 56] on div at bounding box center [601, 290] width 1202 height 581
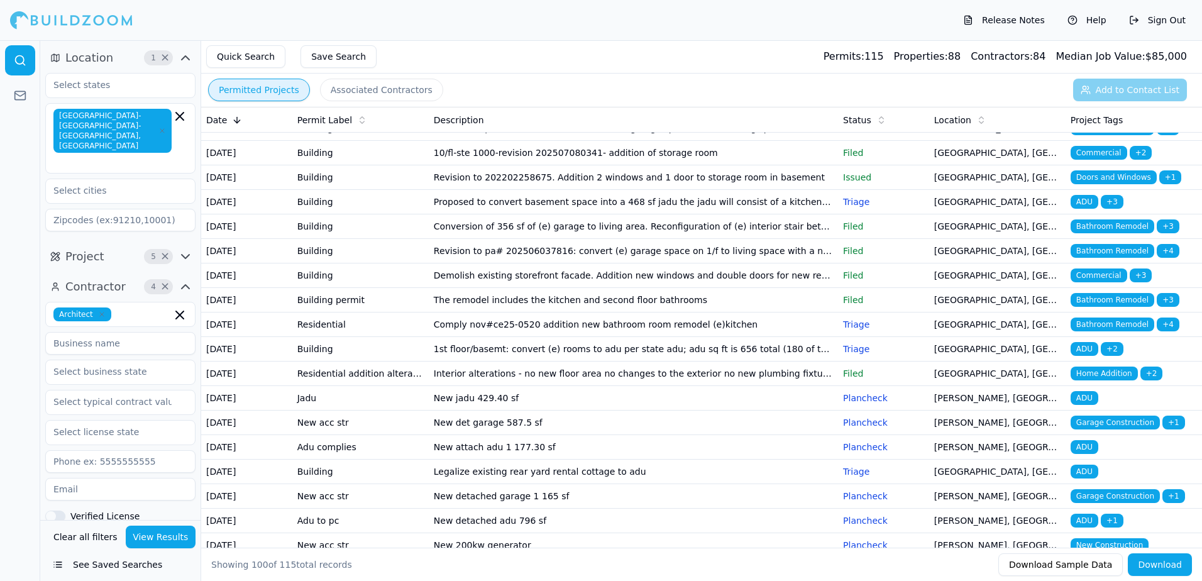
scroll to position [63, 0]
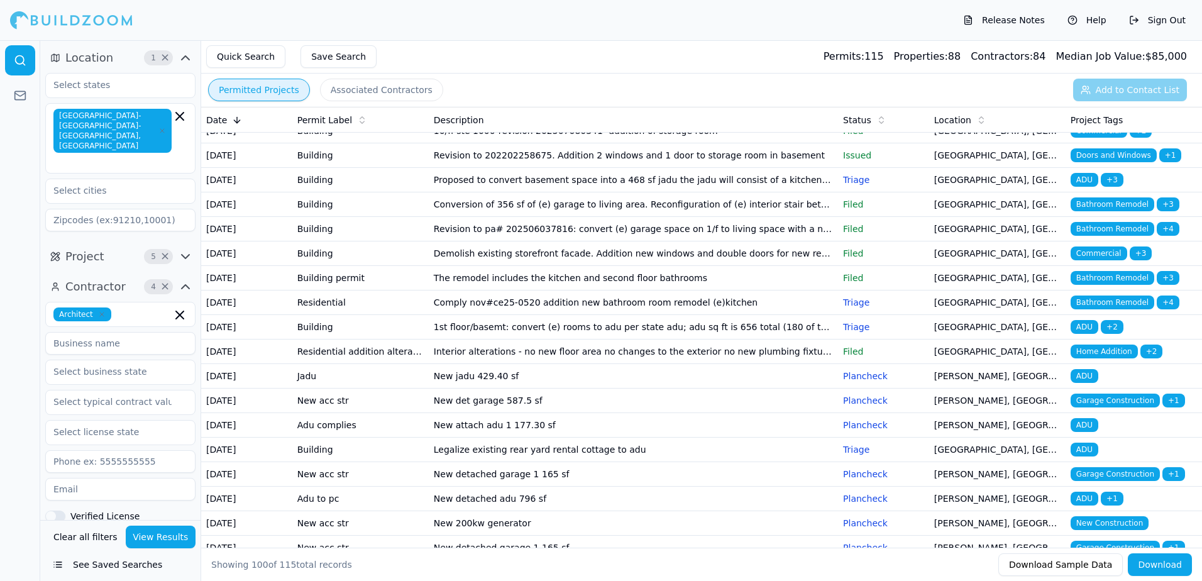
click at [1086, 383] on span "ADU" at bounding box center [1085, 376] width 28 height 14
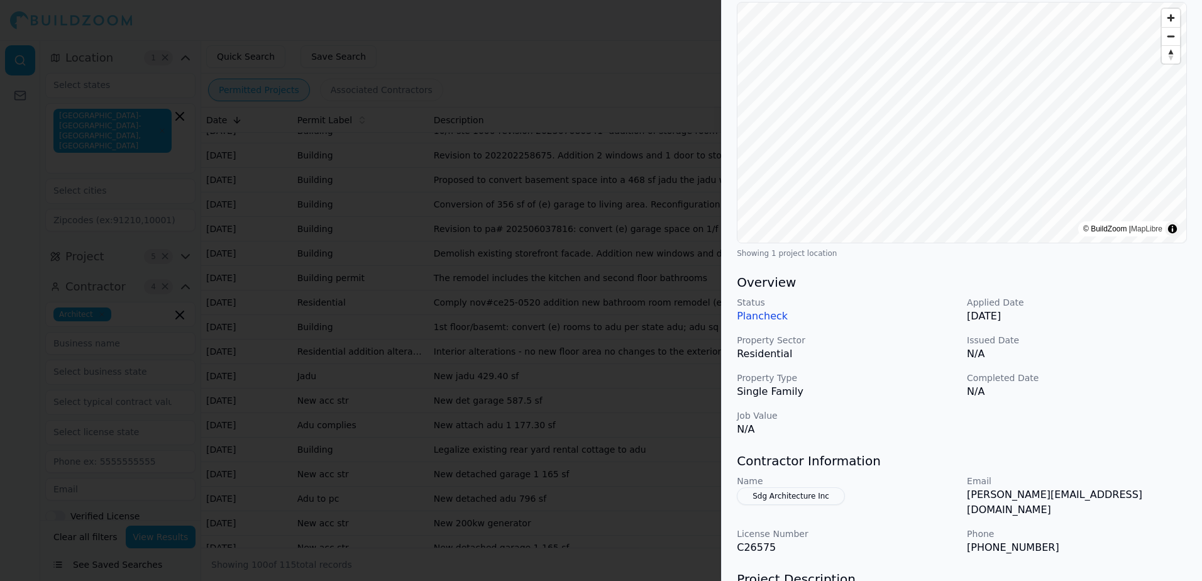
scroll to position [126, 0]
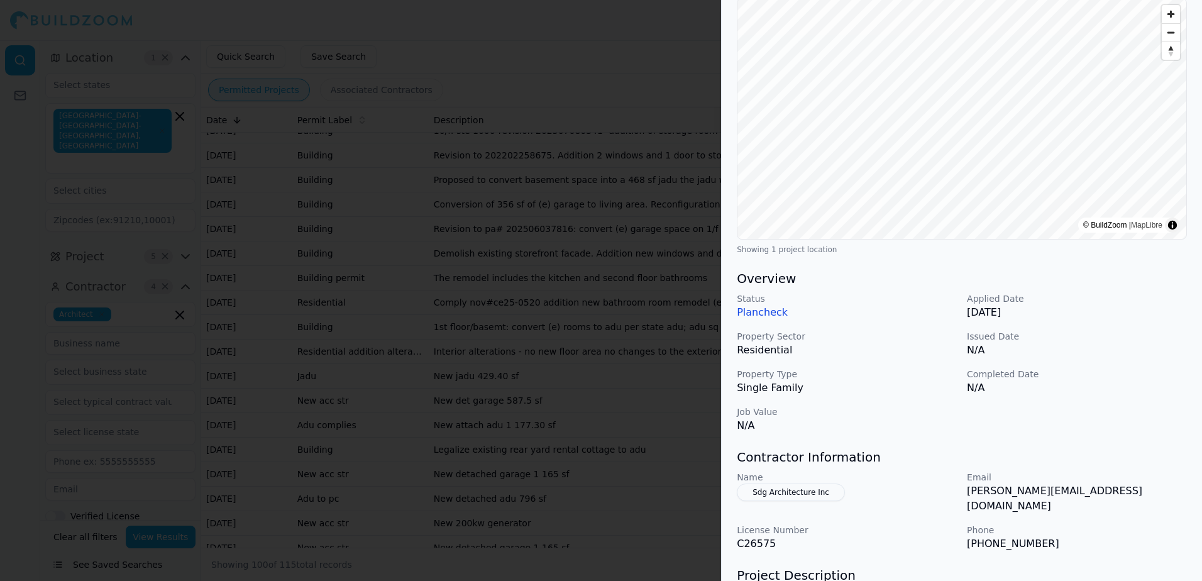
click at [794, 490] on button "Sdg Architecture Inc" at bounding box center [791, 493] width 108 height 18
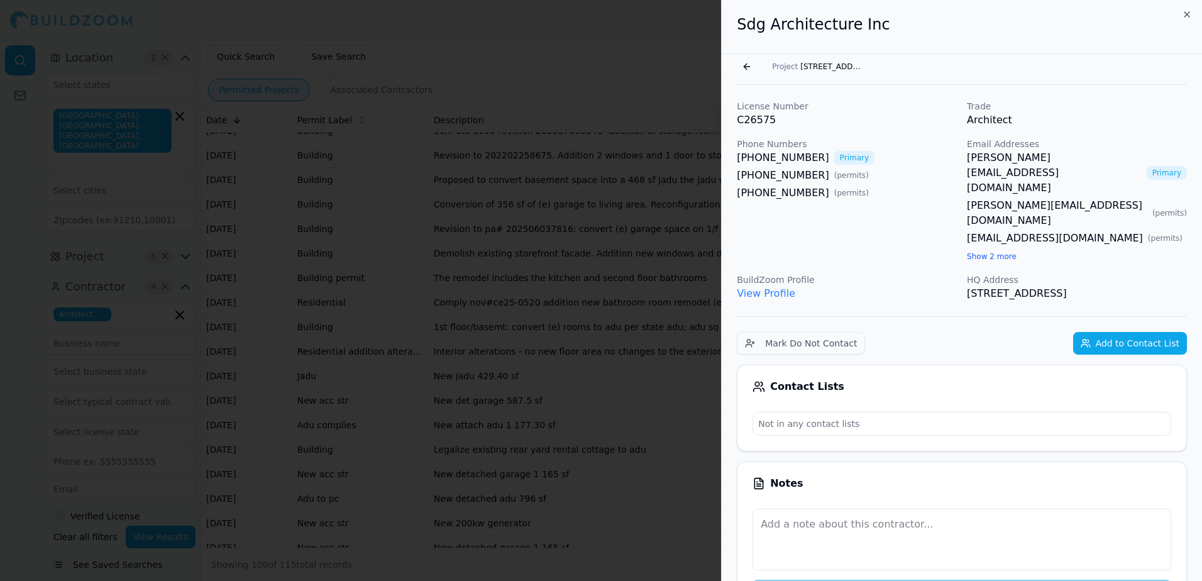
scroll to position [0, 0]
click at [1084, 67] on div "Go back Project [STREET_ADDRESS][PERSON_NAME][PERSON_NAME]" at bounding box center [962, 67] width 450 height 20
click at [1018, 157] on link "[PERSON_NAME][EMAIL_ADDRESS][DOMAIN_NAME]" at bounding box center [1054, 173] width 175 height 45
click at [1095, 110] on p "Trade" at bounding box center [1077, 107] width 220 height 13
click at [748, 67] on button "Go back" at bounding box center [747, 67] width 20 height 20
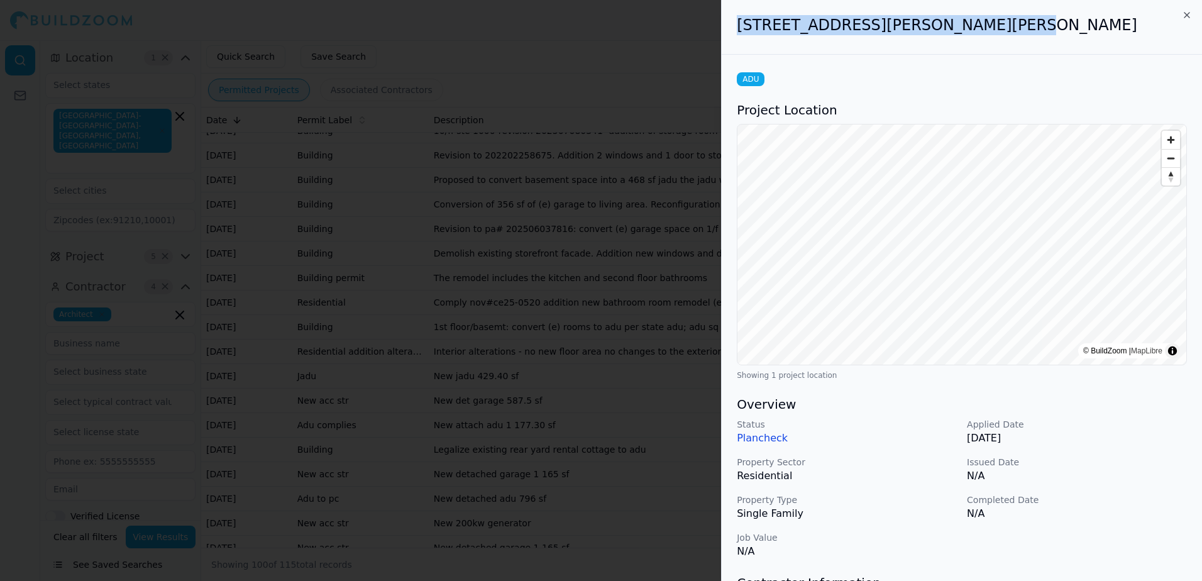
drag, startPoint x: 736, startPoint y: 24, endPoint x: 993, endPoint y: 21, distance: 257.8
click at [993, 21] on div "[STREET_ADDRESS][PERSON_NAME][PERSON_NAME]" at bounding box center [962, 27] width 480 height 55
drag, startPoint x: 993, startPoint y: 21, endPoint x: 951, endPoint y: 27, distance: 43.2
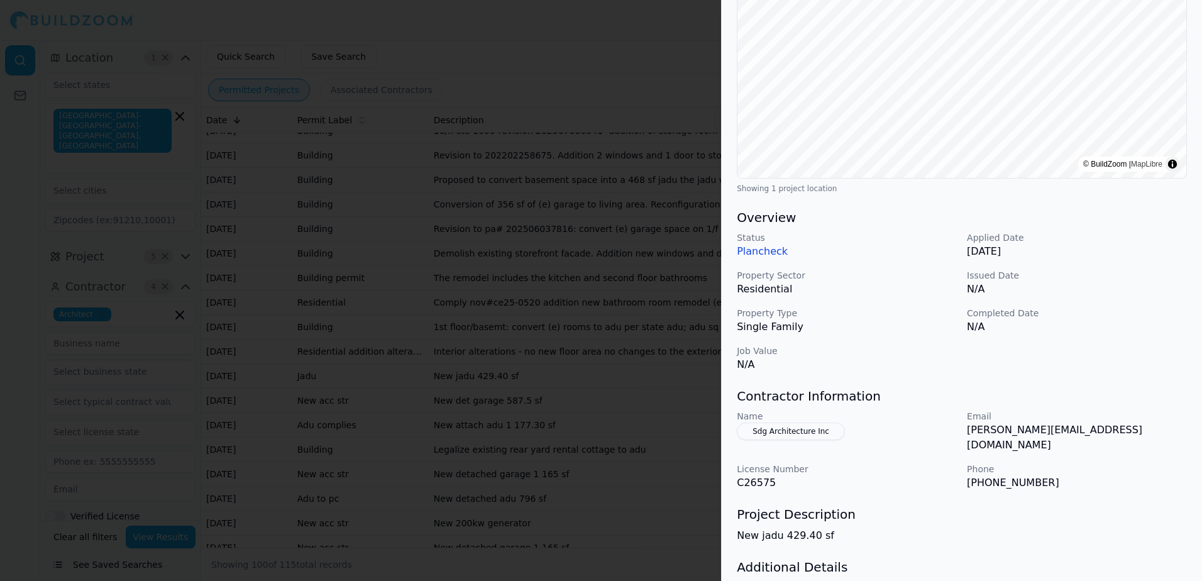
scroll to position [189, 0]
click at [800, 428] on button "Sdg Architecture Inc" at bounding box center [791, 430] width 108 height 18
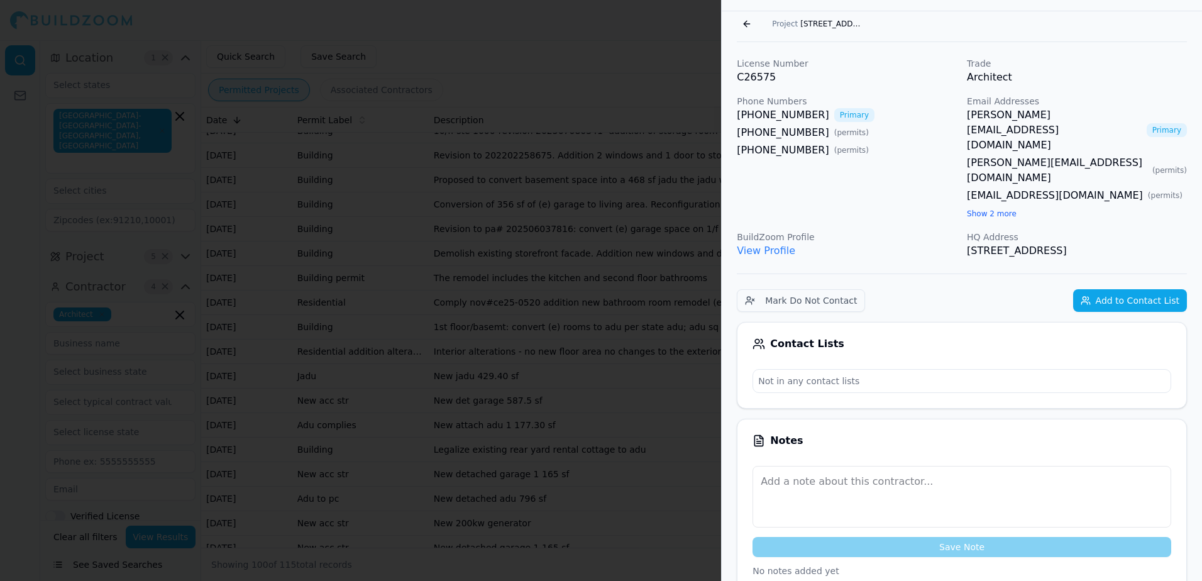
scroll to position [31, 0]
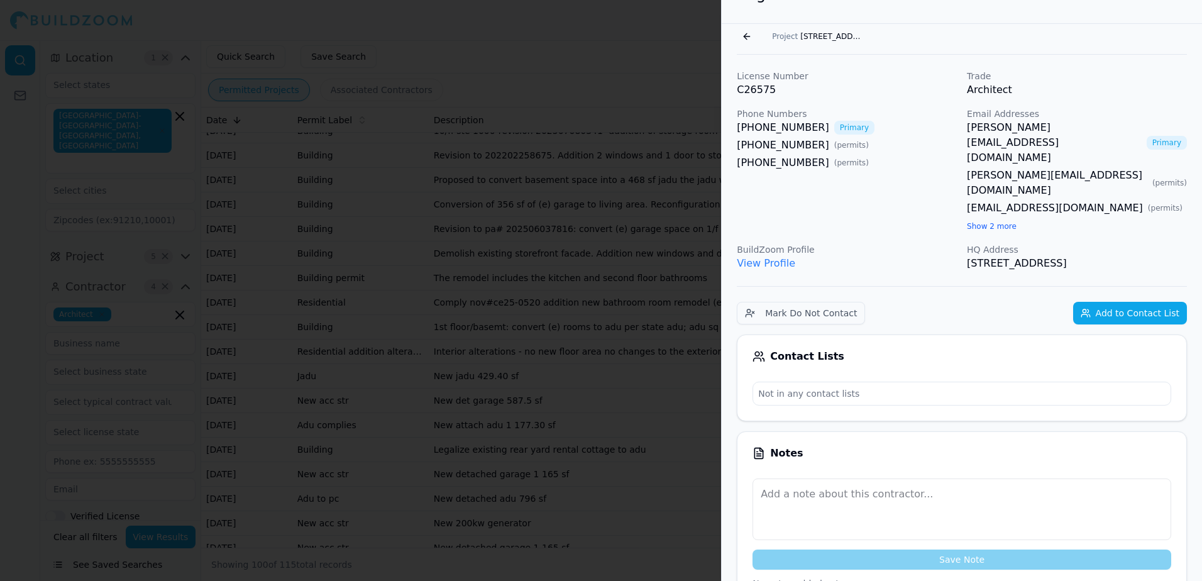
click at [1031, 168] on link "[PERSON_NAME][EMAIL_ADDRESS][DOMAIN_NAME]" at bounding box center [1057, 183] width 180 height 30
click at [1126, 72] on p "Trade" at bounding box center [1077, 76] width 220 height 13
click at [1038, 201] on link "[EMAIL_ADDRESS][DOMAIN_NAME]" at bounding box center [1055, 208] width 176 height 15
click at [748, 35] on button "Go back" at bounding box center [747, 36] width 20 height 20
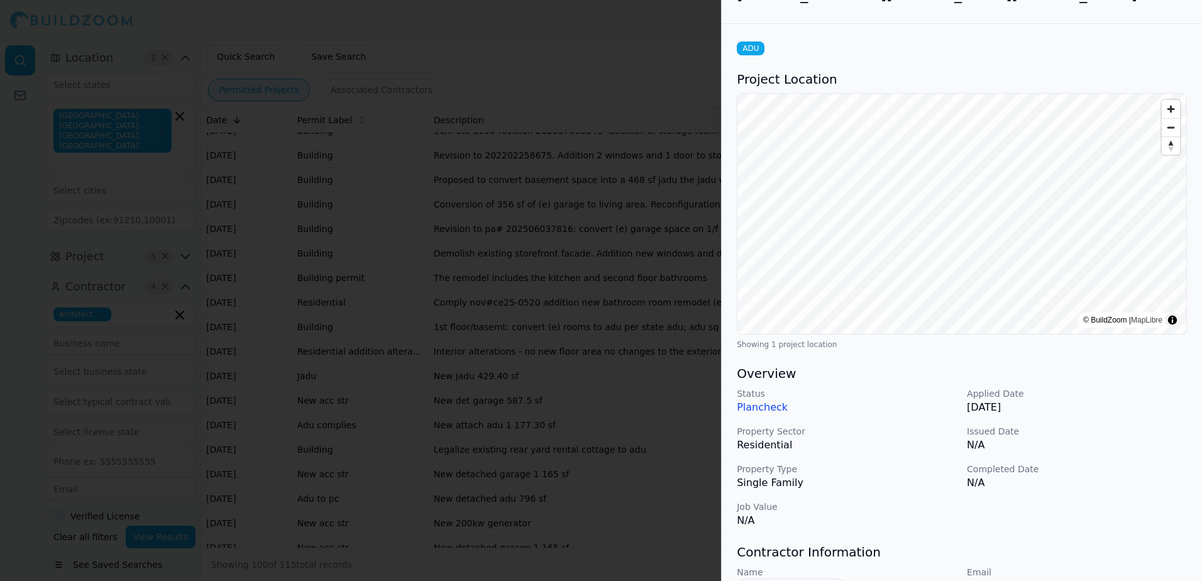
click at [711, 39] on div at bounding box center [601, 290] width 1202 height 581
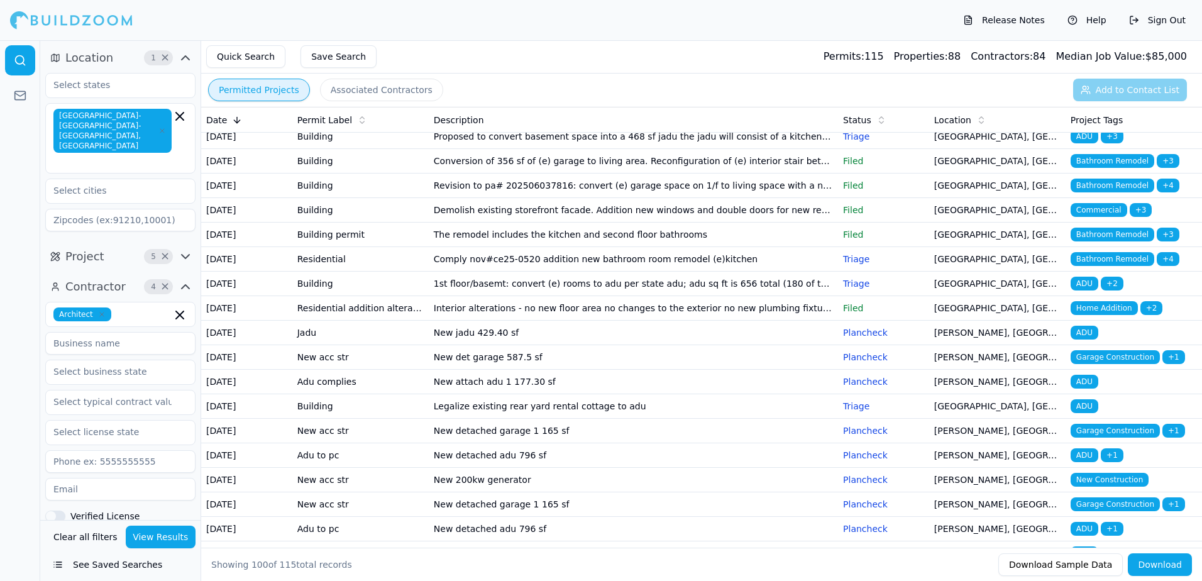
scroll to position [126, 0]
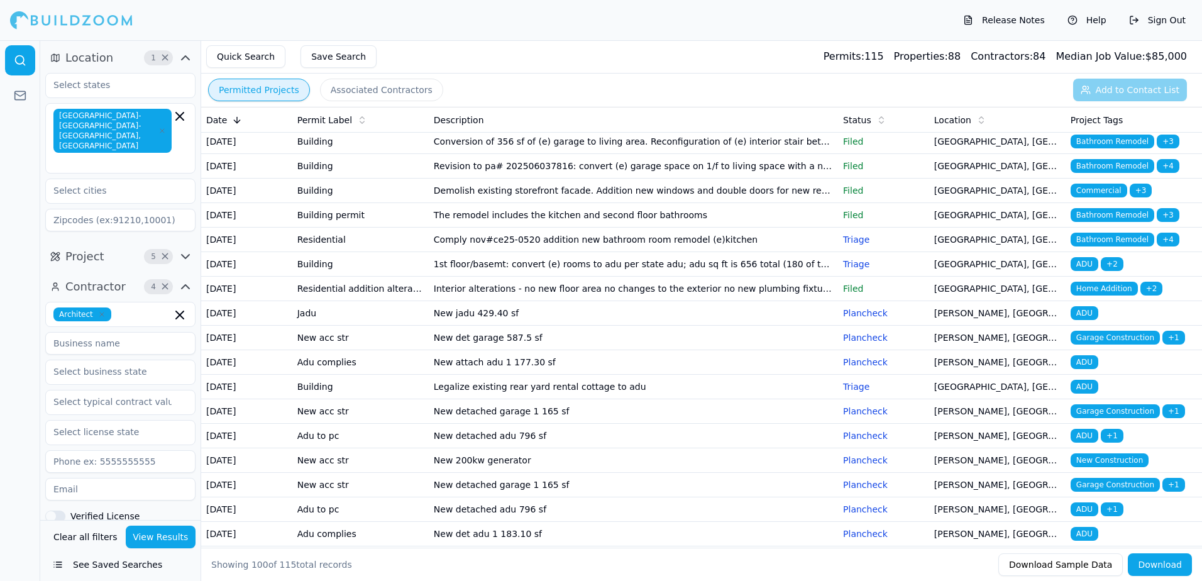
click at [1112, 345] on span "Garage Construction" at bounding box center [1115, 338] width 89 height 14
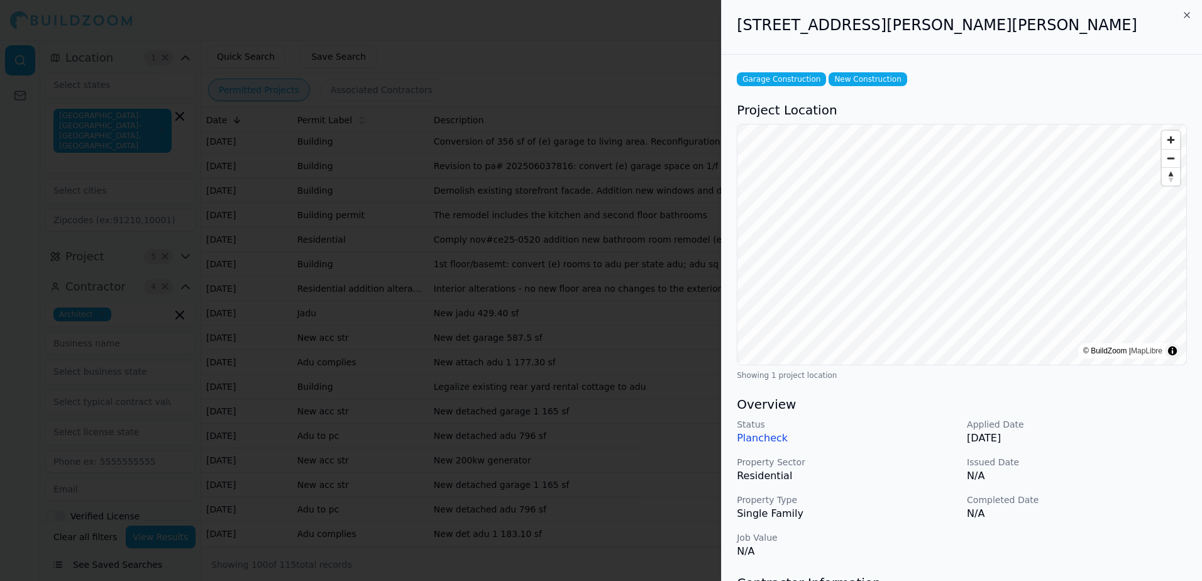
click at [644, 34] on div at bounding box center [601, 290] width 1202 height 581
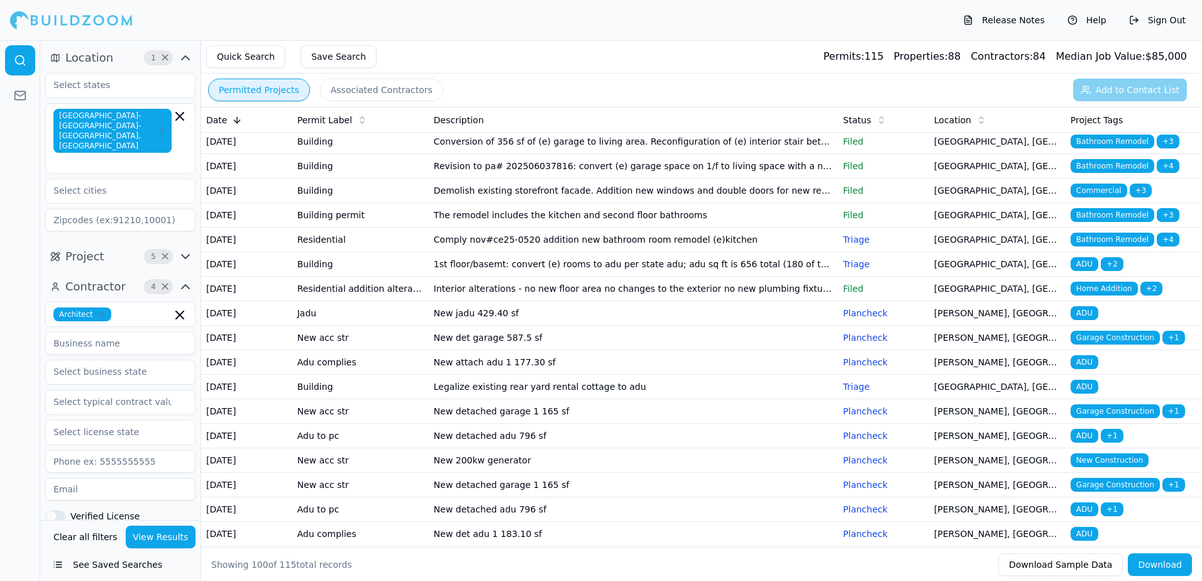
click at [1082, 369] on span "ADU" at bounding box center [1085, 362] width 28 height 14
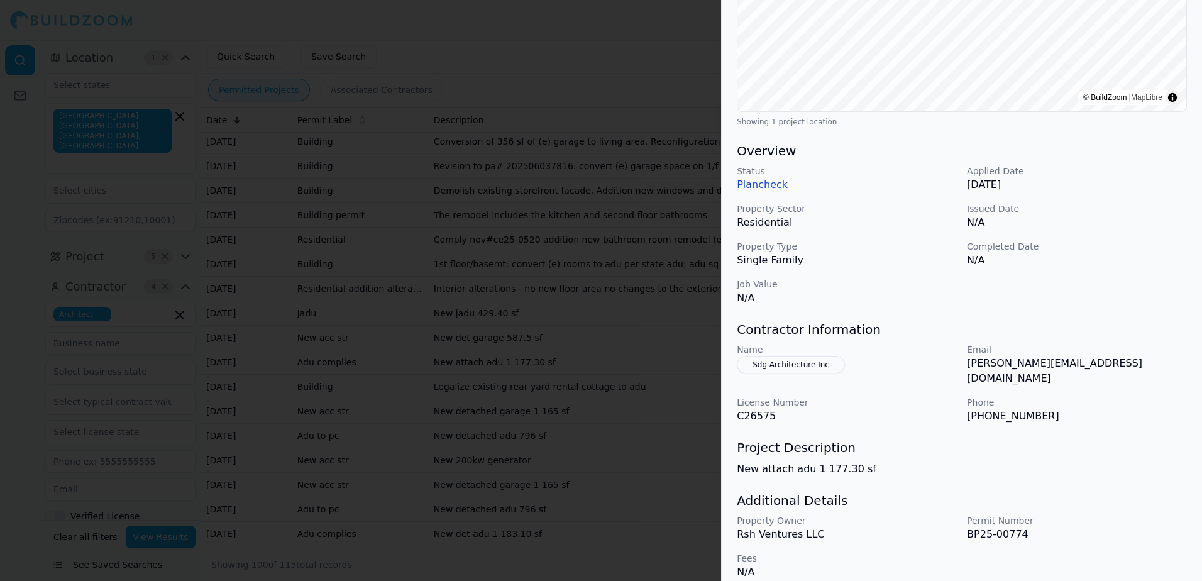
scroll to position [255, 0]
click at [794, 364] on button "Sdg Architecture Inc" at bounding box center [791, 364] width 108 height 18
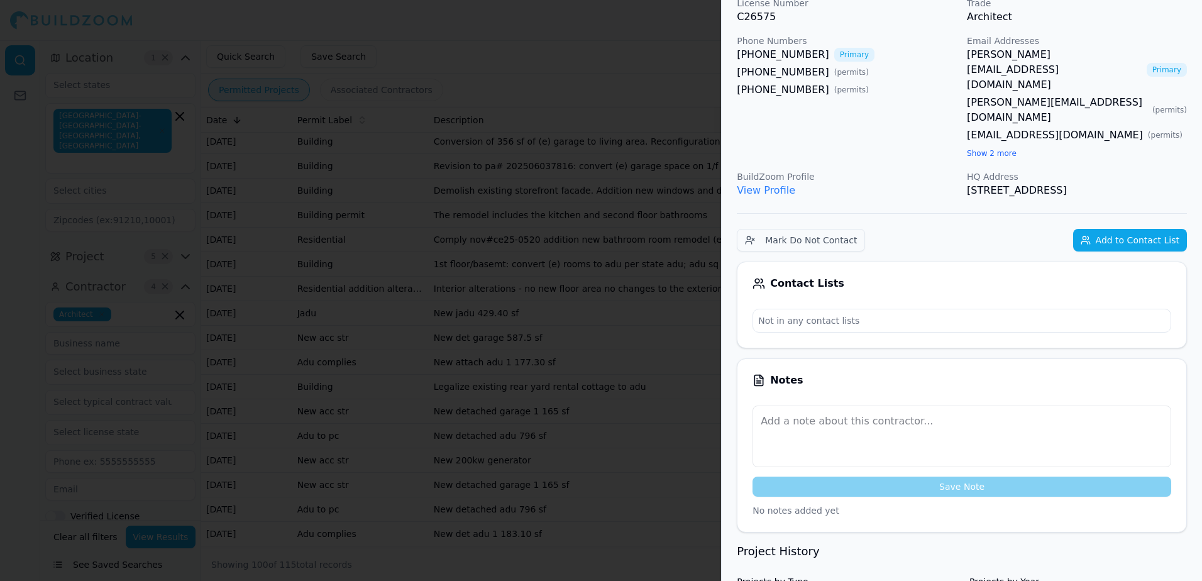
scroll to position [97, 0]
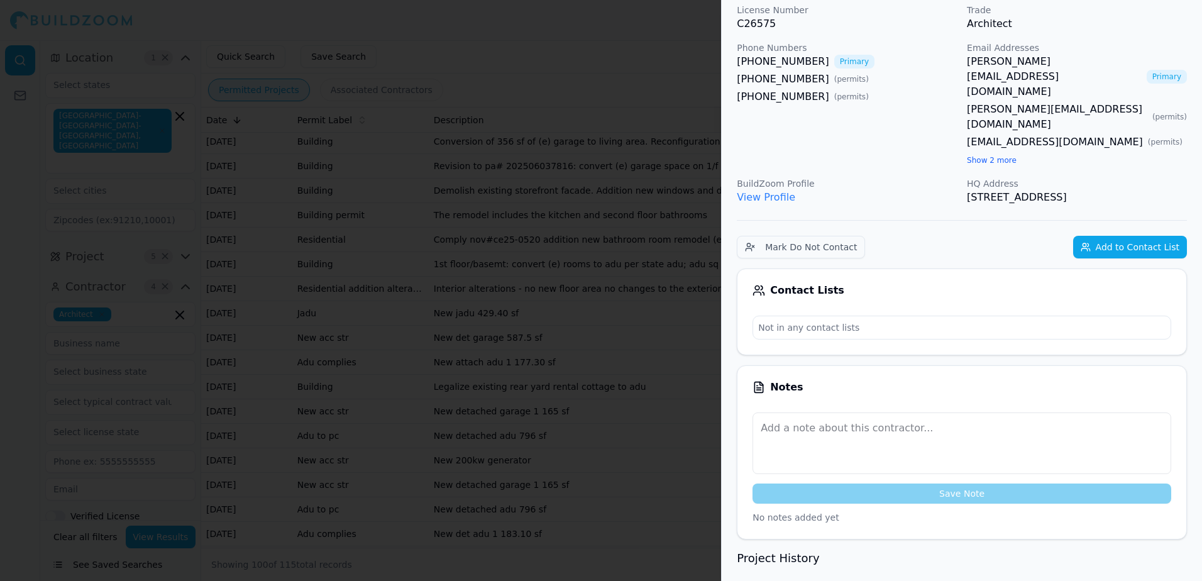
click at [617, 36] on div at bounding box center [601, 290] width 1202 height 581
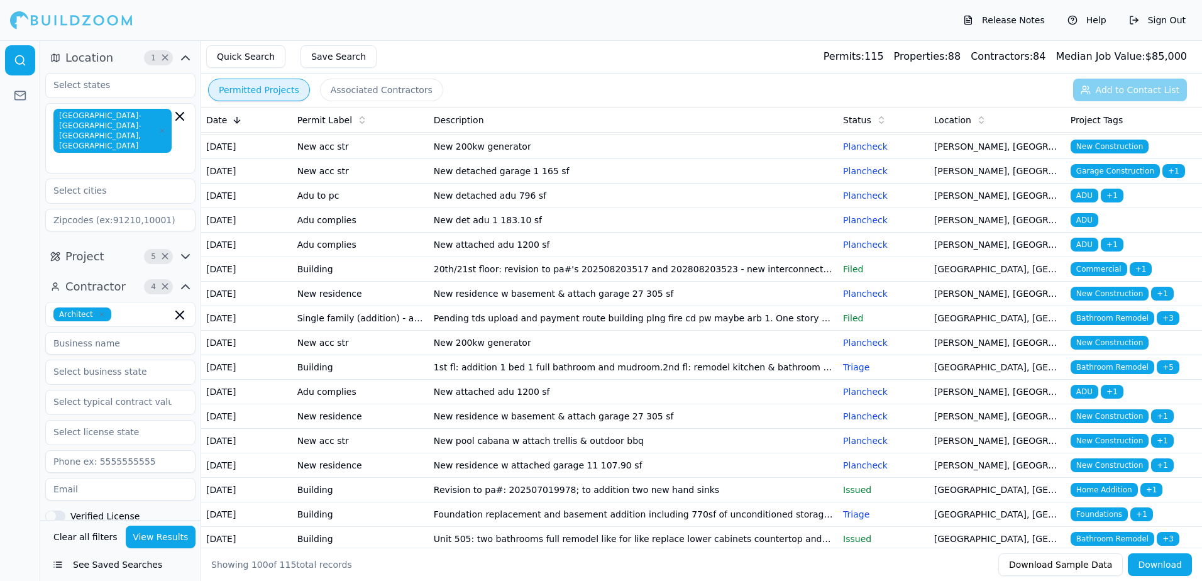
scroll to position [440, 0]
